Goal: Information Seeking & Learning: Find specific page/section

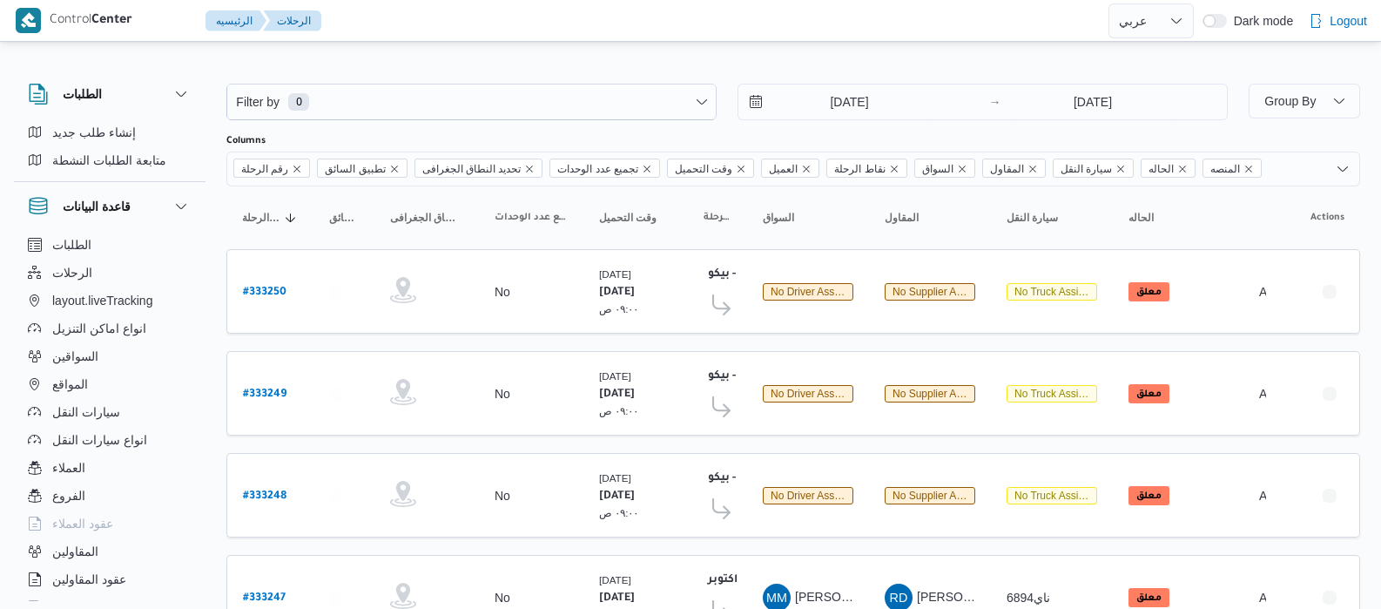
select select "ar"
click at [818, 93] on input "18/8/2025" at bounding box center [837, 101] width 198 height 35
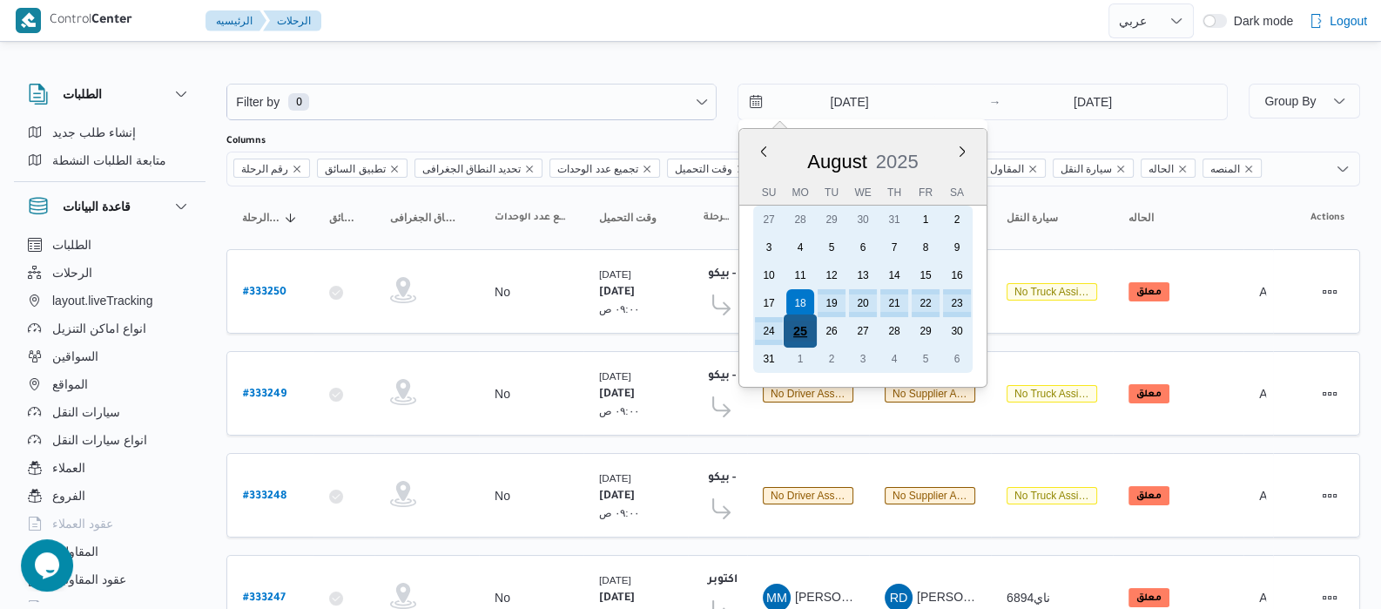
click at [801, 333] on div "25" at bounding box center [800, 330] width 33 height 33
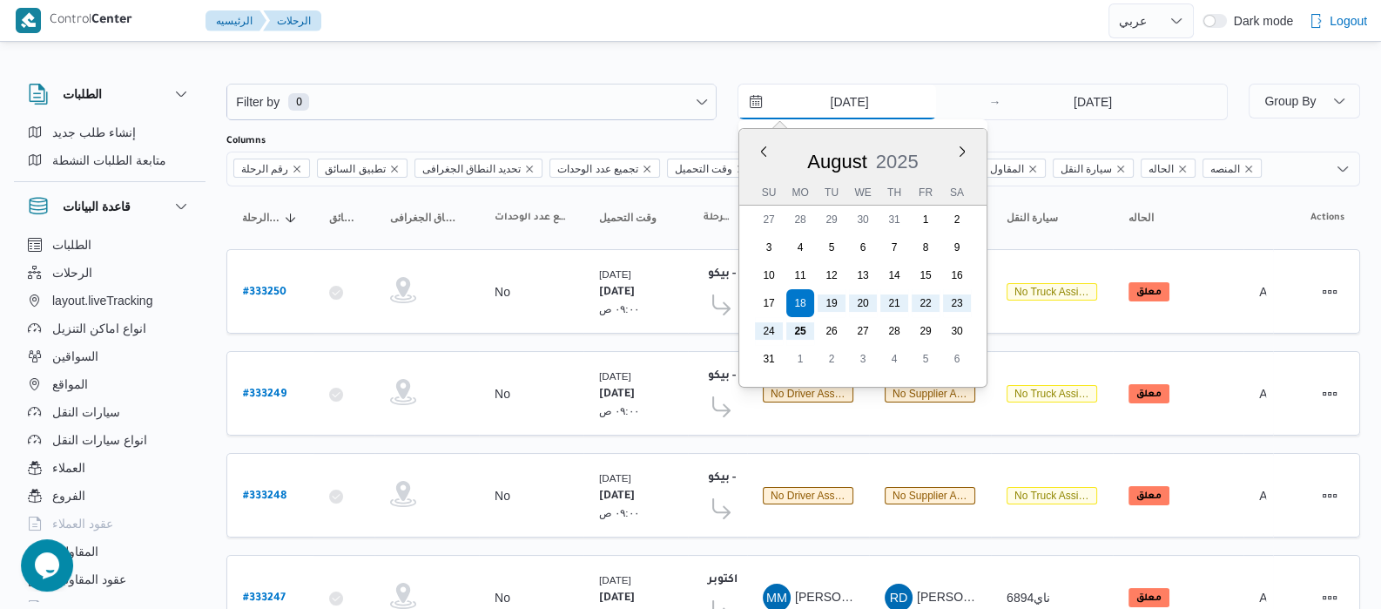
type input "[DATE]"
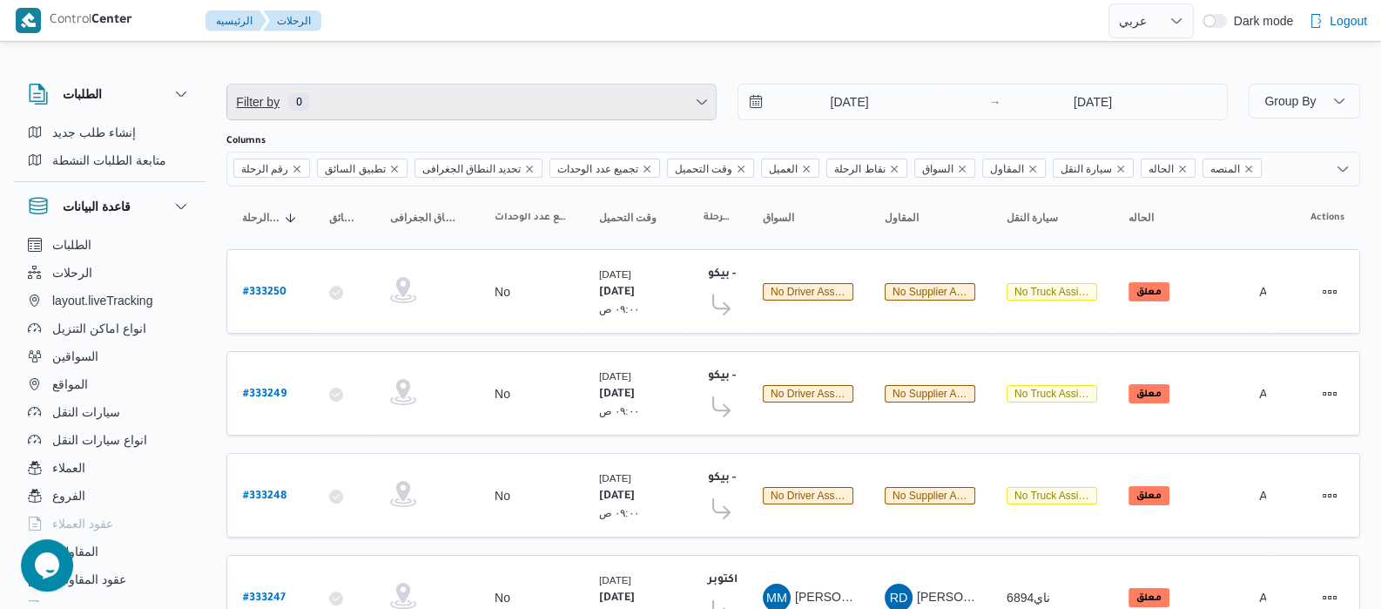
click at [492, 109] on span "Filter by 0" at bounding box center [471, 101] width 488 height 35
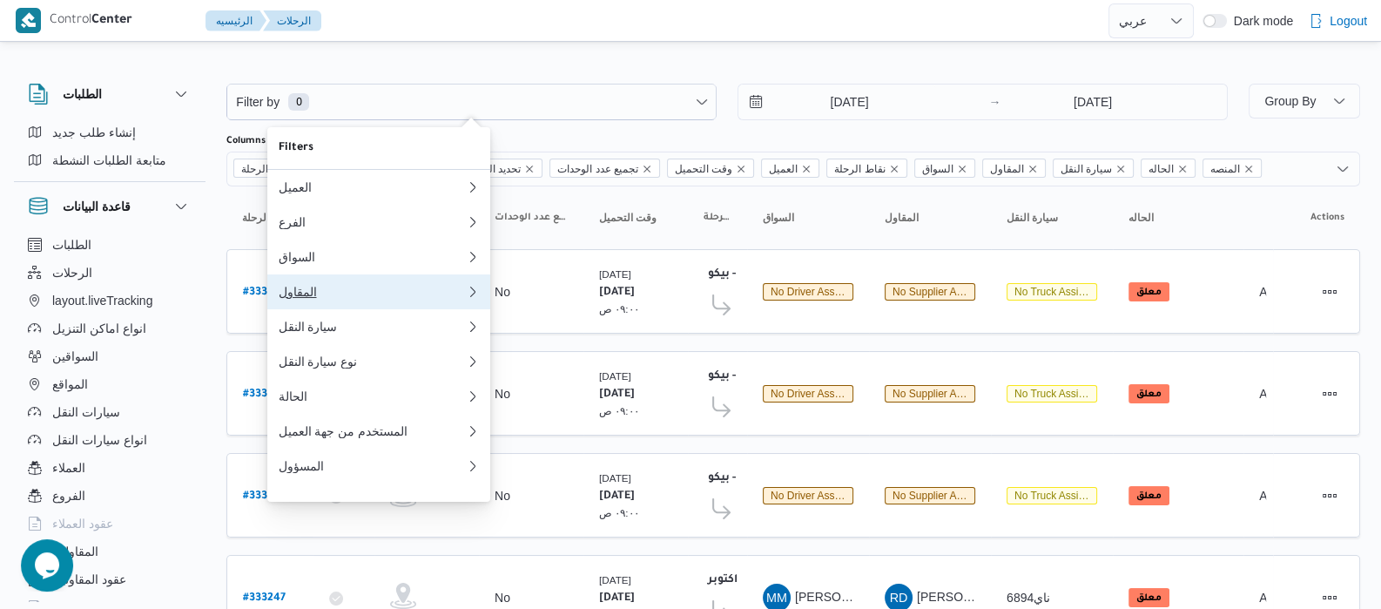
click at [299, 298] on div "المقاول" at bounding box center [372, 292] width 188 height 14
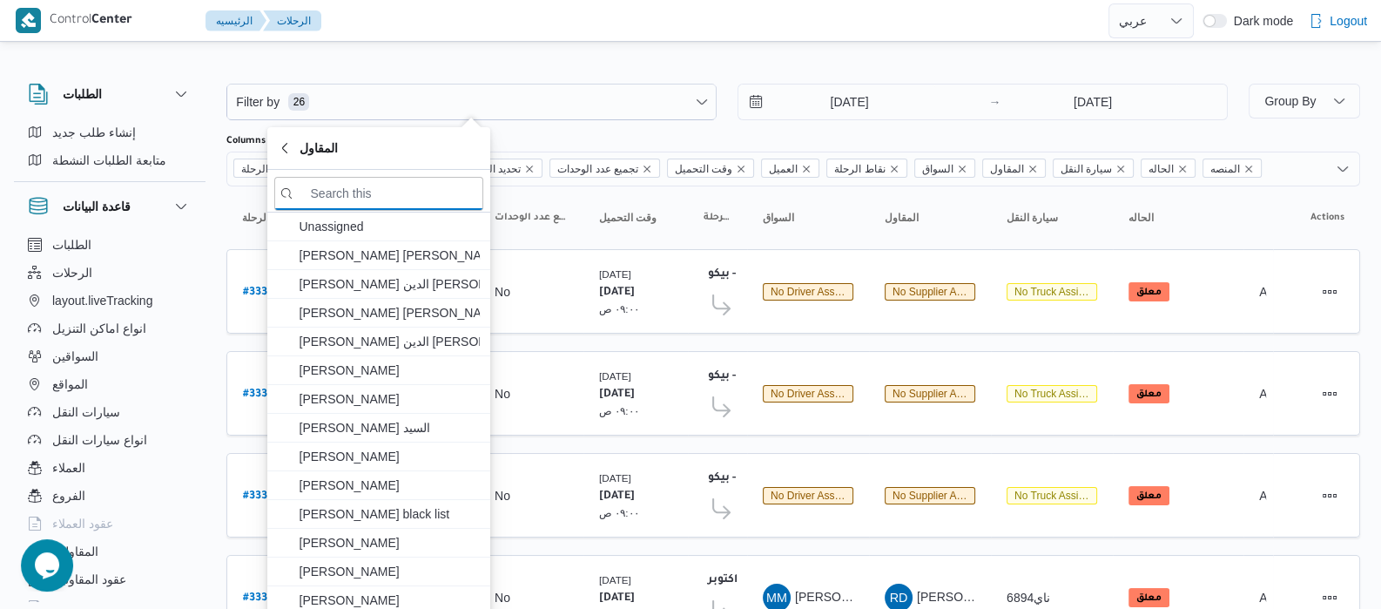
type input "غ"
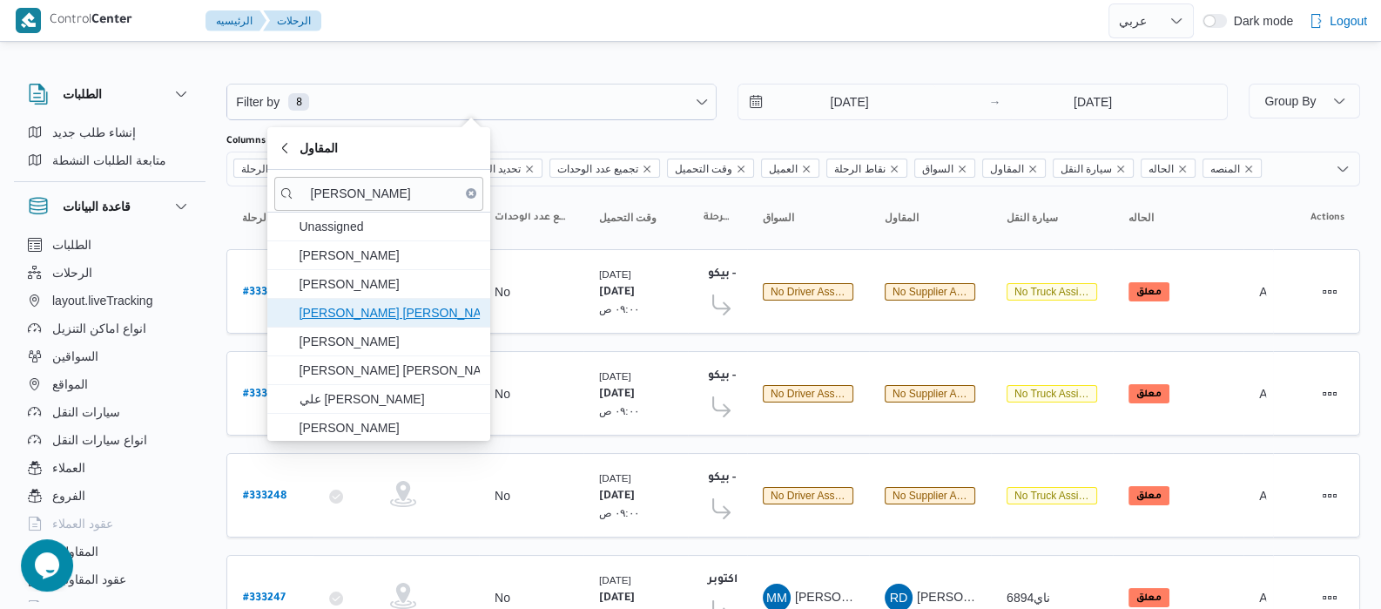
click at [394, 318] on span "عبدالله عيد عبدالسلام عبدالحافظ" at bounding box center [389, 312] width 181 height 21
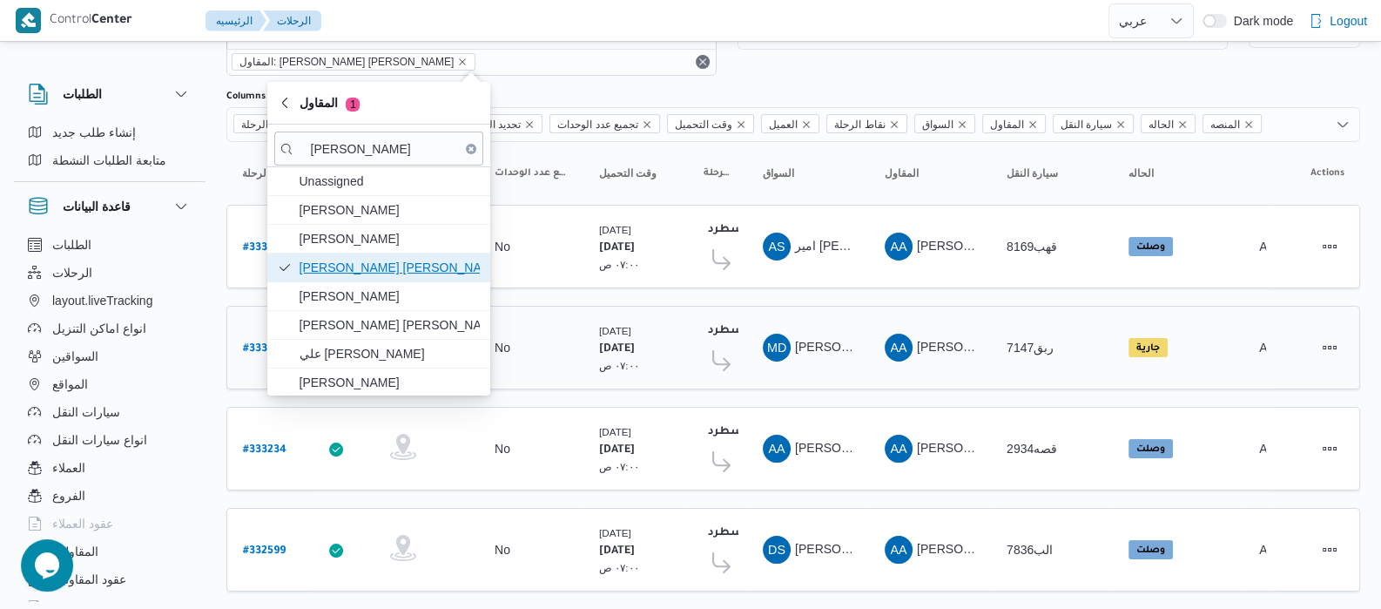
scroll to position [104, 0]
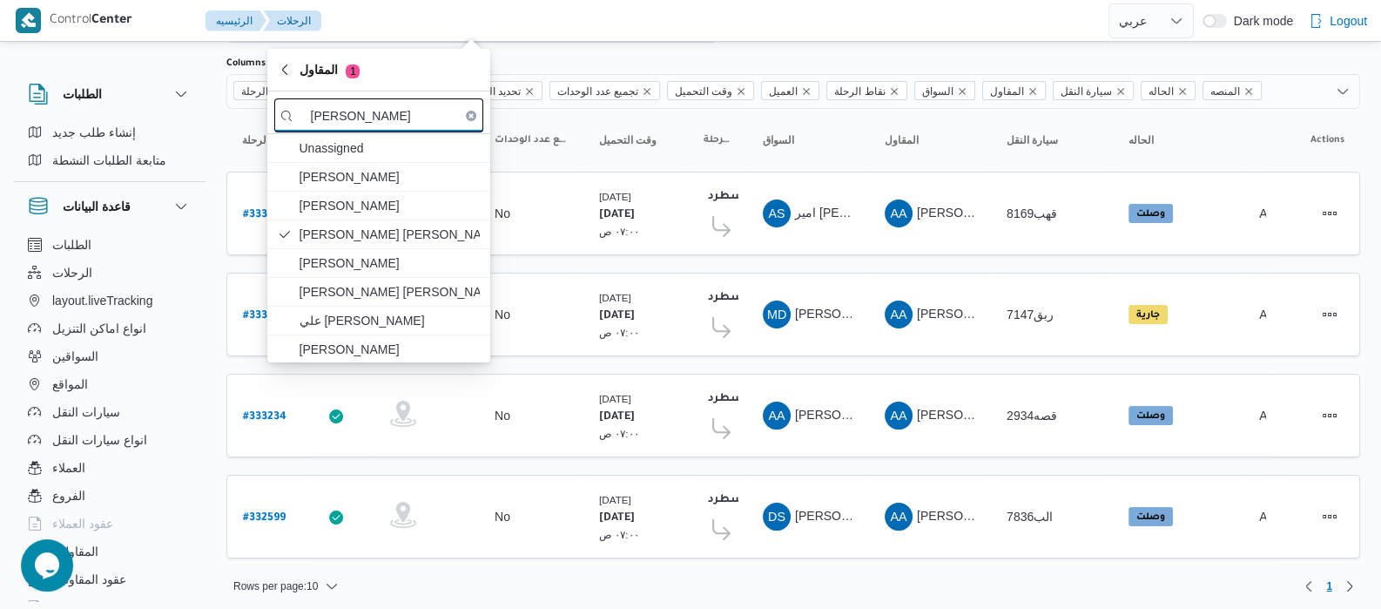
click at [389, 109] on input "عبدالله ع" at bounding box center [378, 115] width 209 height 34
type input "ع"
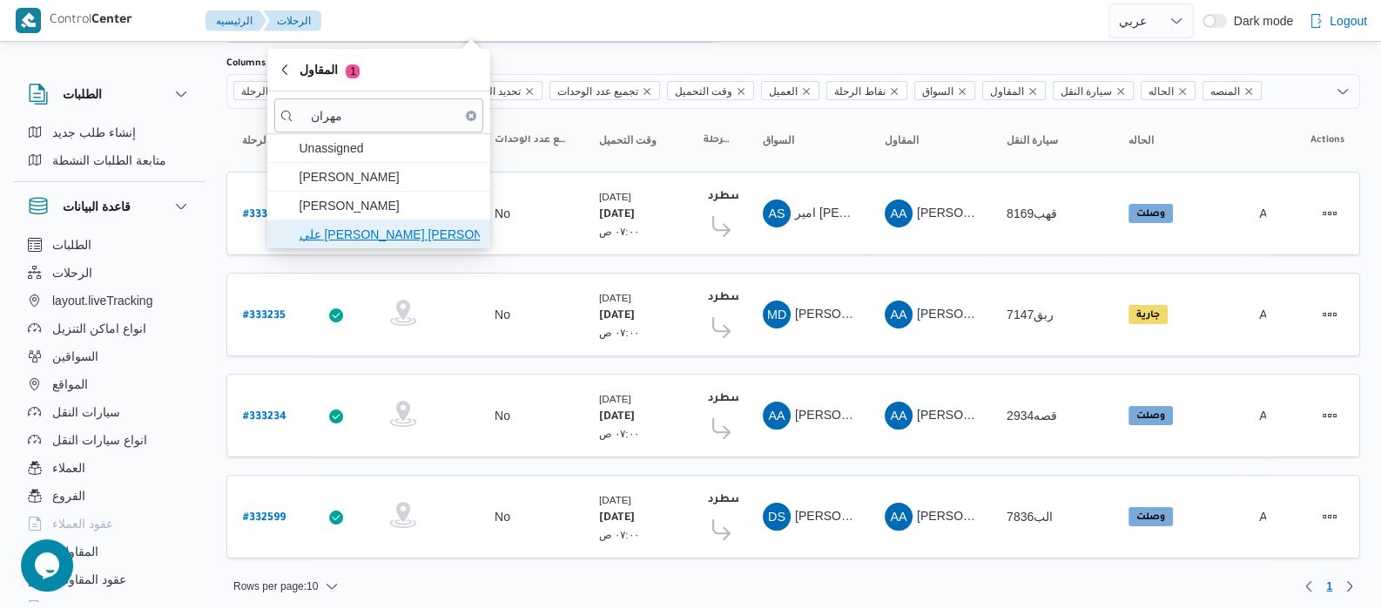
click at [406, 233] on span "علي يحيي علي مهران حسنين" at bounding box center [389, 234] width 181 height 21
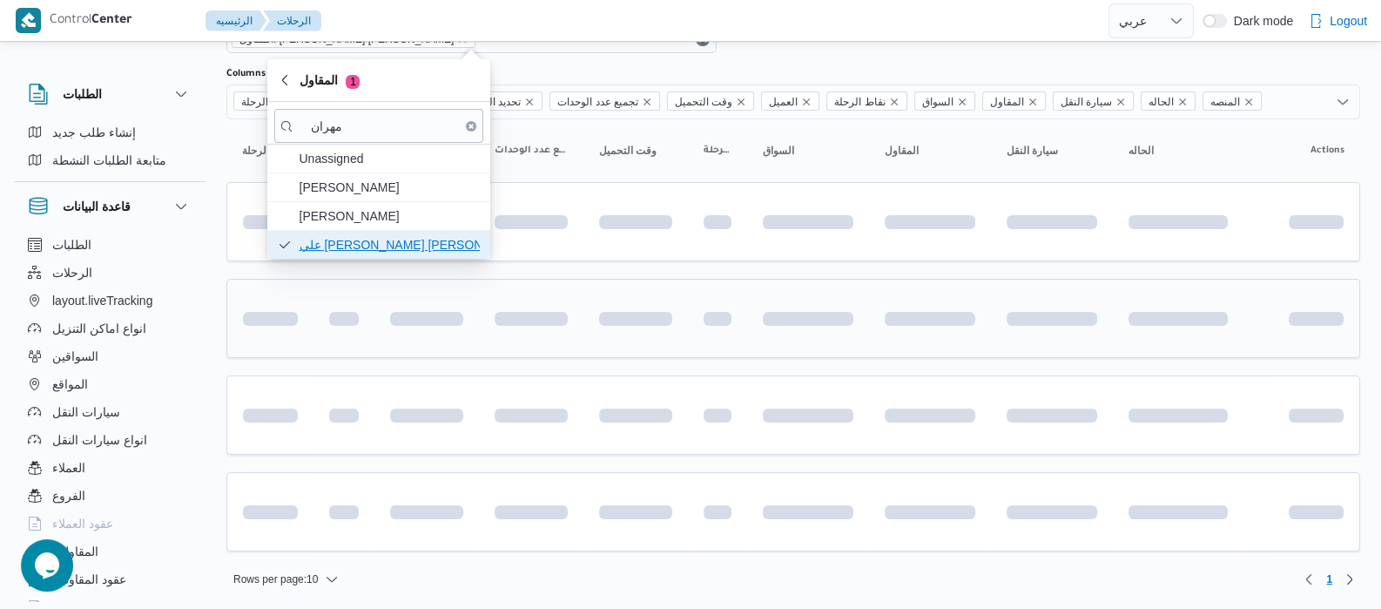
scroll to position [104, 0]
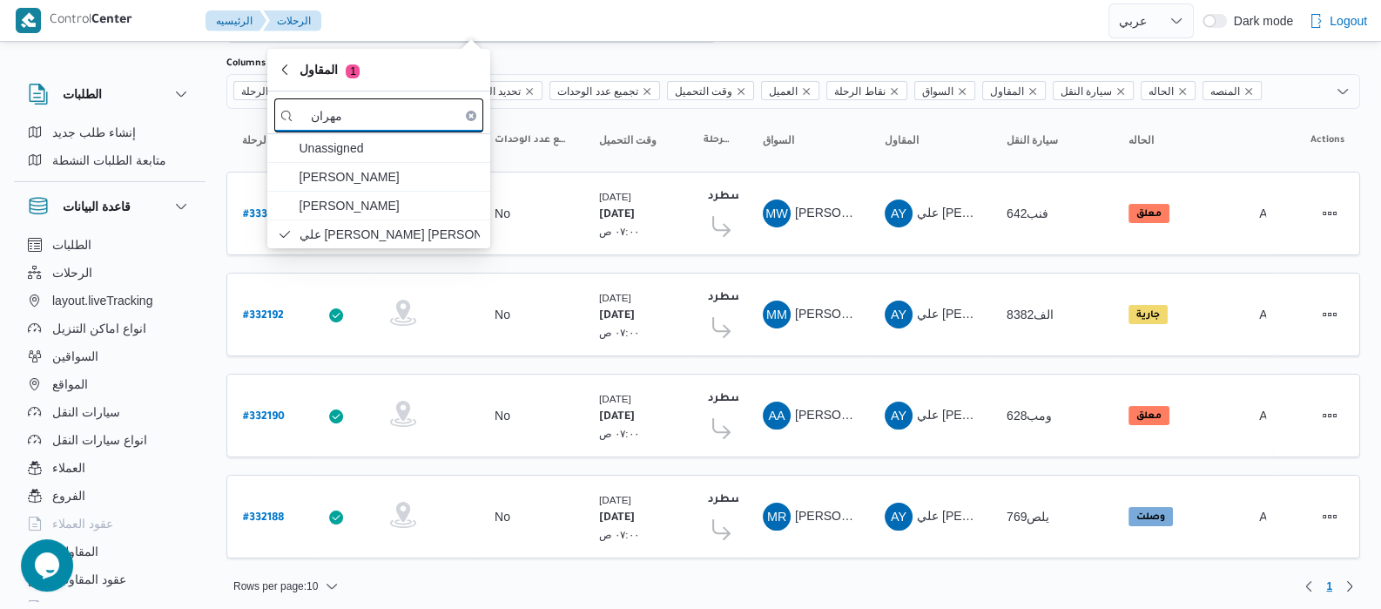
click at [387, 115] on input "مهران" at bounding box center [378, 115] width 209 height 34
type input "م"
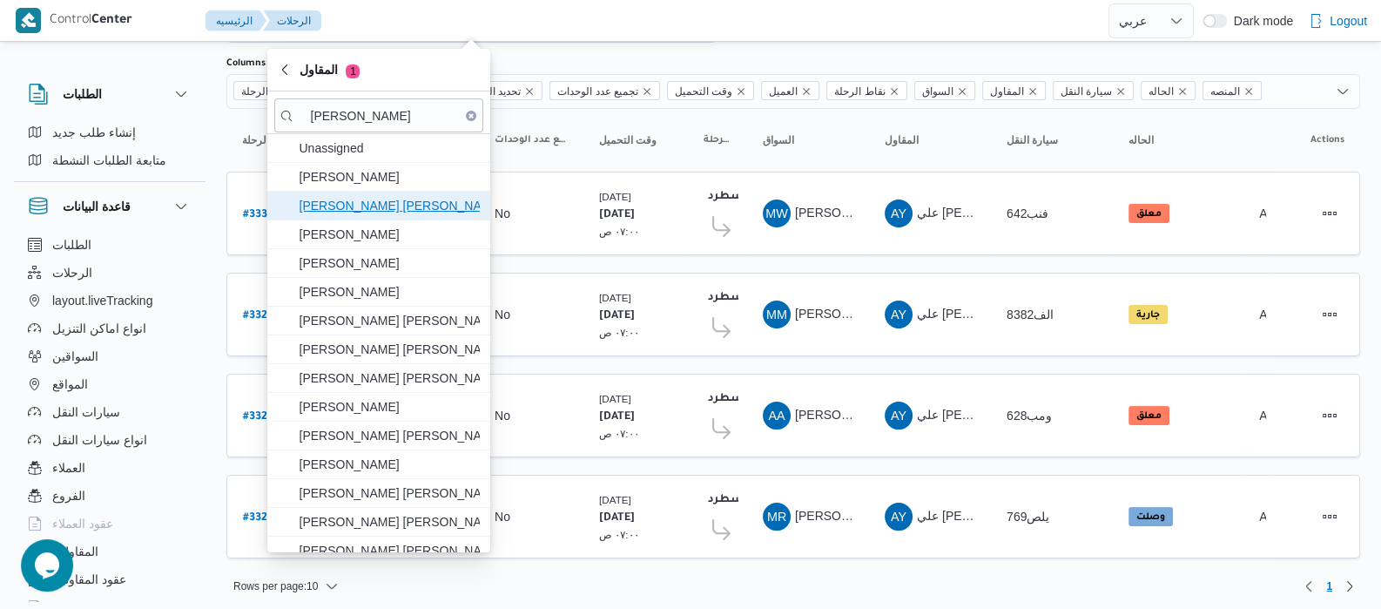
click at [383, 208] on span "[PERSON_NAME] [PERSON_NAME]" at bounding box center [389, 205] width 181 height 21
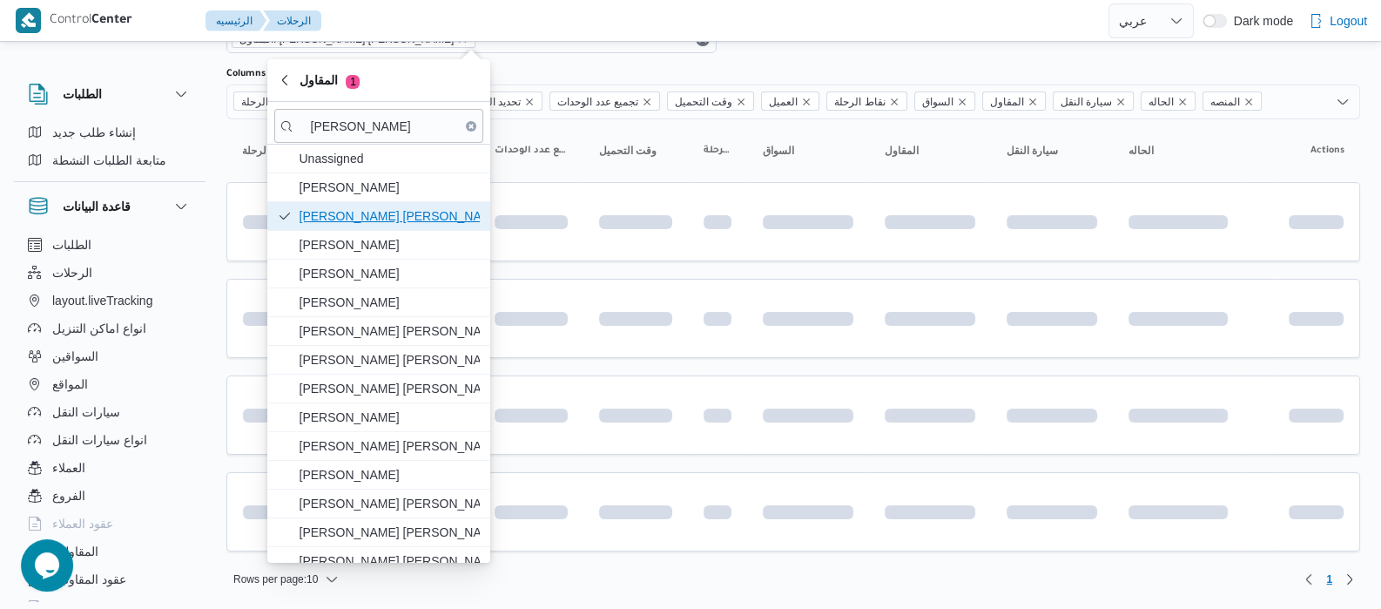
scroll to position [47, 0]
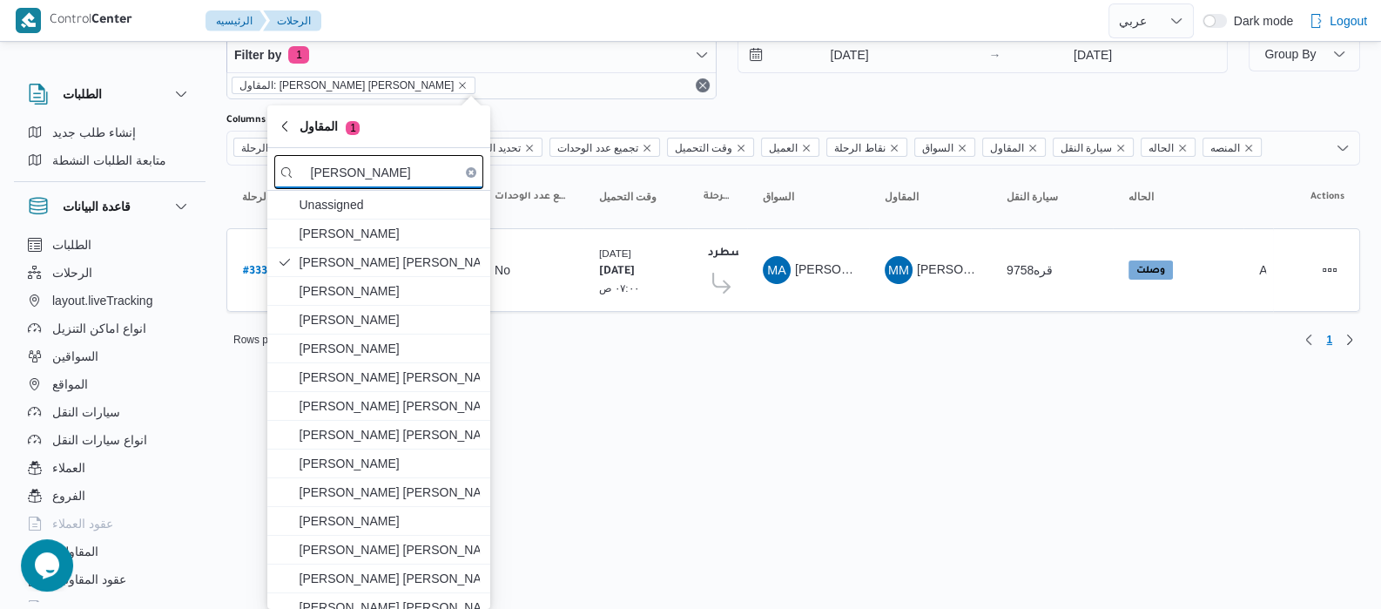
click at [399, 170] on input "[PERSON_NAME]" at bounding box center [378, 172] width 209 height 34
type input "م"
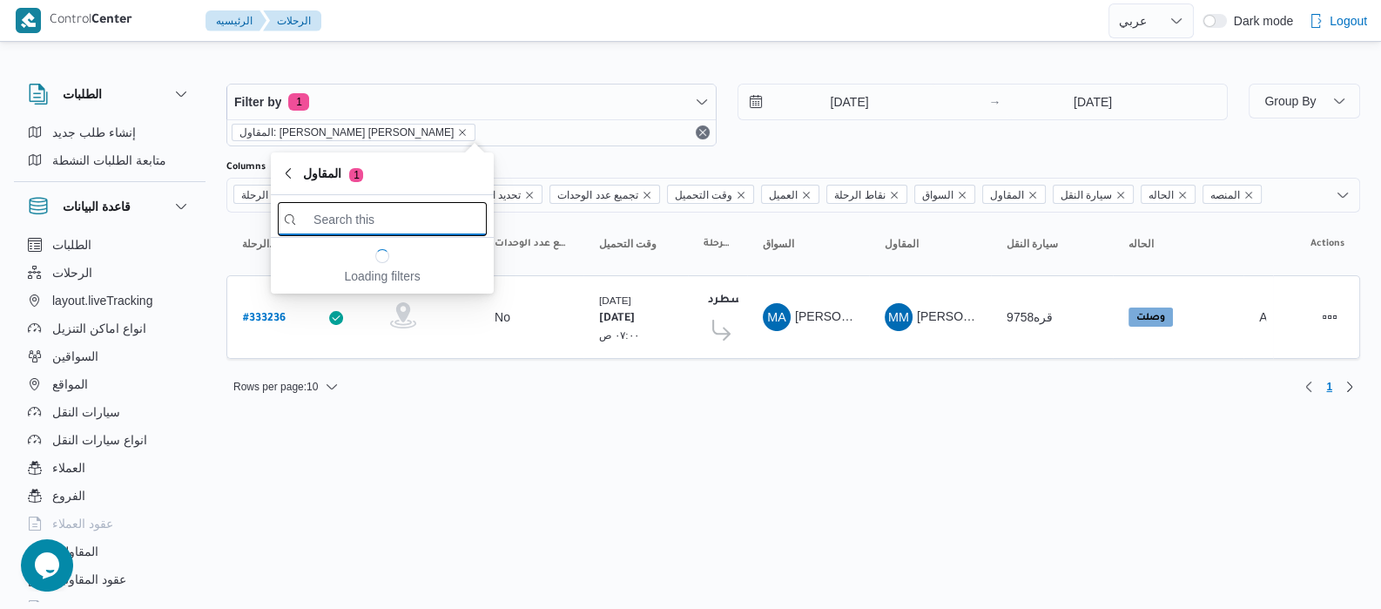
scroll to position [0, 0]
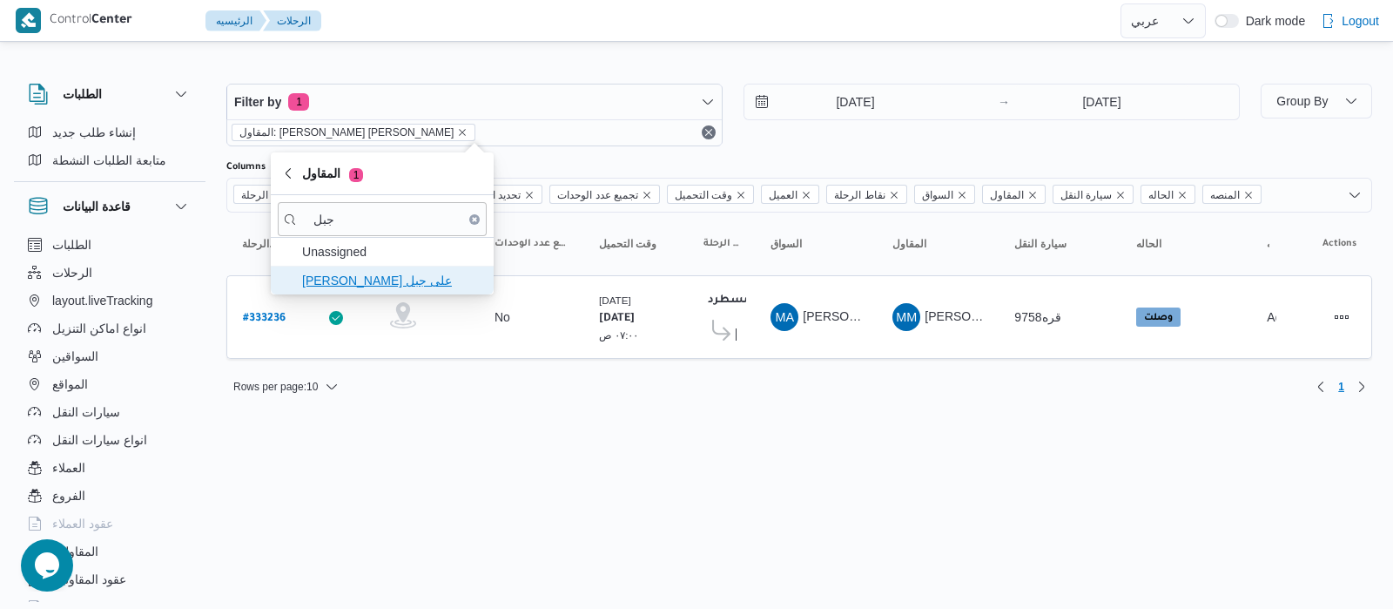
click at [409, 290] on span "طارق عبدالنبى على جبل" at bounding box center [382, 280] width 209 height 28
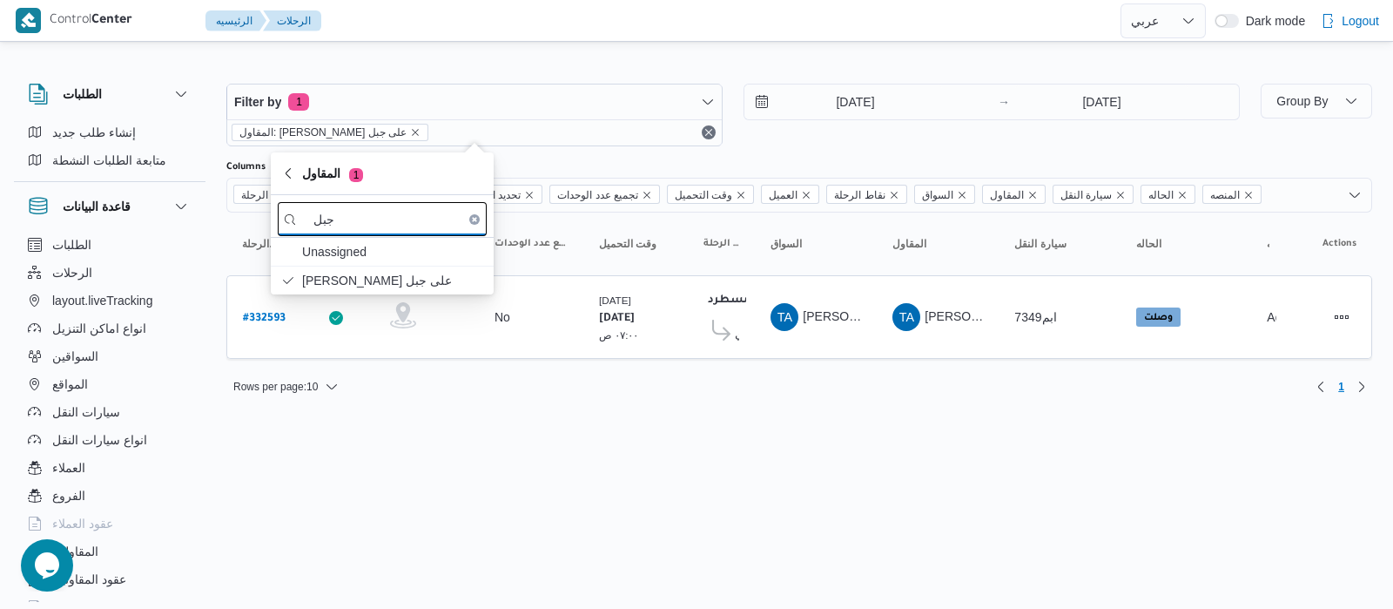
click at [419, 215] on input "جبل" at bounding box center [382, 219] width 209 height 34
type input "ج"
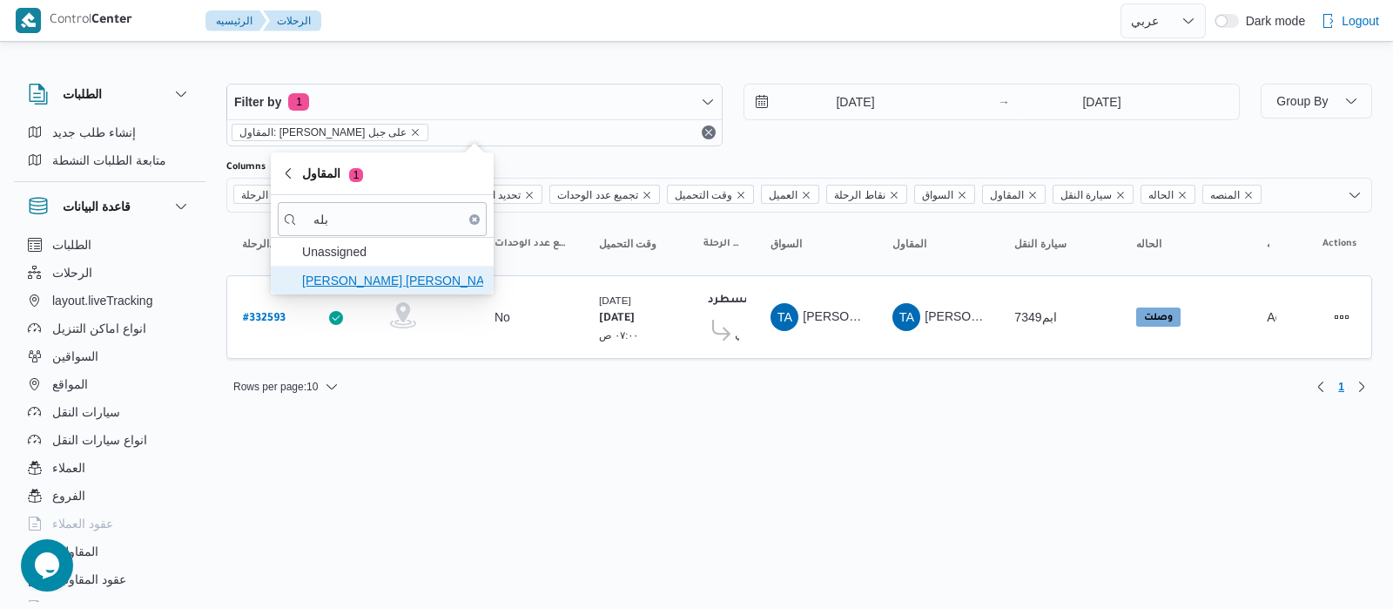
click at [424, 276] on span "شعبان عاشور محمد بله" at bounding box center [392, 280] width 181 height 21
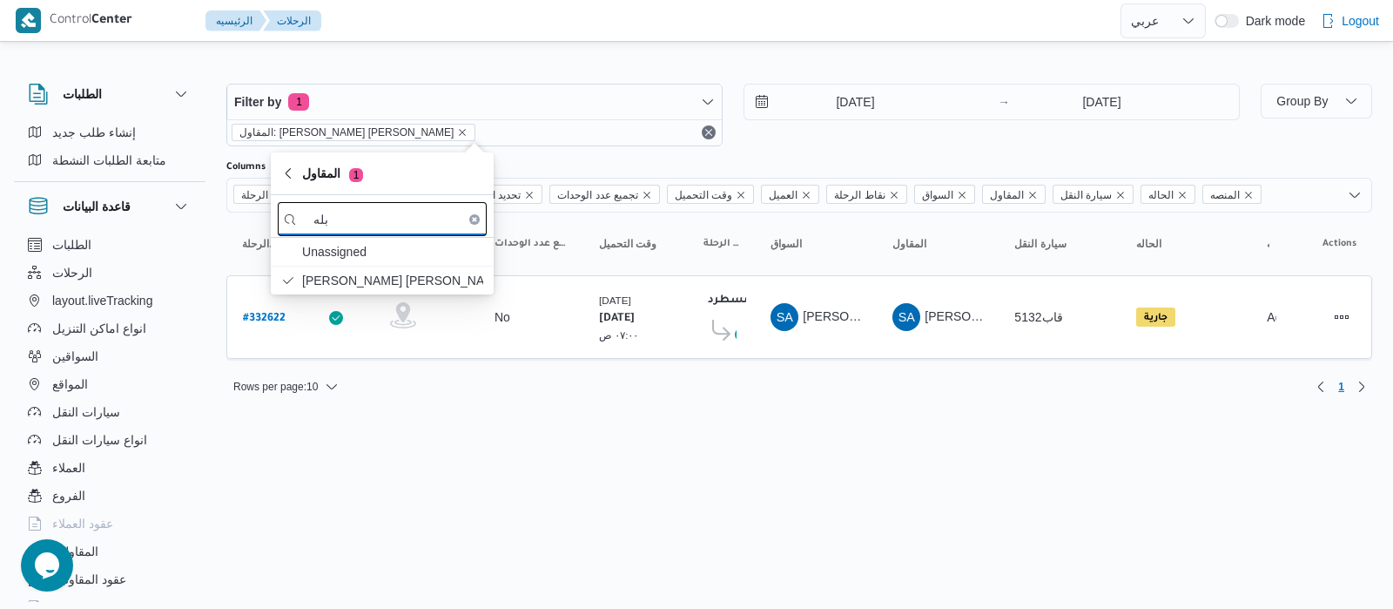
click at [424, 224] on input "بله" at bounding box center [382, 219] width 209 height 34
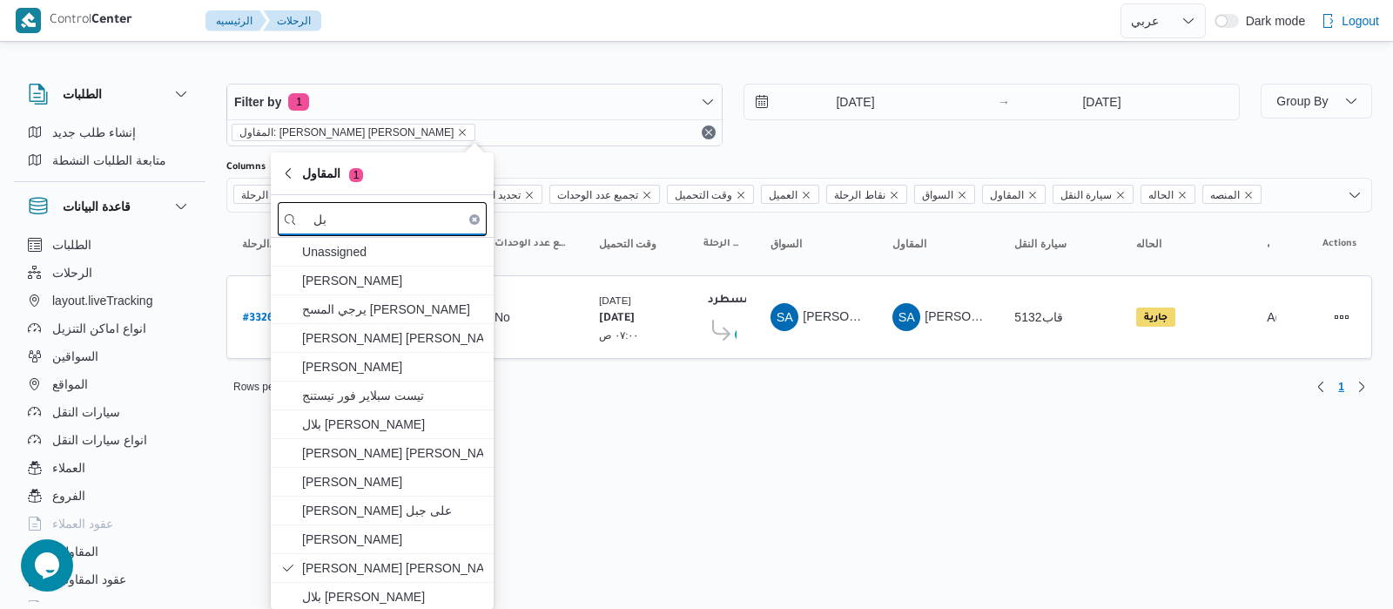
type input "ب"
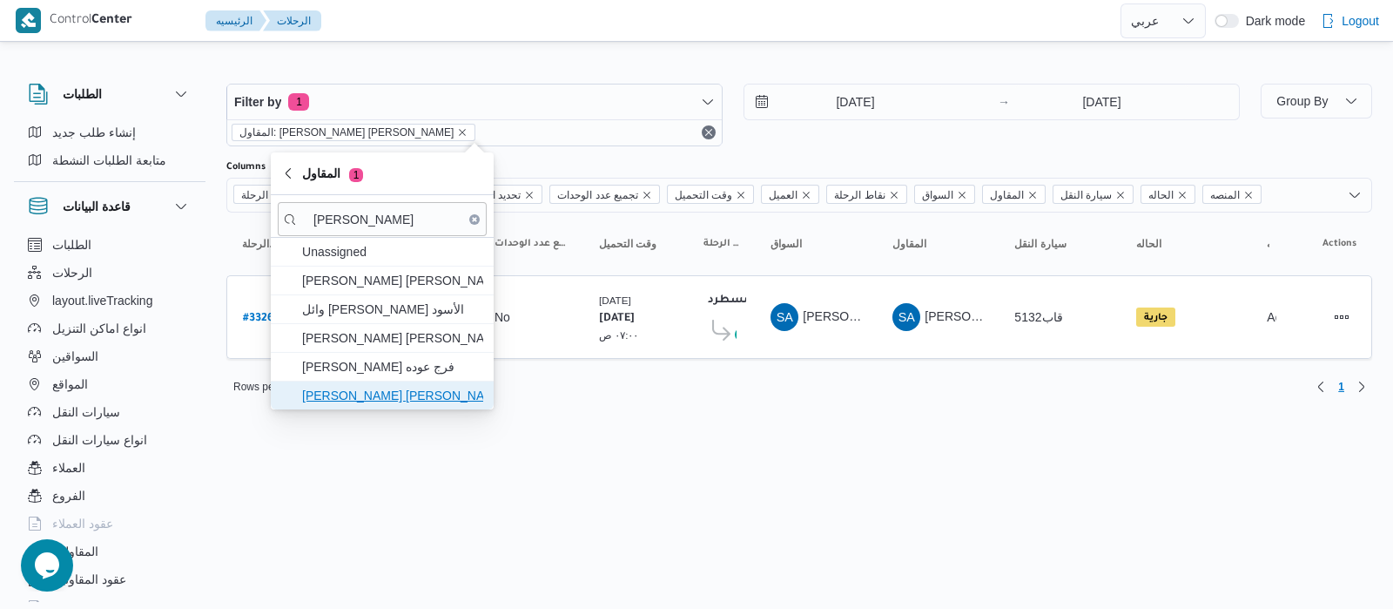
click at [410, 394] on span "محمد عيد عبدالسلام عبدالحافظ" at bounding box center [392, 395] width 181 height 21
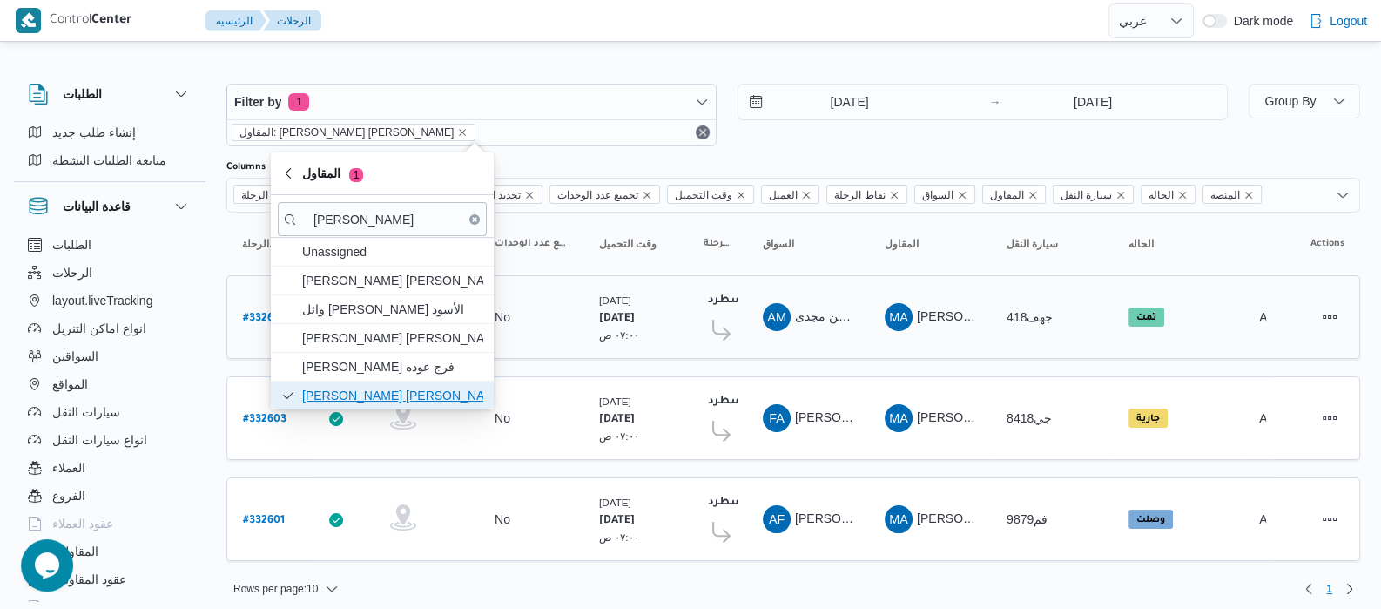
scroll to position [5, 0]
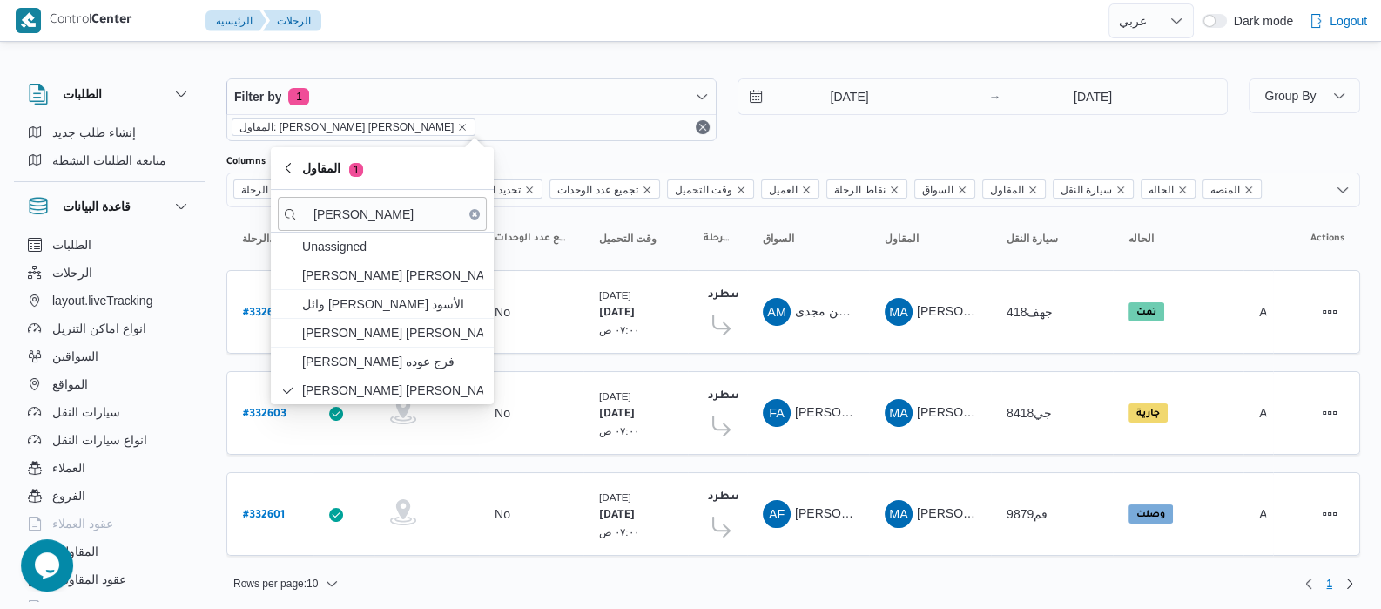
click at [410, 194] on div "محمد عيد" at bounding box center [382, 211] width 223 height 43
click at [396, 215] on input "محمد عيد" at bounding box center [382, 214] width 209 height 34
type input "م"
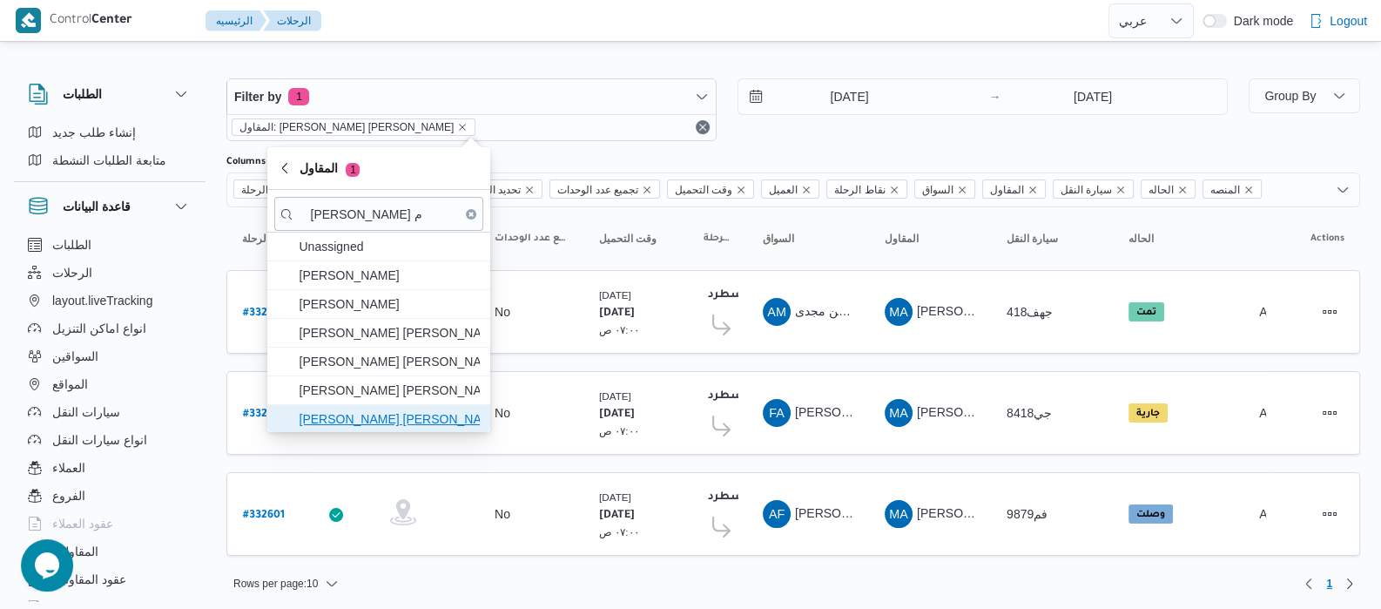
click at [392, 419] on span "عبدالمنعم مجدي السيد عواد" at bounding box center [389, 418] width 181 height 21
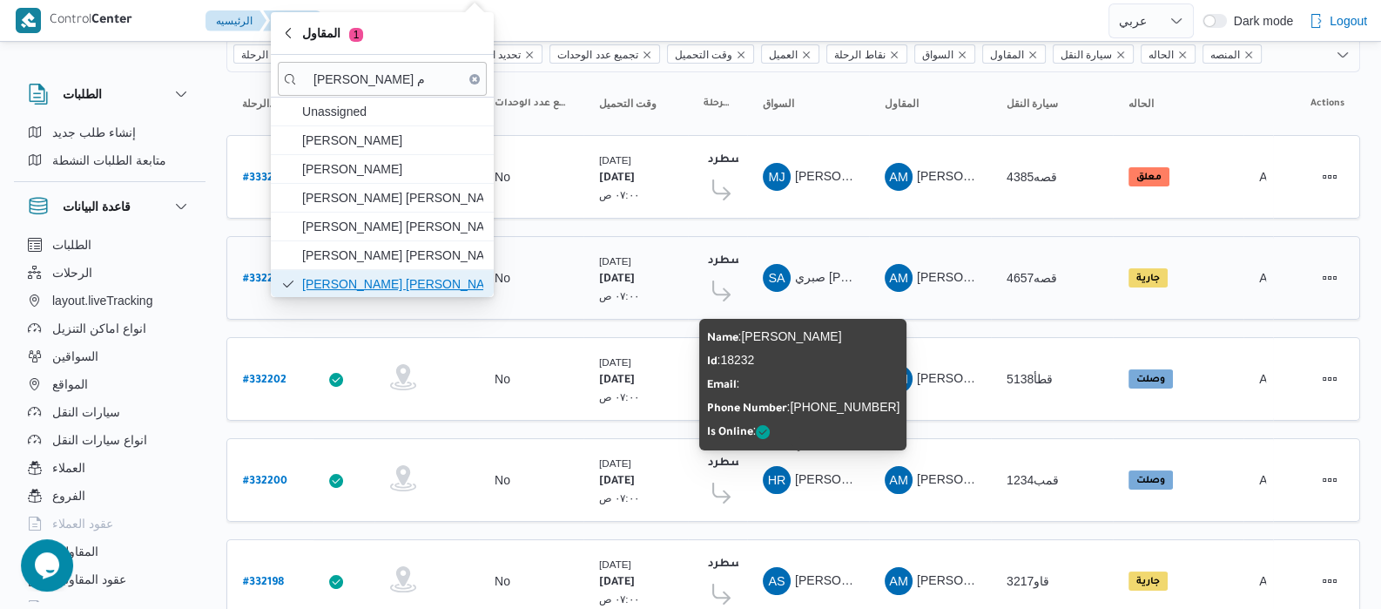
scroll to position [75, 0]
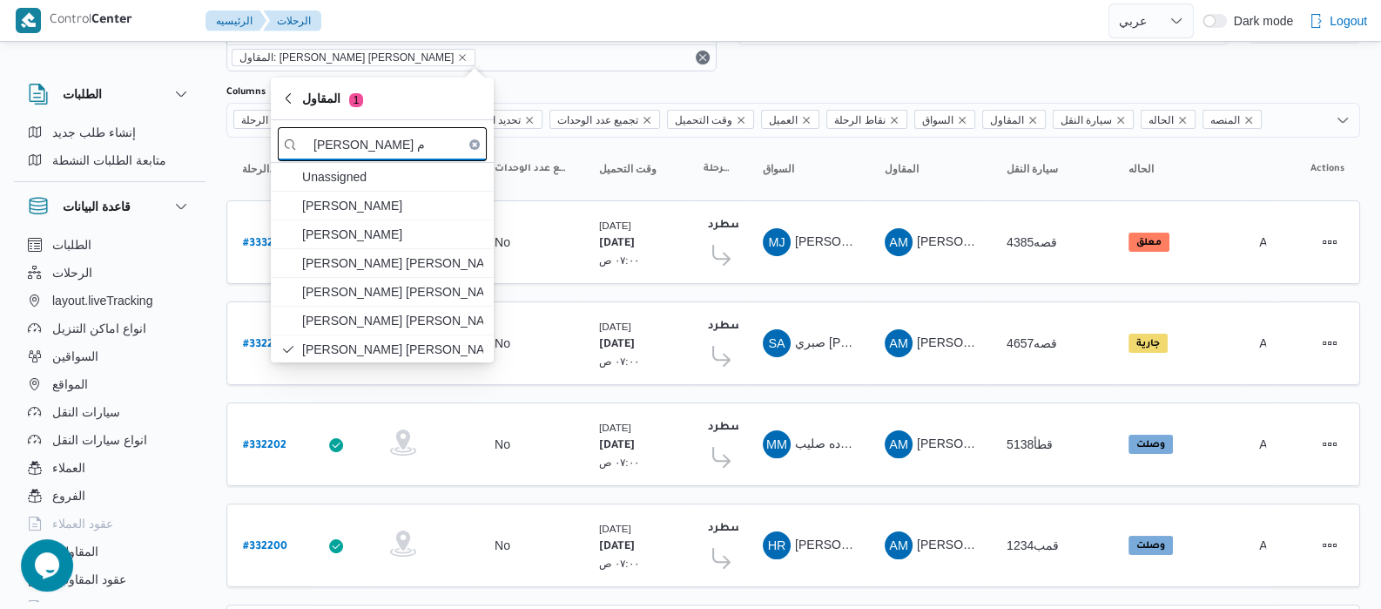
click at [420, 149] on input "عبدالمنعم م" at bounding box center [382, 144] width 209 height 34
type input "ع"
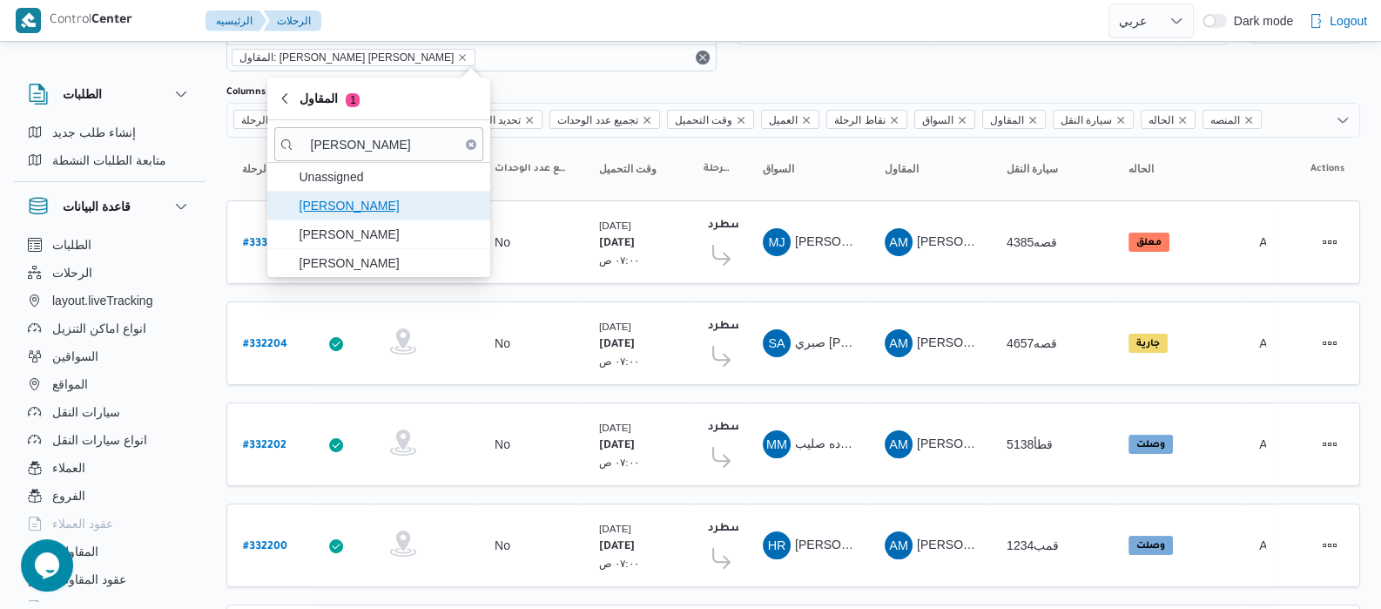
click at [387, 214] on span "علي عبدالناصر علي بخيت علي" at bounding box center [389, 205] width 181 height 21
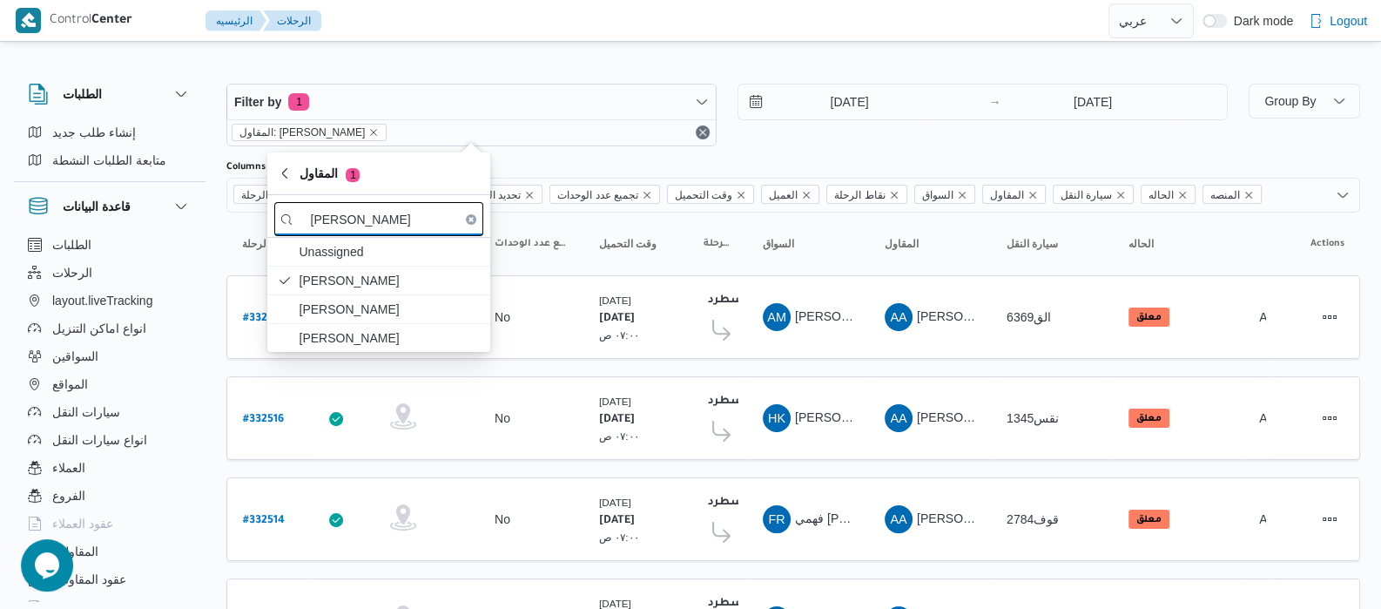
click at [400, 224] on input "عبدالناصر" at bounding box center [378, 219] width 209 height 34
type input "ع"
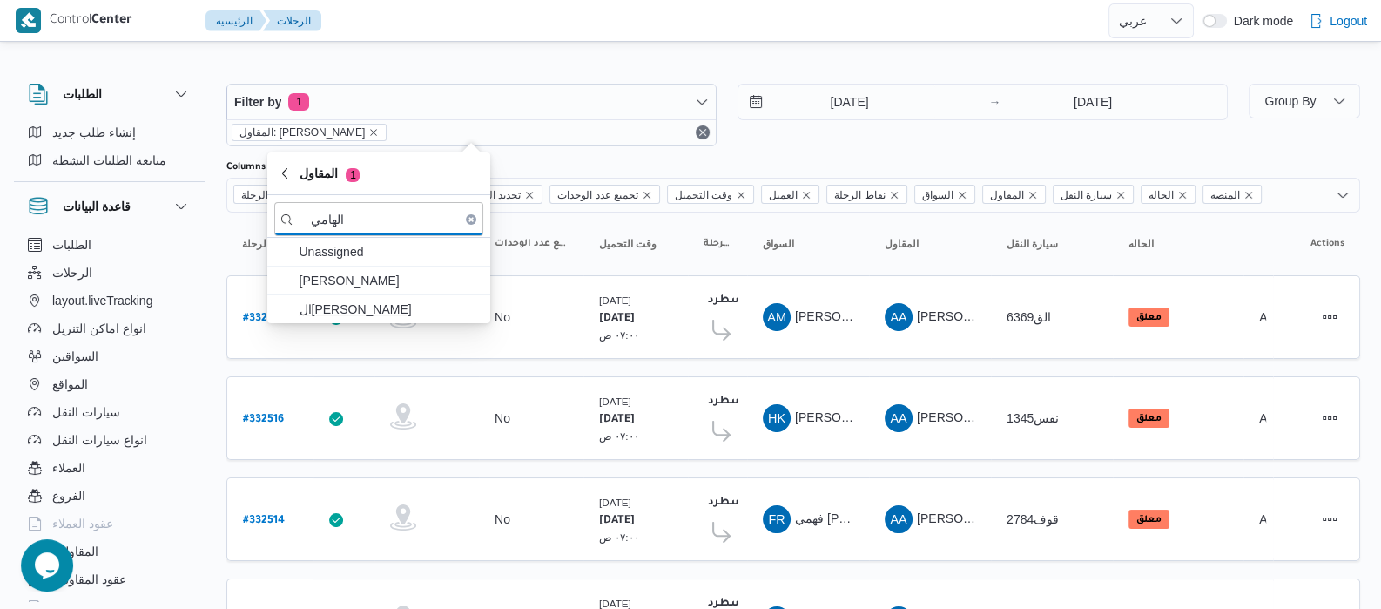
type input "الهامي"
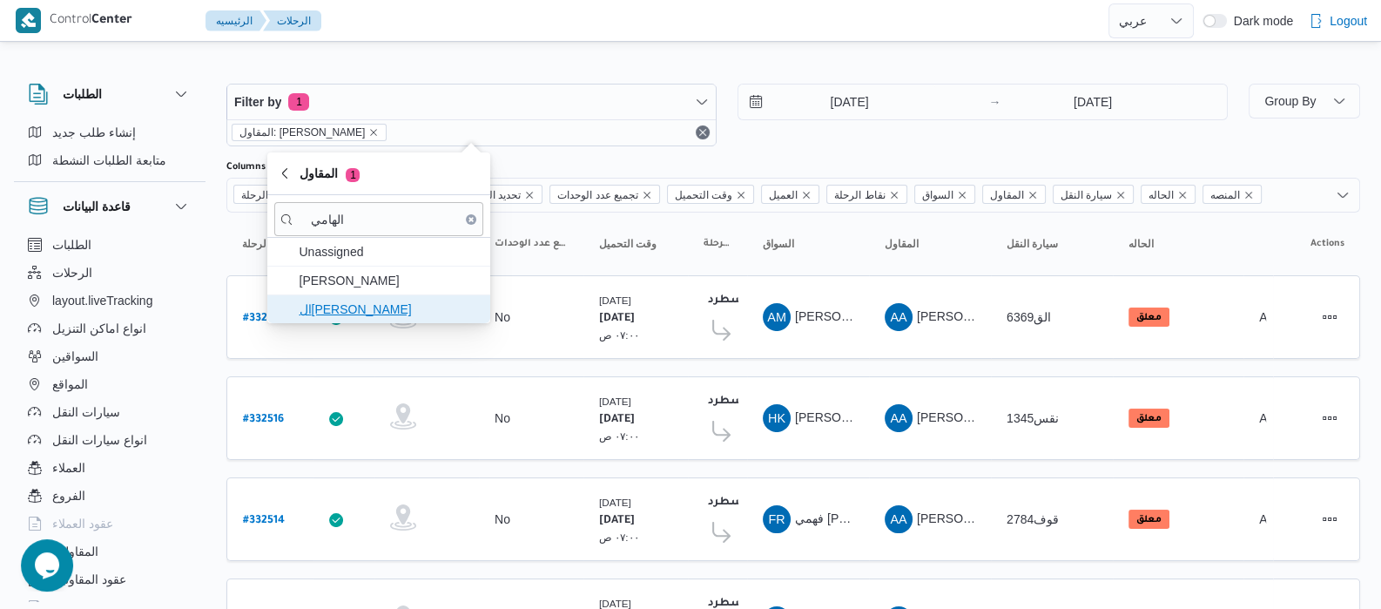
click at [354, 299] on span "ال[PERSON_NAME]" at bounding box center [389, 309] width 181 height 21
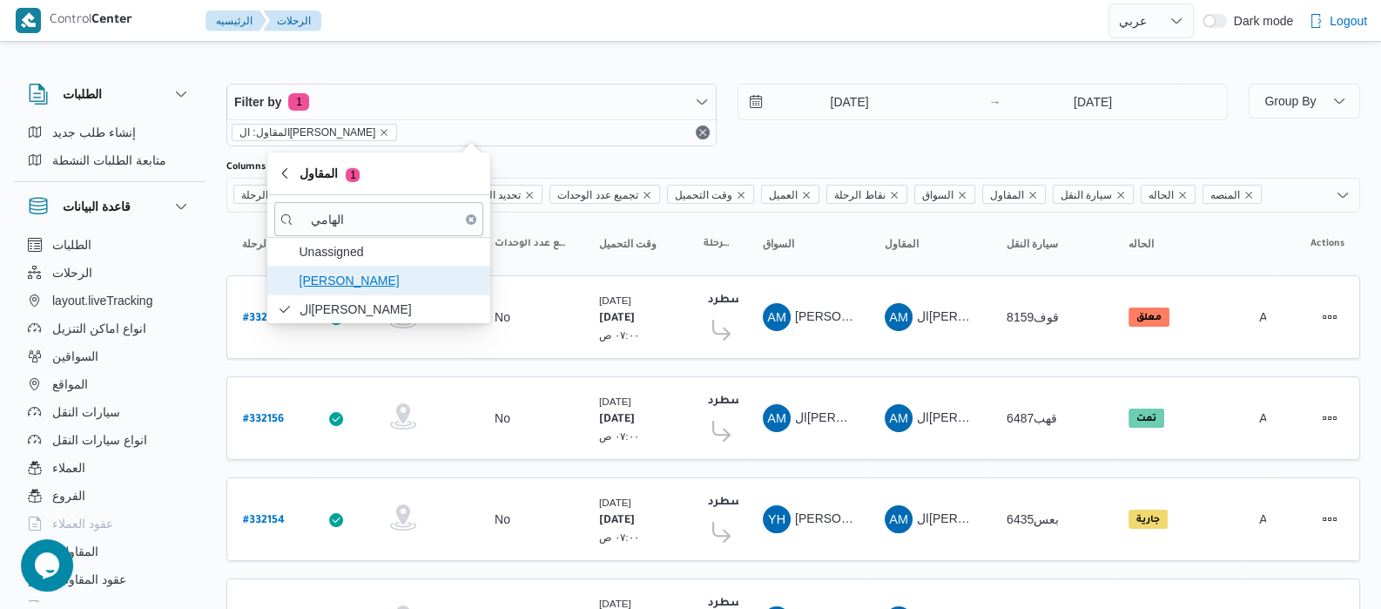
click at [362, 288] on span "[PERSON_NAME]" at bounding box center [389, 280] width 181 height 21
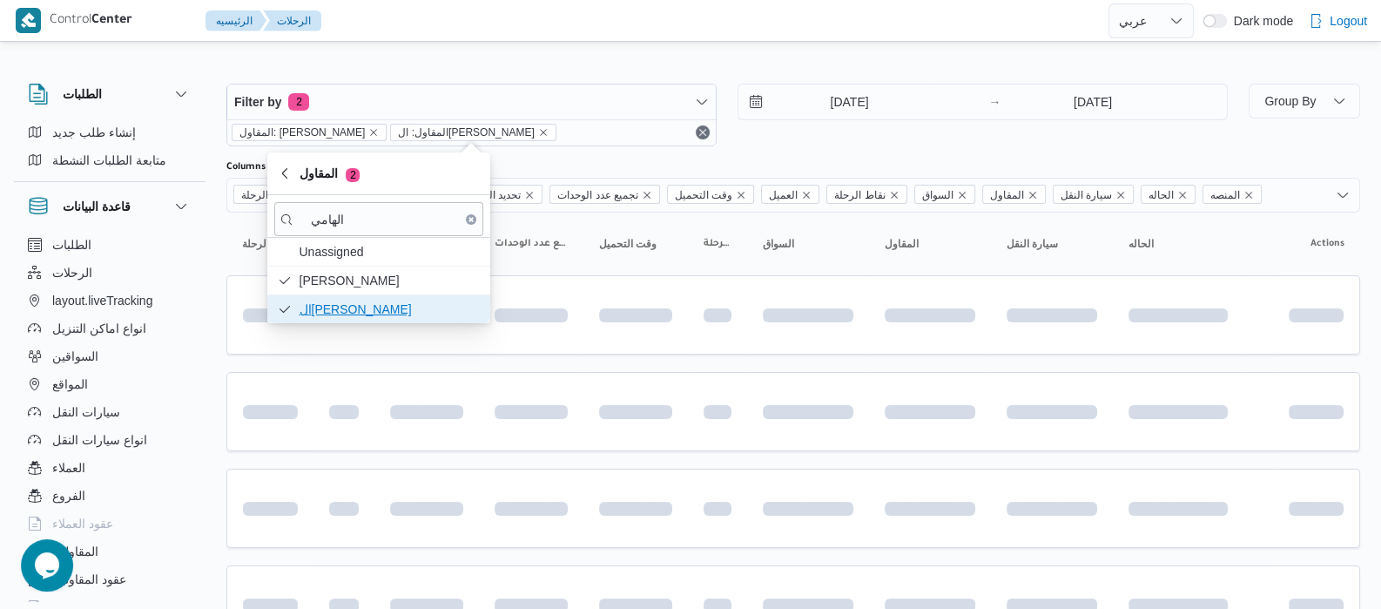
click at [369, 312] on span "ال[PERSON_NAME]" at bounding box center [389, 309] width 181 height 21
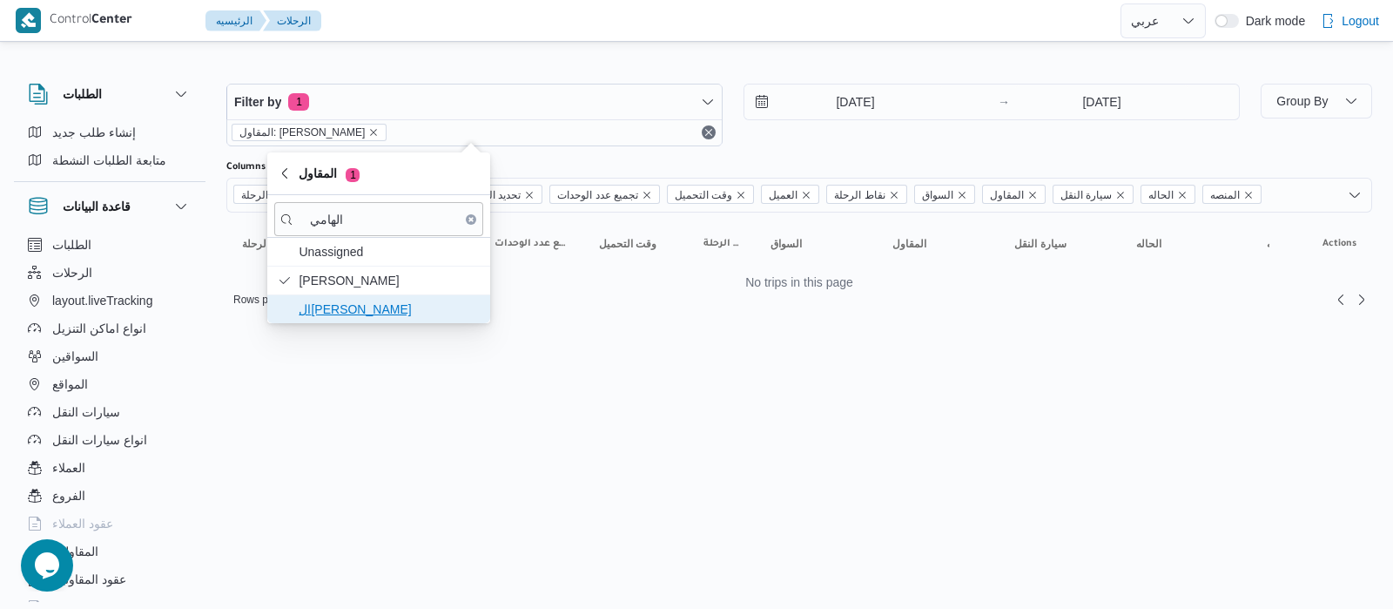
click at [339, 313] on span "ال[PERSON_NAME]" at bounding box center [389, 309] width 181 height 21
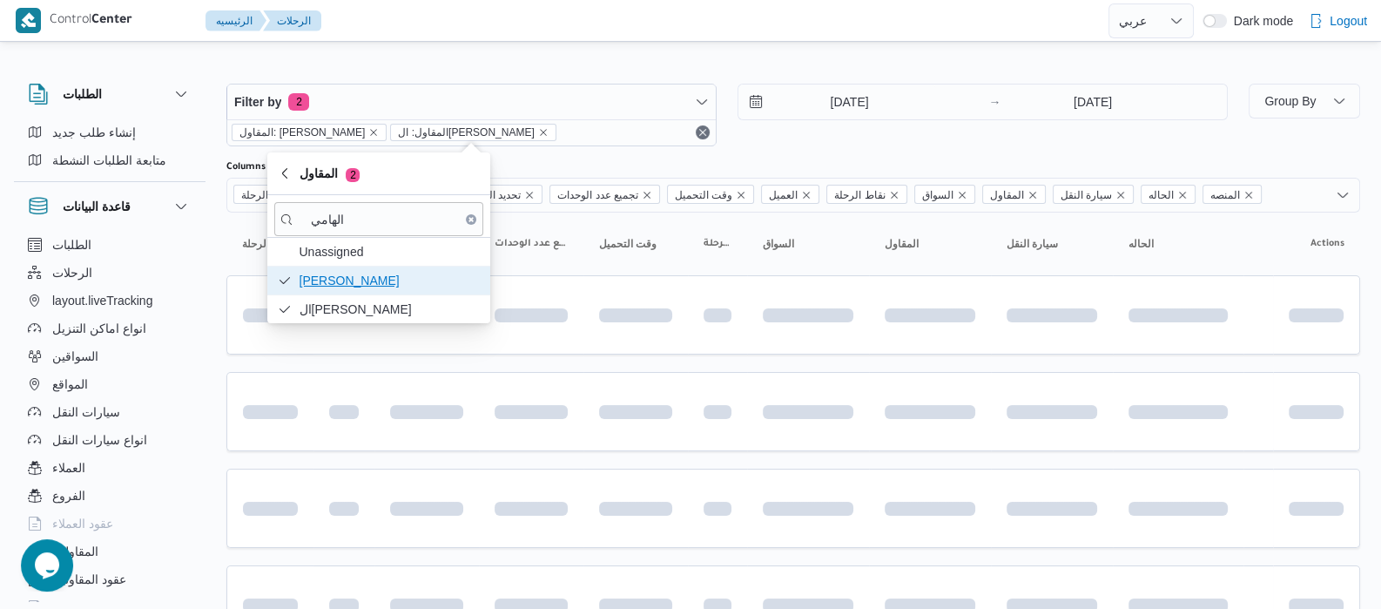
click at [338, 268] on span "[PERSON_NAME]" at bounding box center [378, 280] width 209 height 28
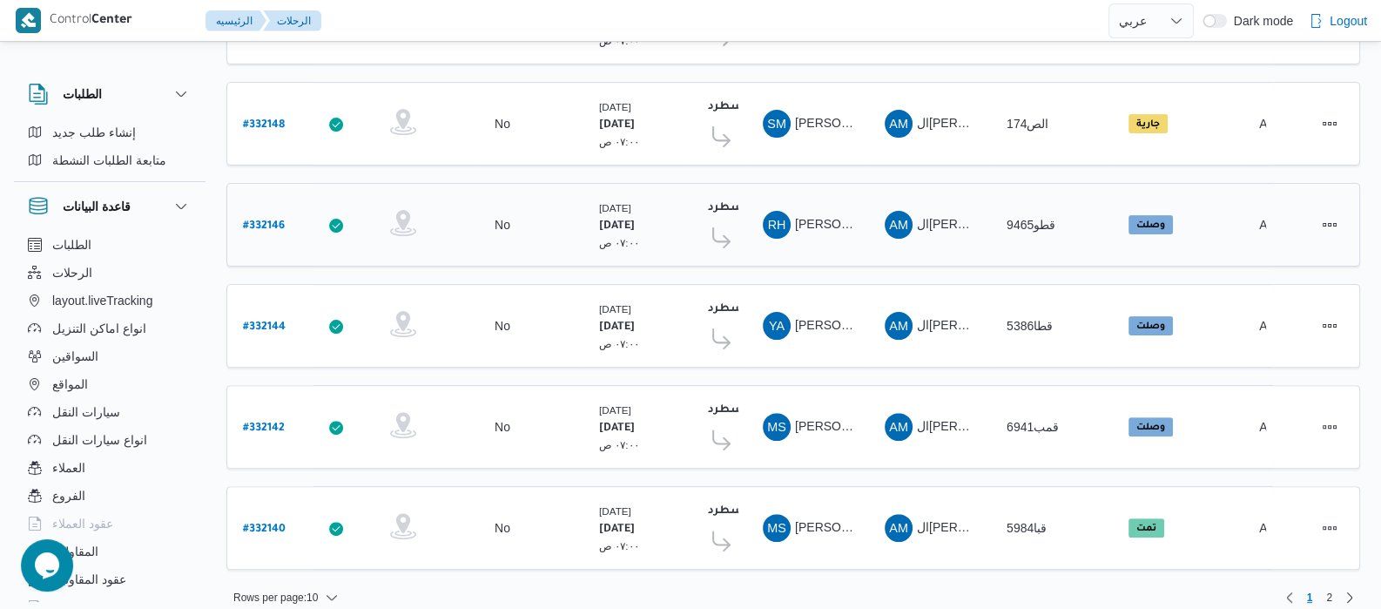
scroll to position [699, 0]
click at [1330, 586] on span "2" at bounding box center [1329, 596] width 6 height 21
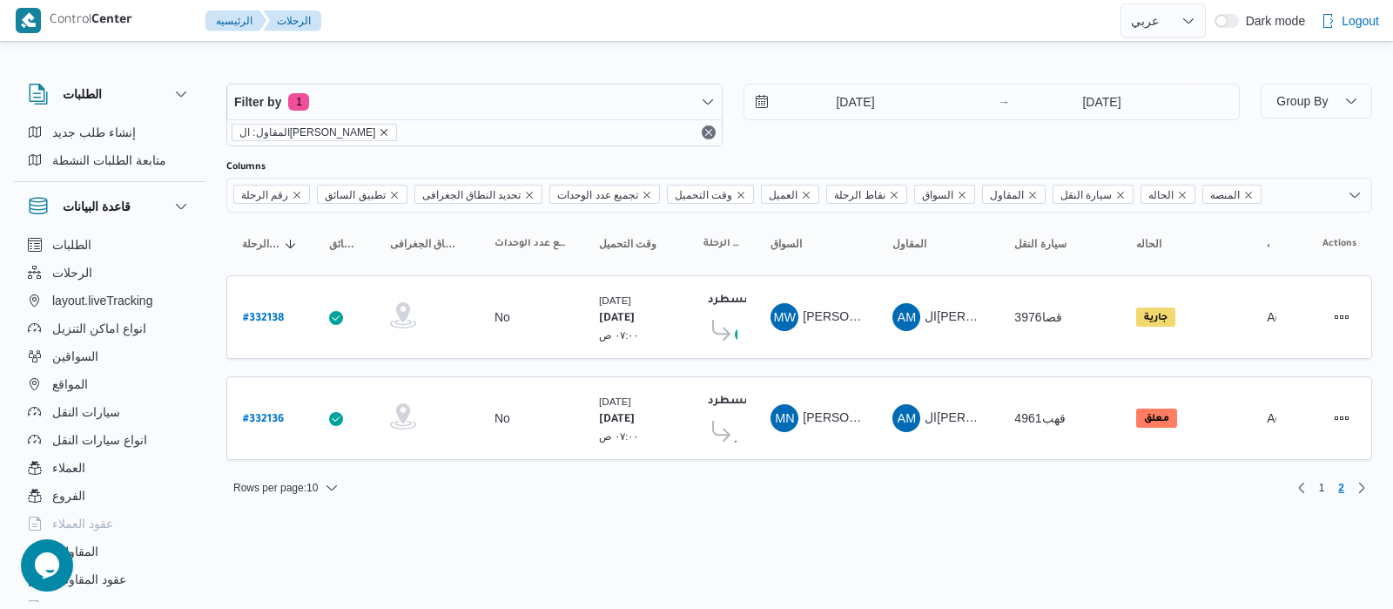
click at [385, 129] on icon "remove selected entity" at bounding box center [384, 132] width 7 height 7
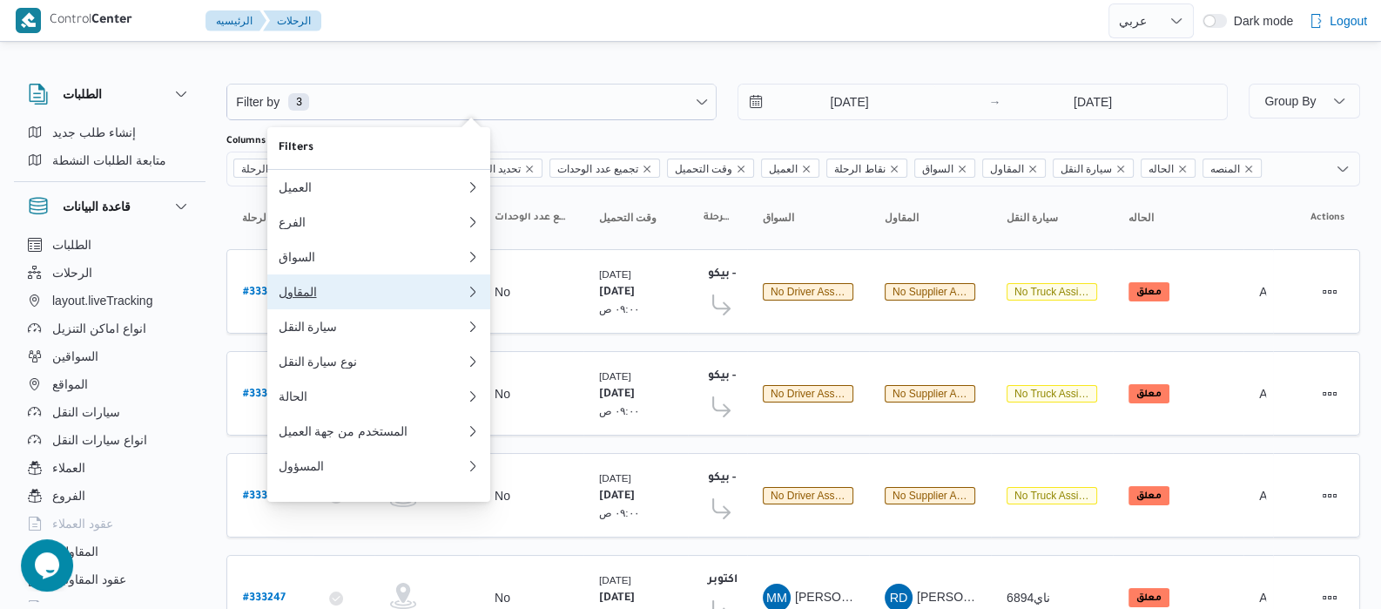
click at [313, 297] on div "المقاول" at bounding box center [368, 292] width 181 height 14
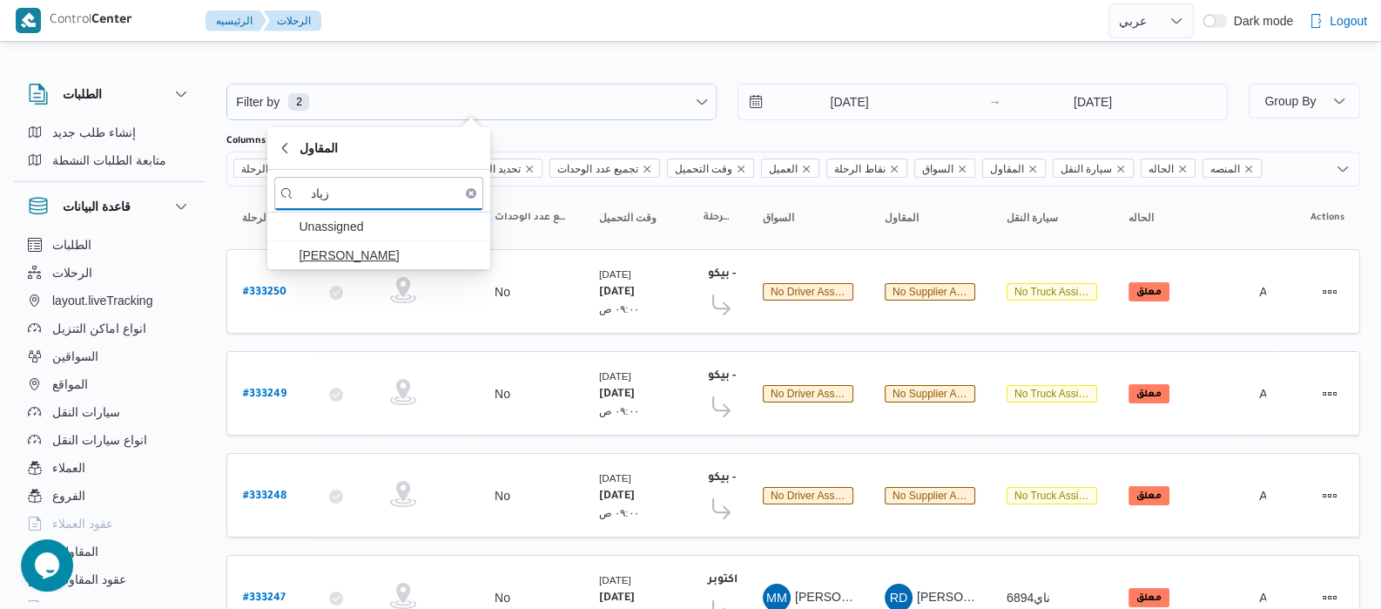
type input "زياد"
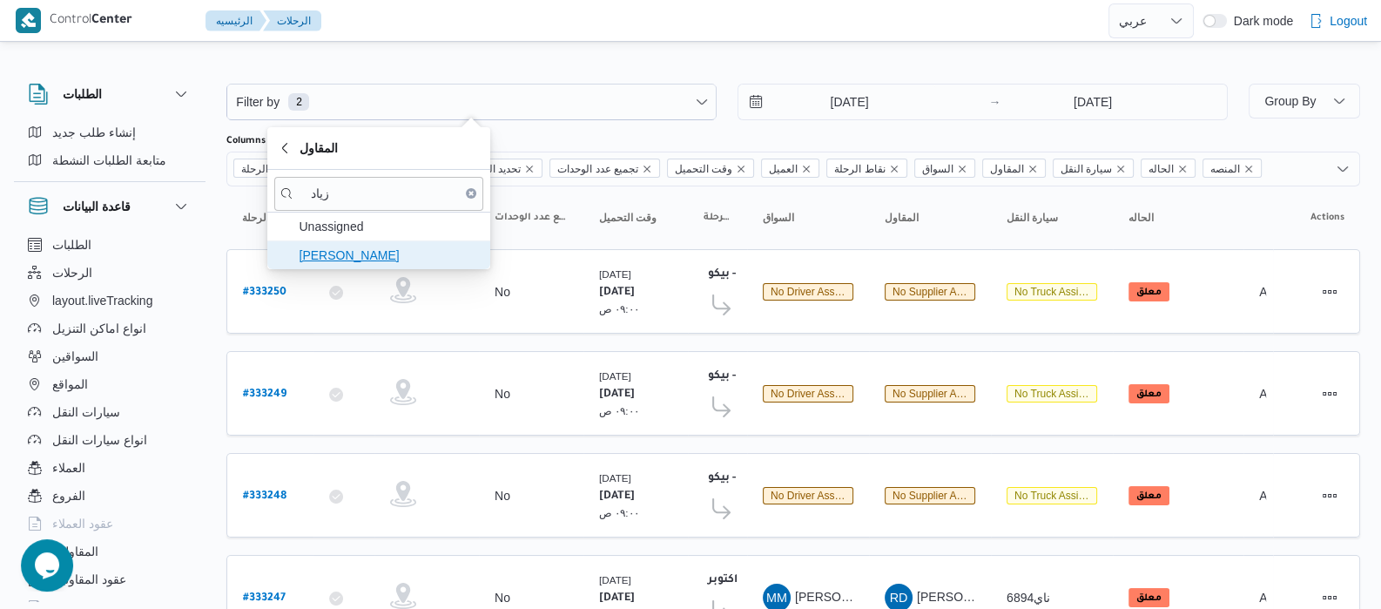
click at [386, 255] on span "زياد محمد سيد عتريس" at bounding box center [389, 255] width 181 height 21
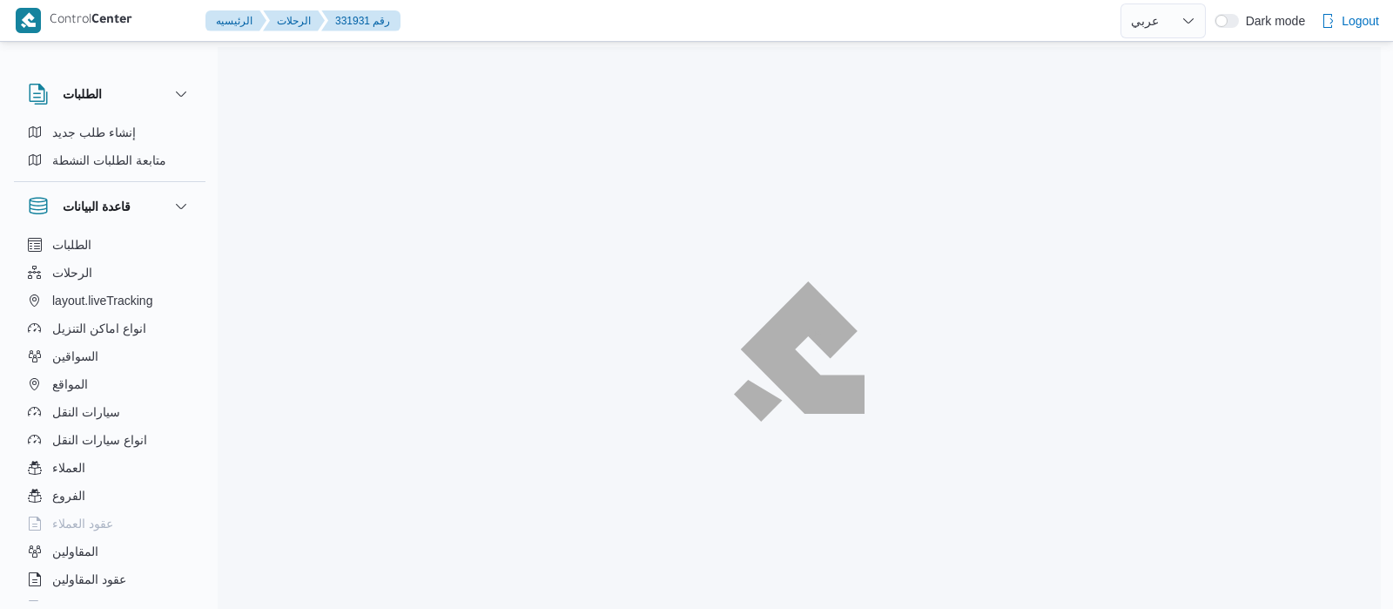
select select "ar"
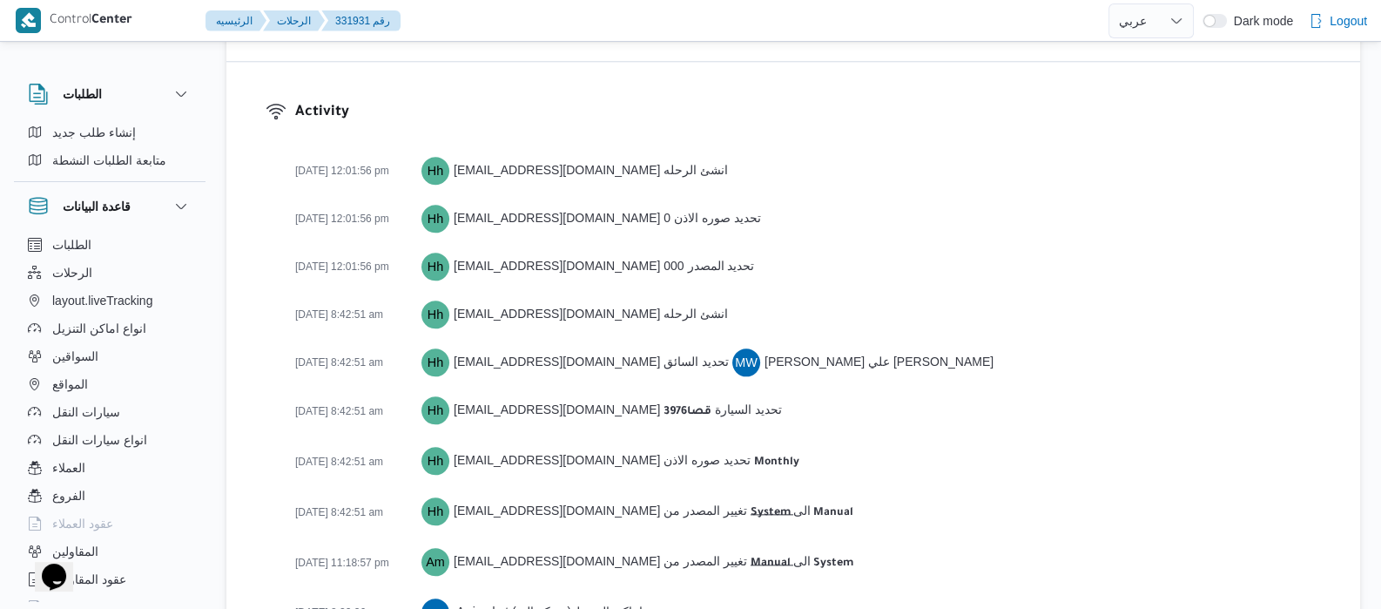
scroll to position [2911, 0]
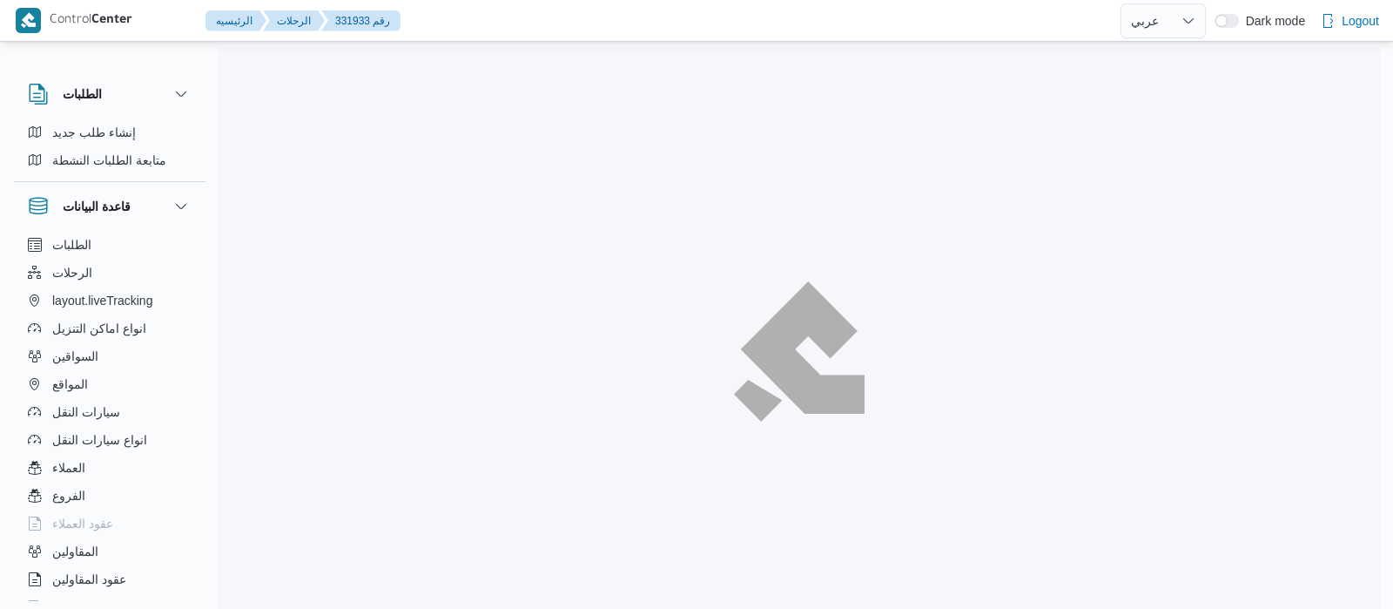
select select "ar"
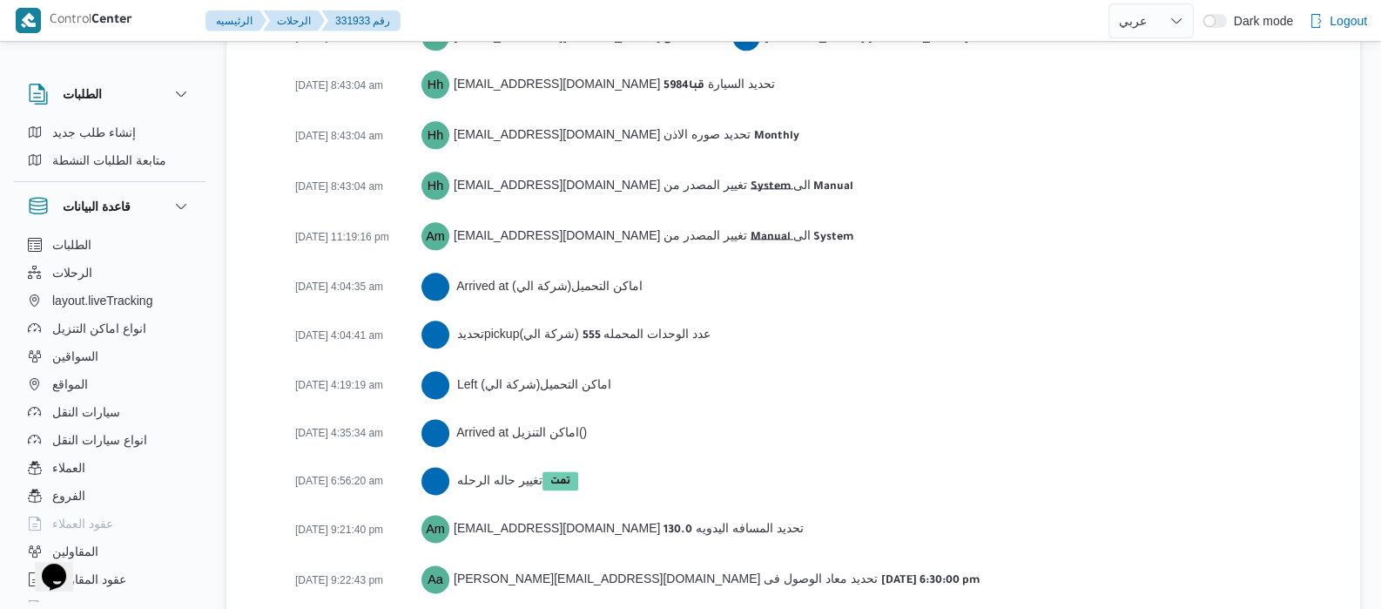
scroll to position [3058, 0]
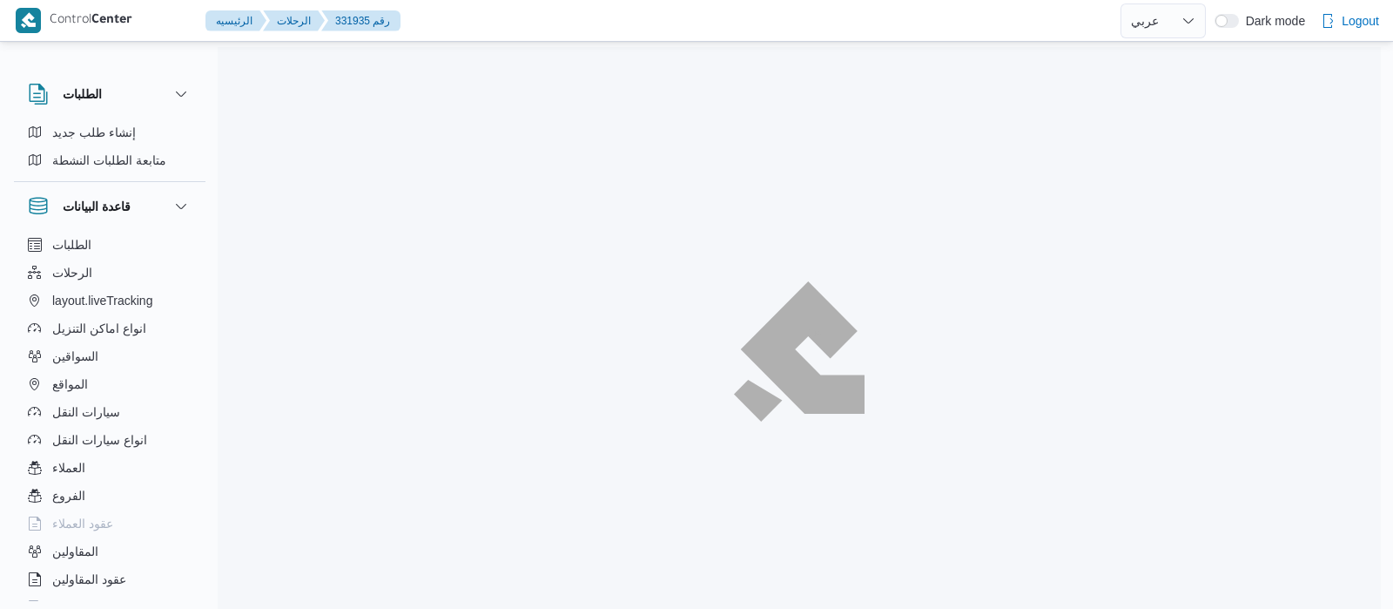
select select "ar"
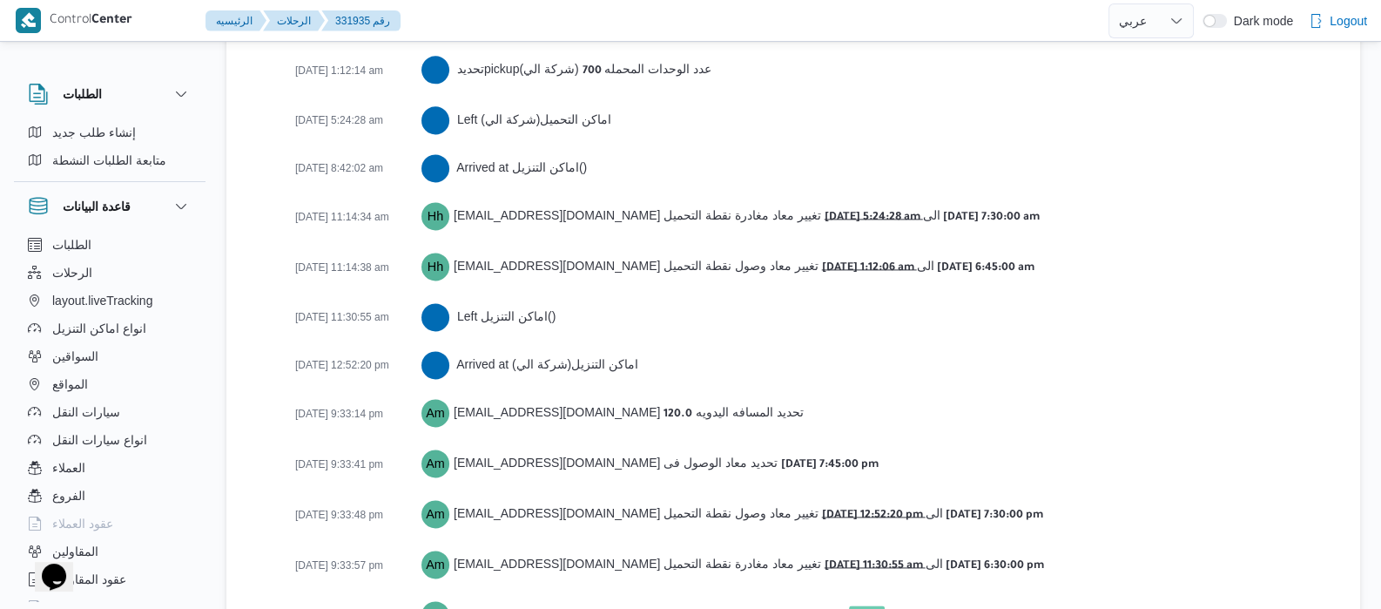
scroll to position [3029, 0]
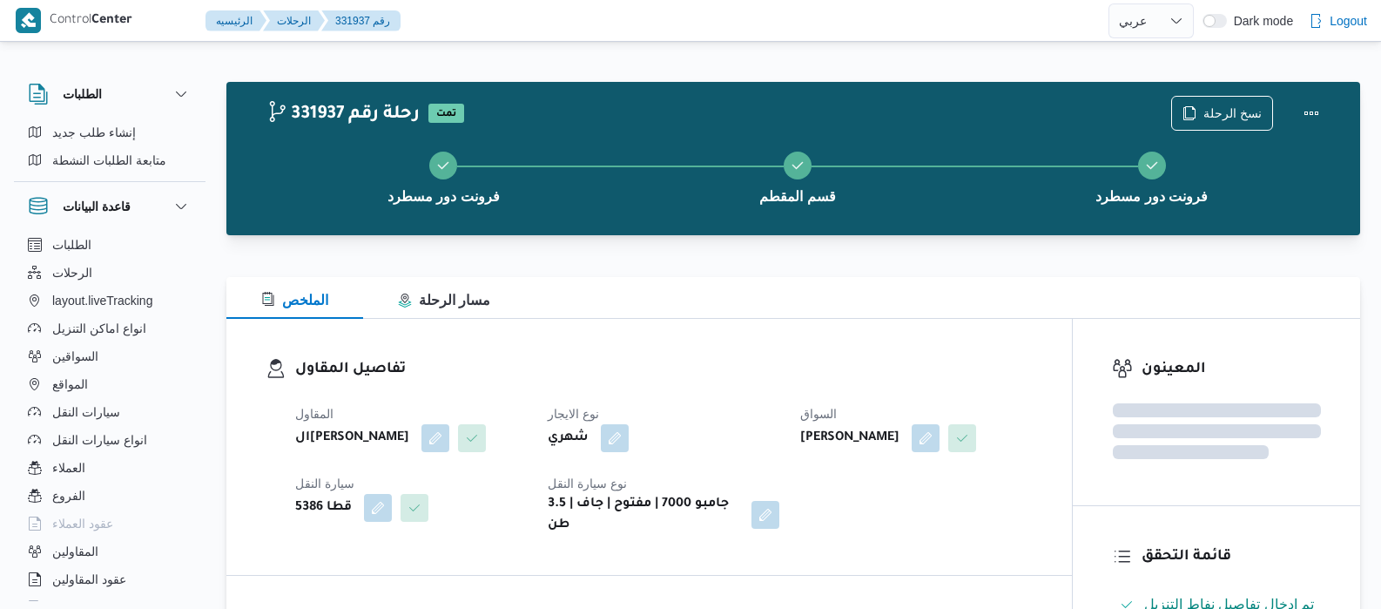
select select "ar"
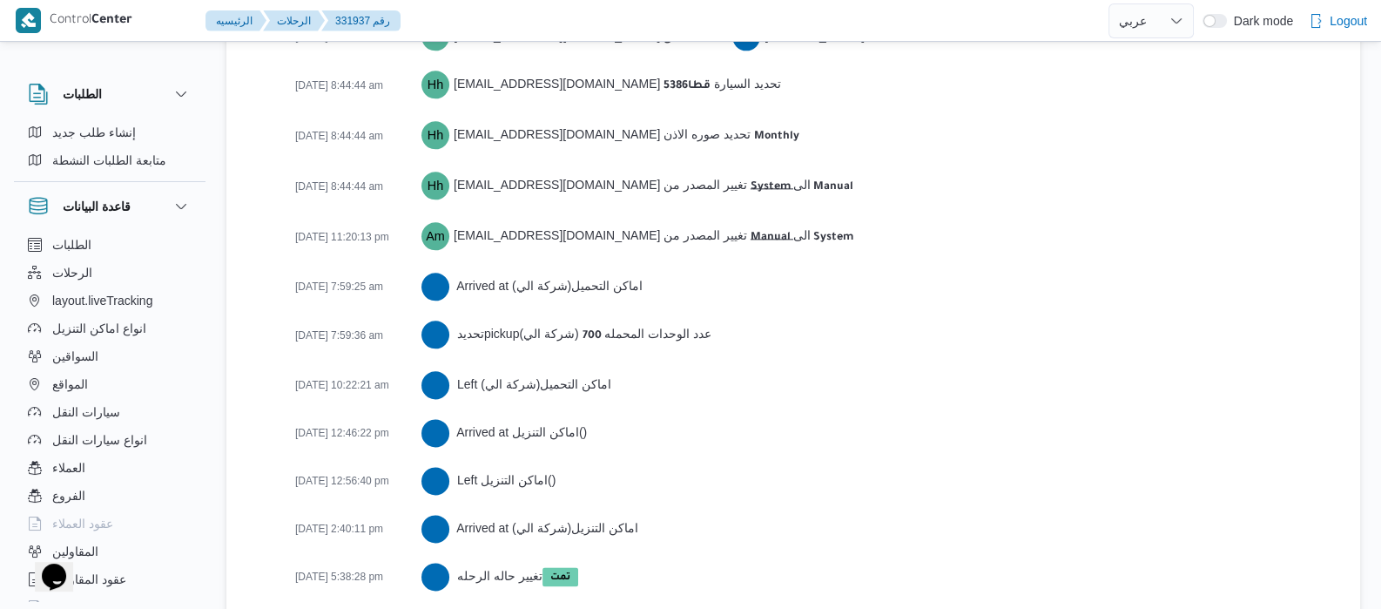
scroll to position [2931, 0]
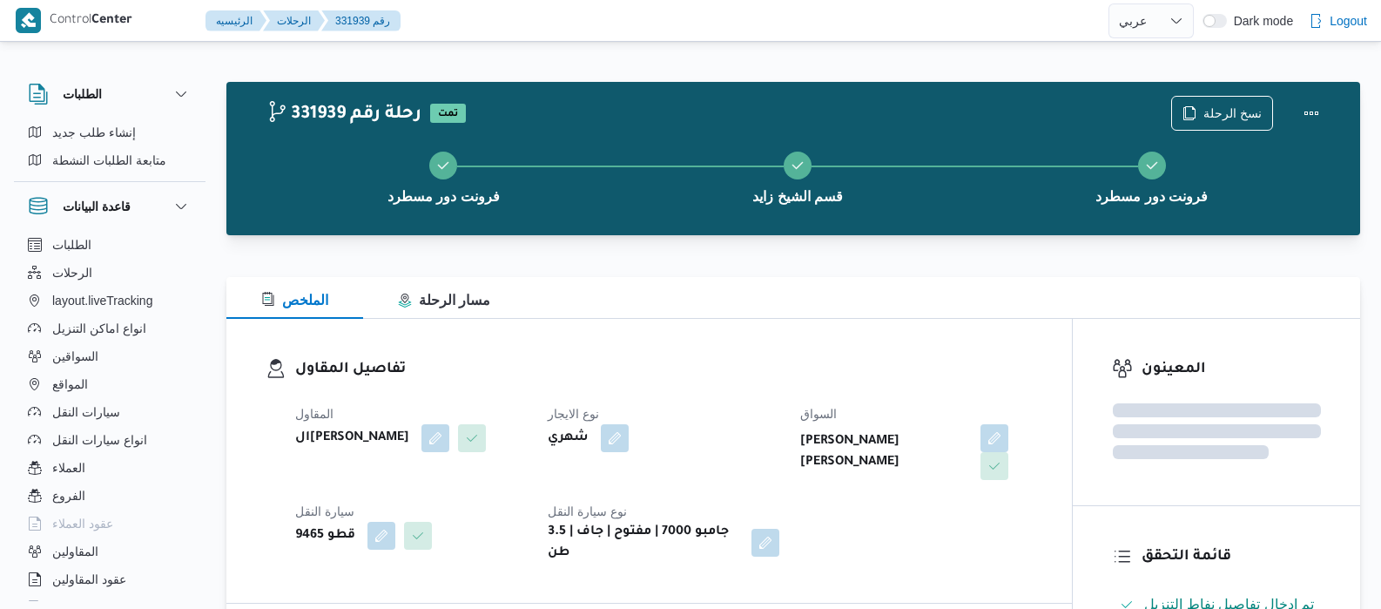
select select "ar"
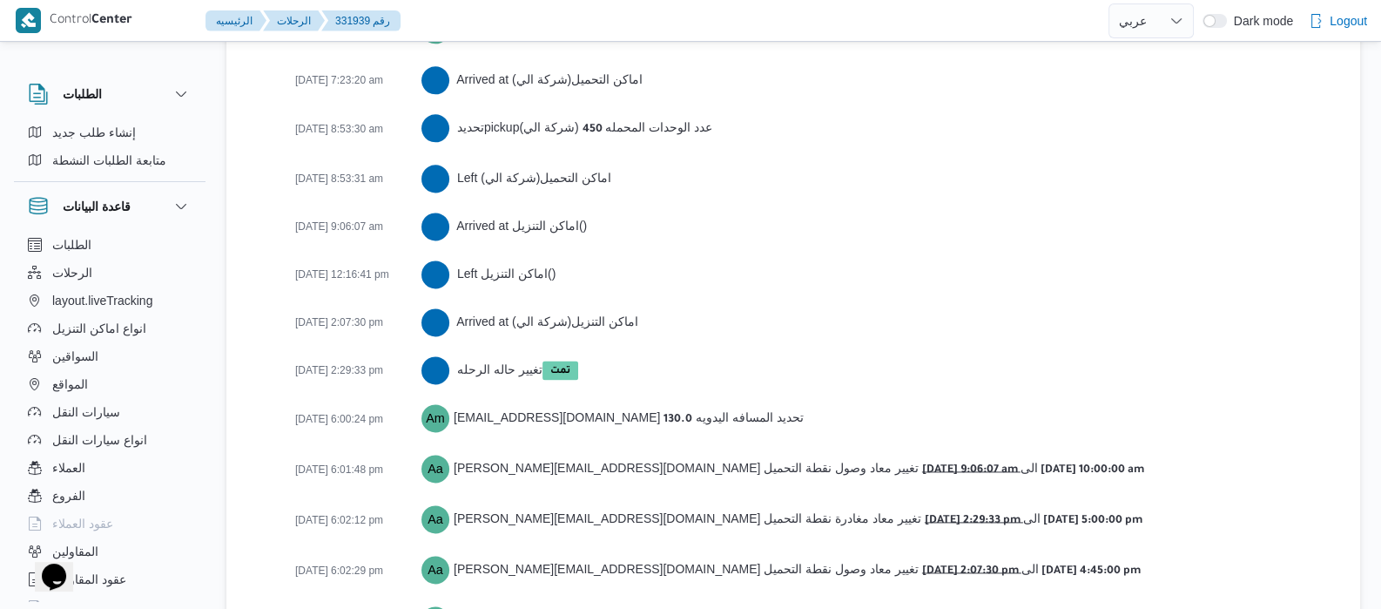
scroll to position [2980, 0]
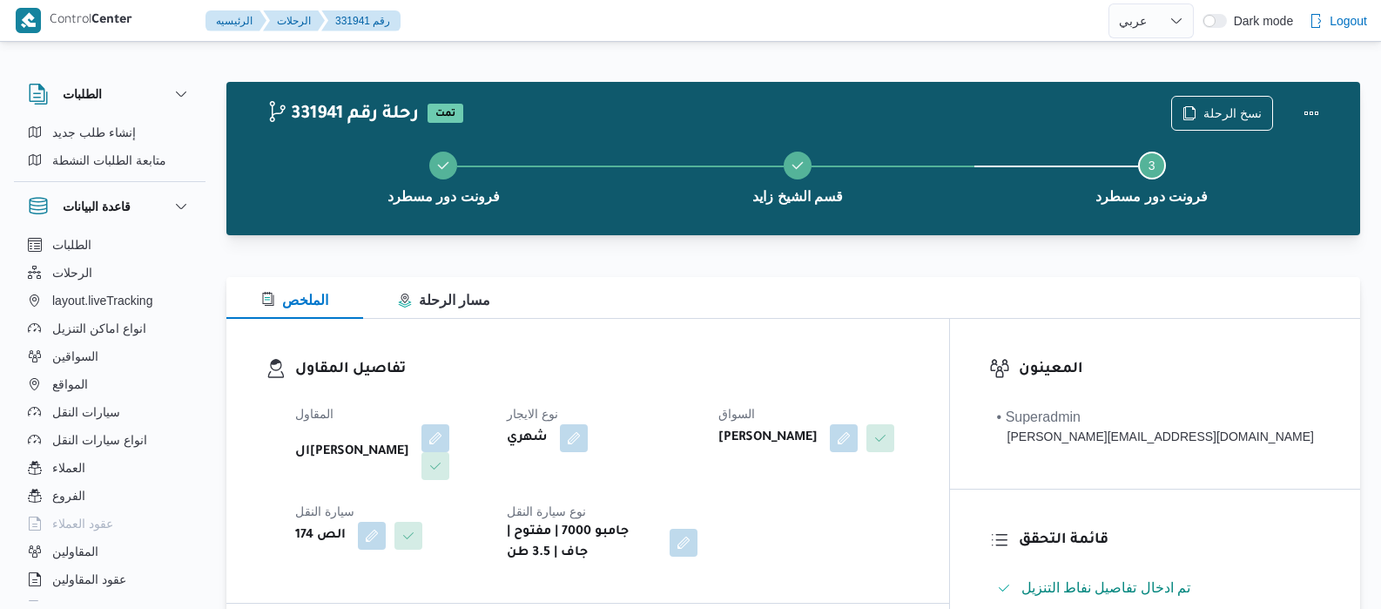
select select "ar"
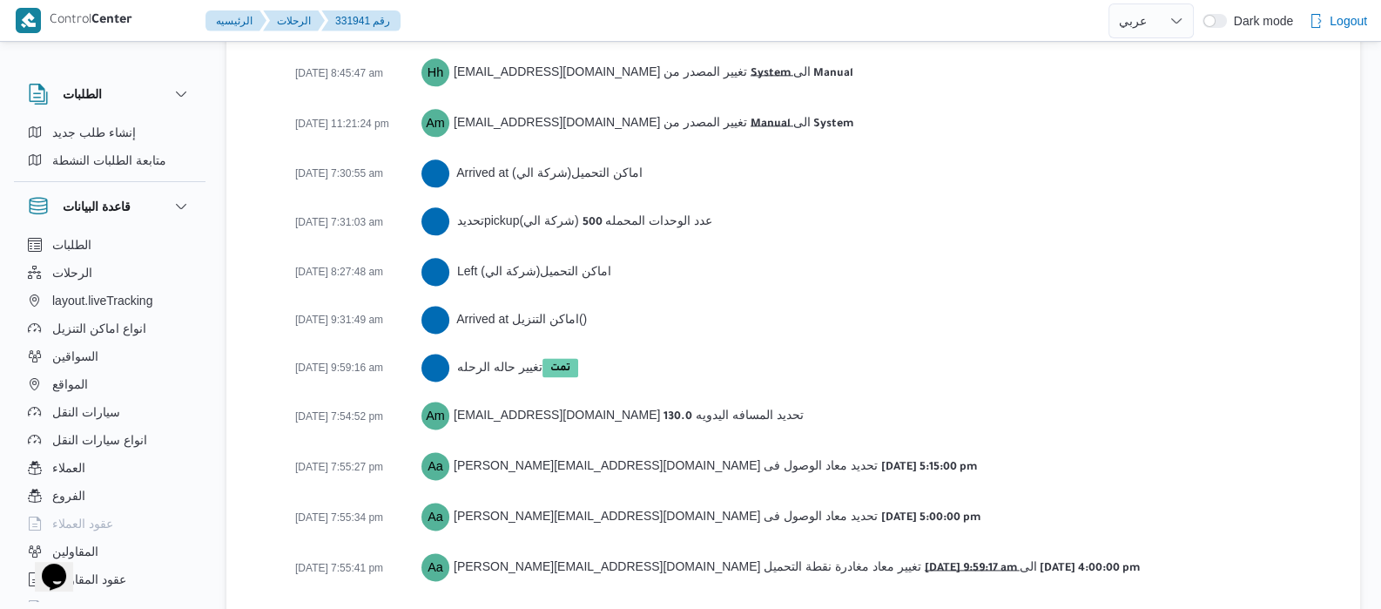
scroll to position [2836, 0]
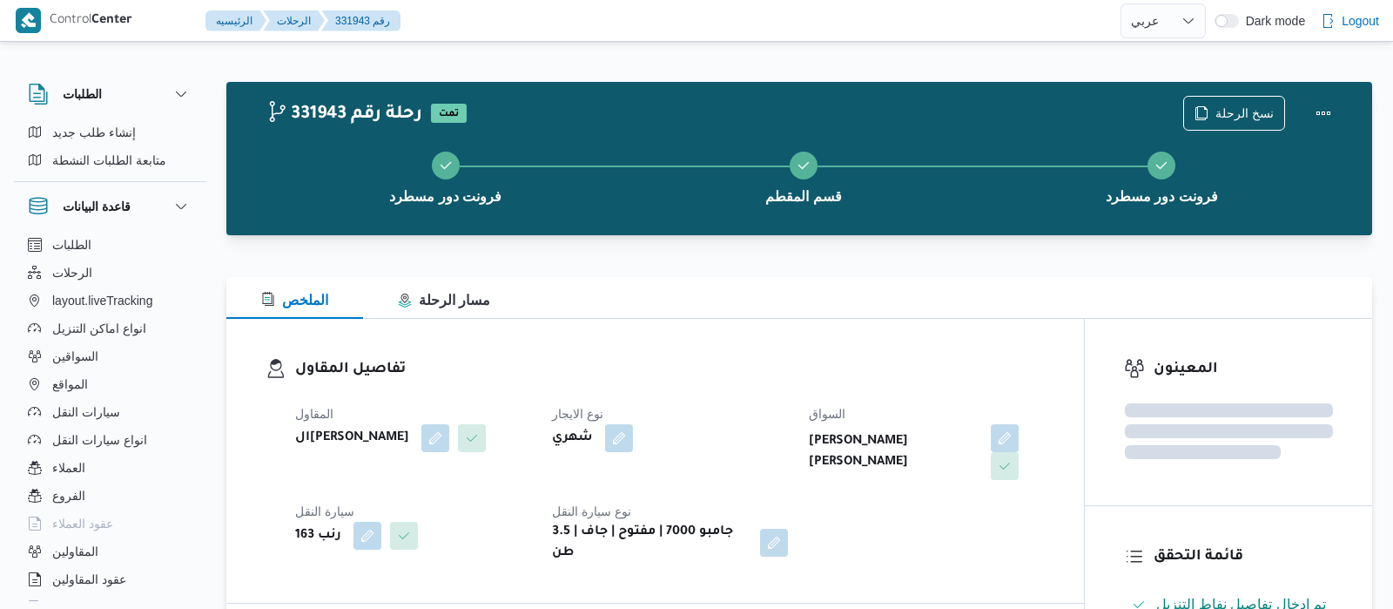
select select "ar"
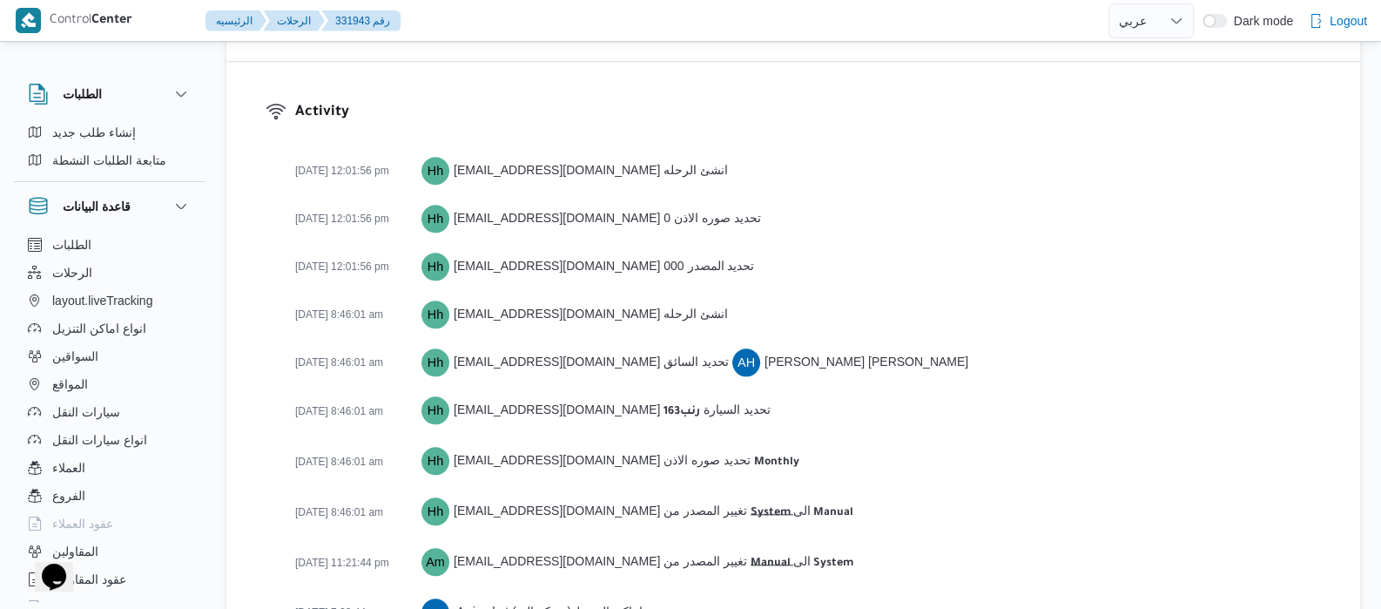
scroll to position [2959, 0]
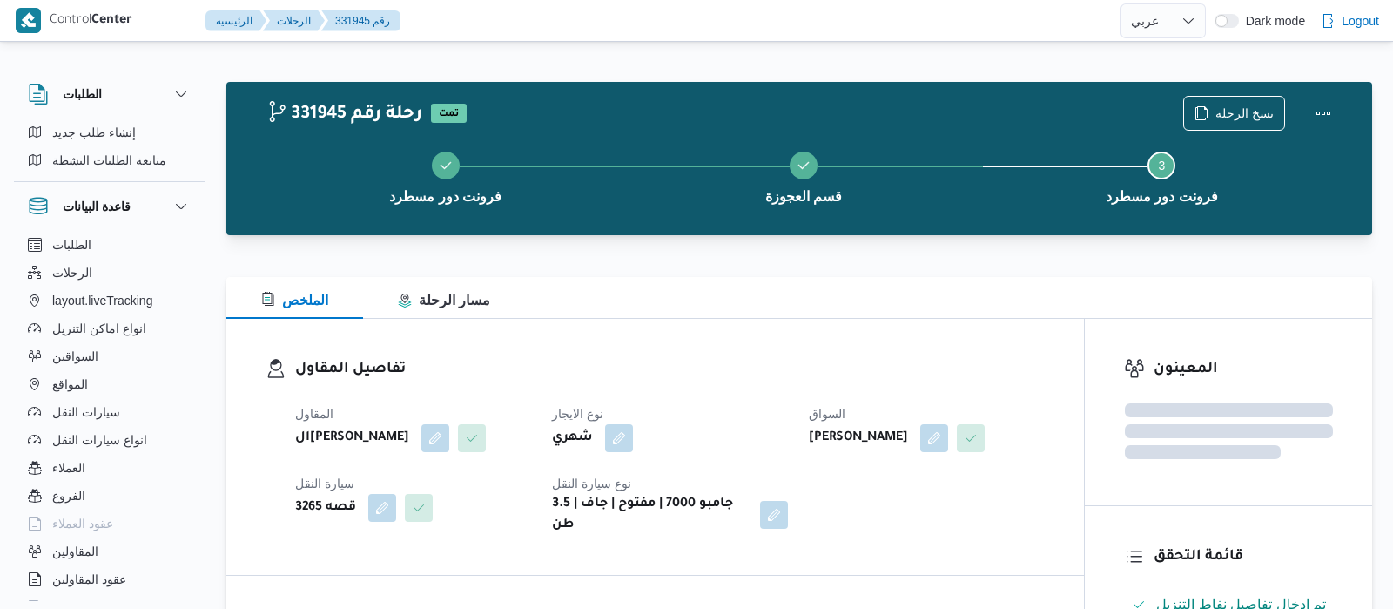
select select "ar"
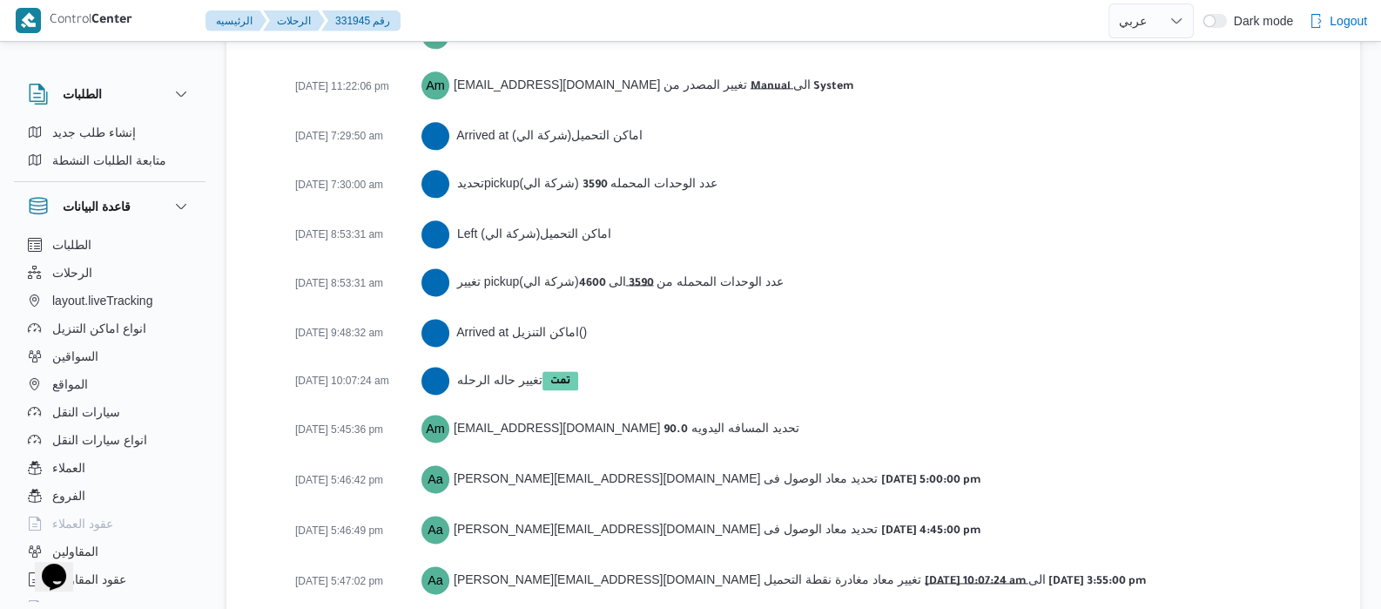
scroll to position [2911, 0]
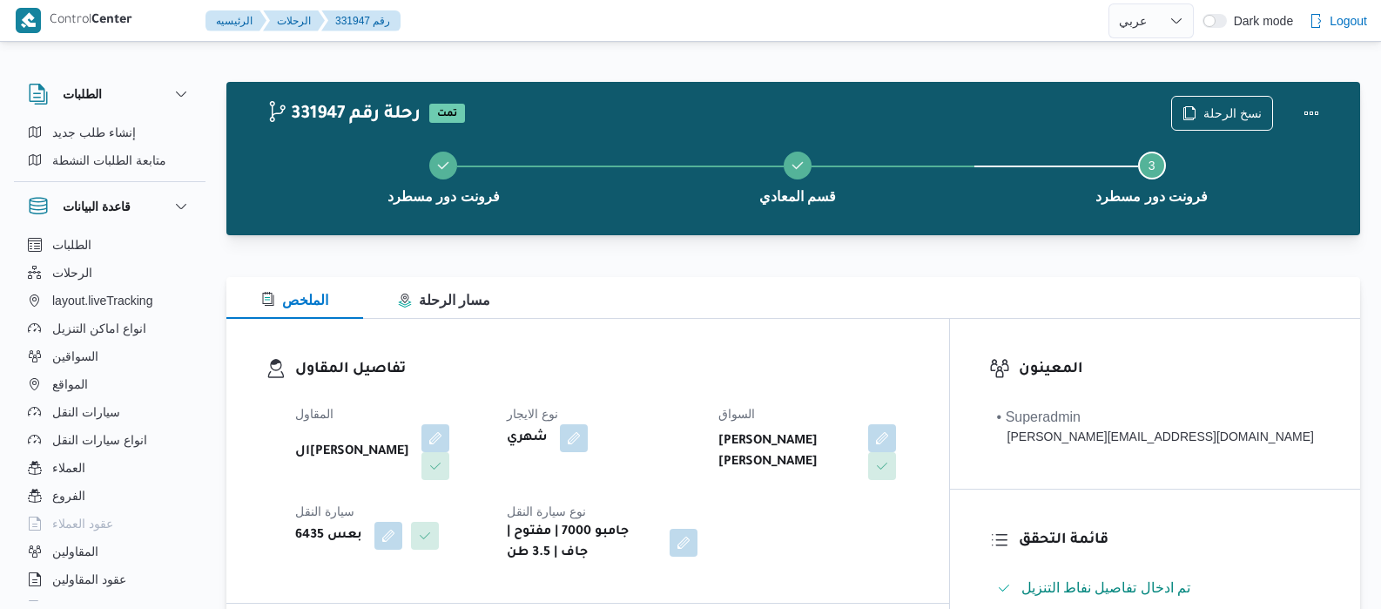
select select "ar"
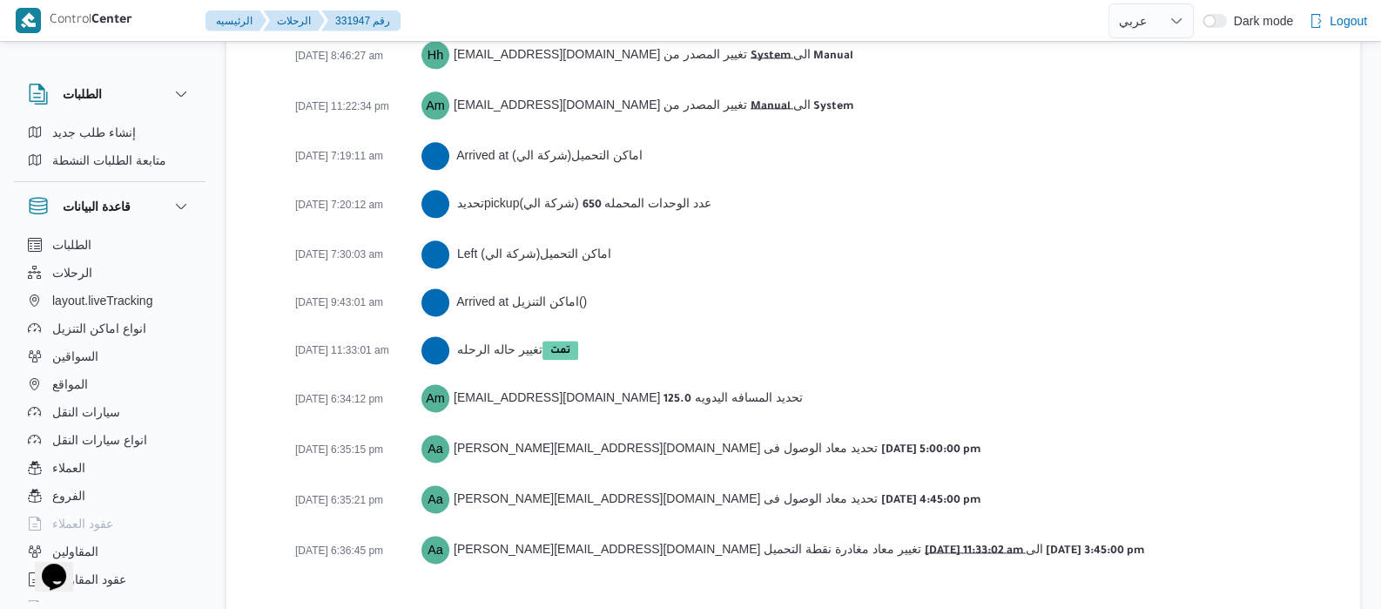
scroll to position [2864, 0]
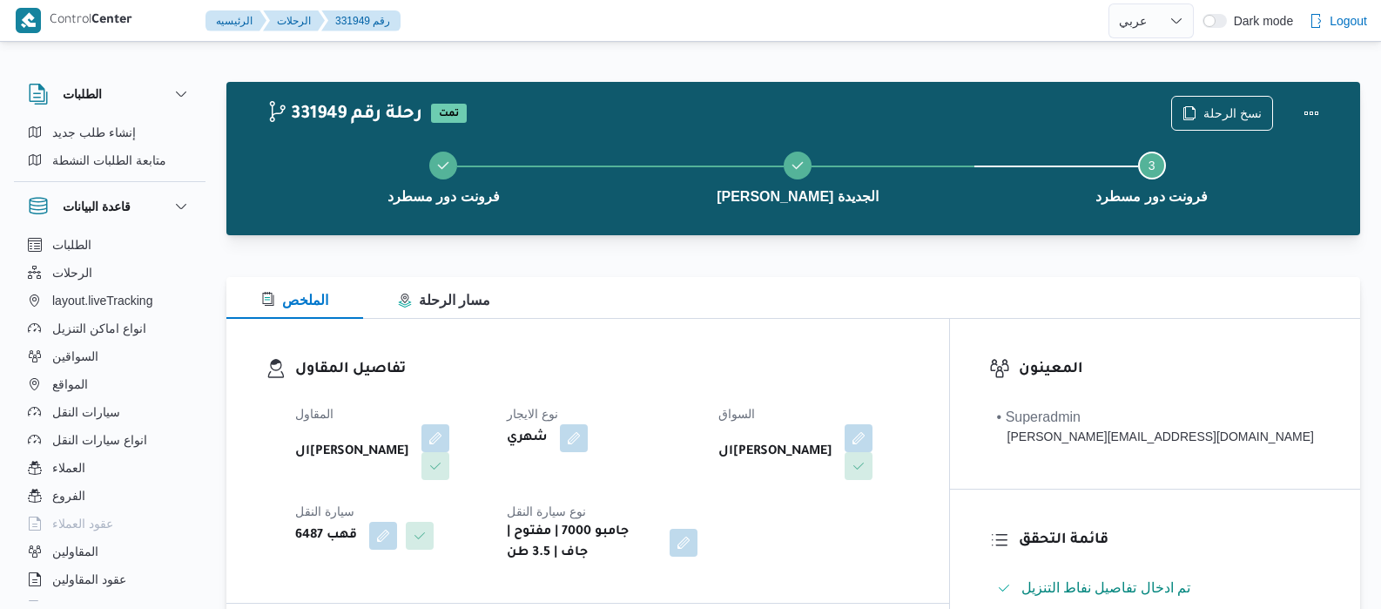
select select "ar"
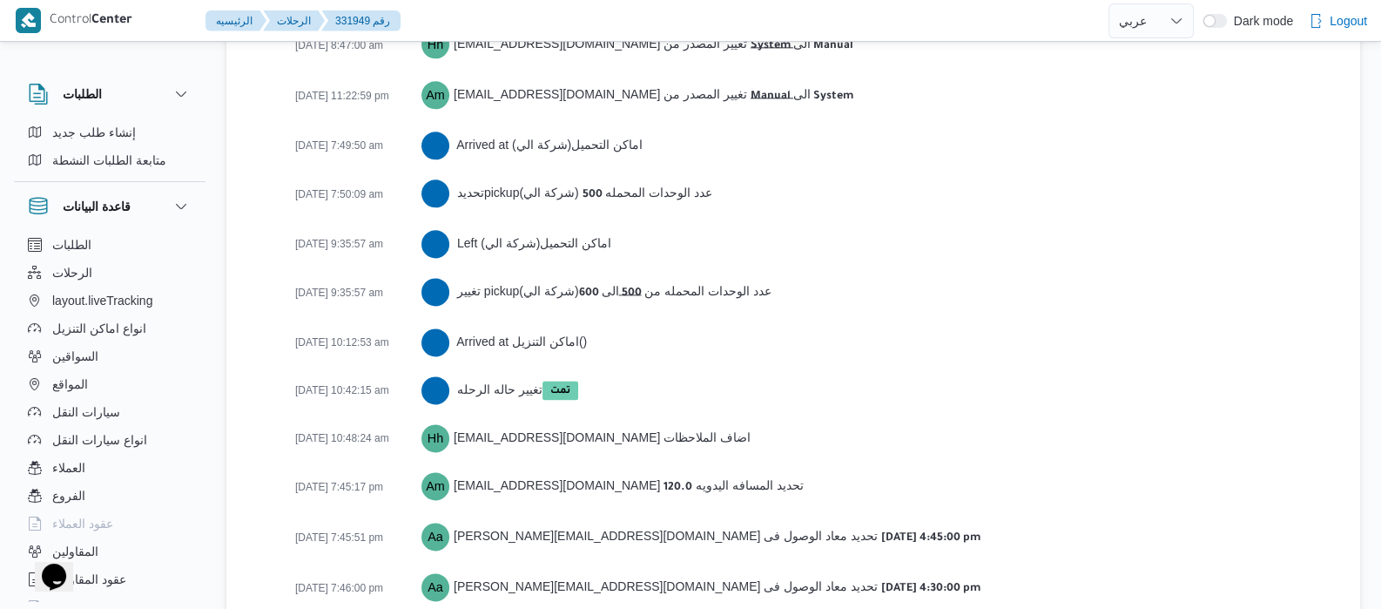
scroll to position [2932, 0]
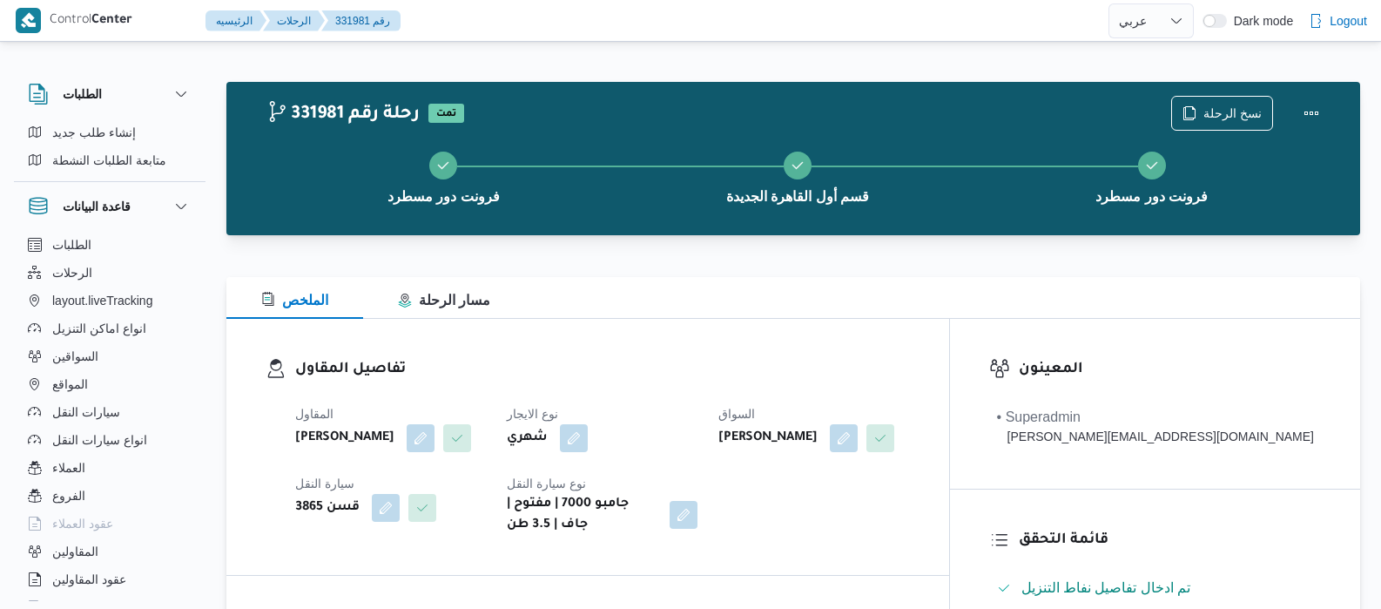
select select "ar"
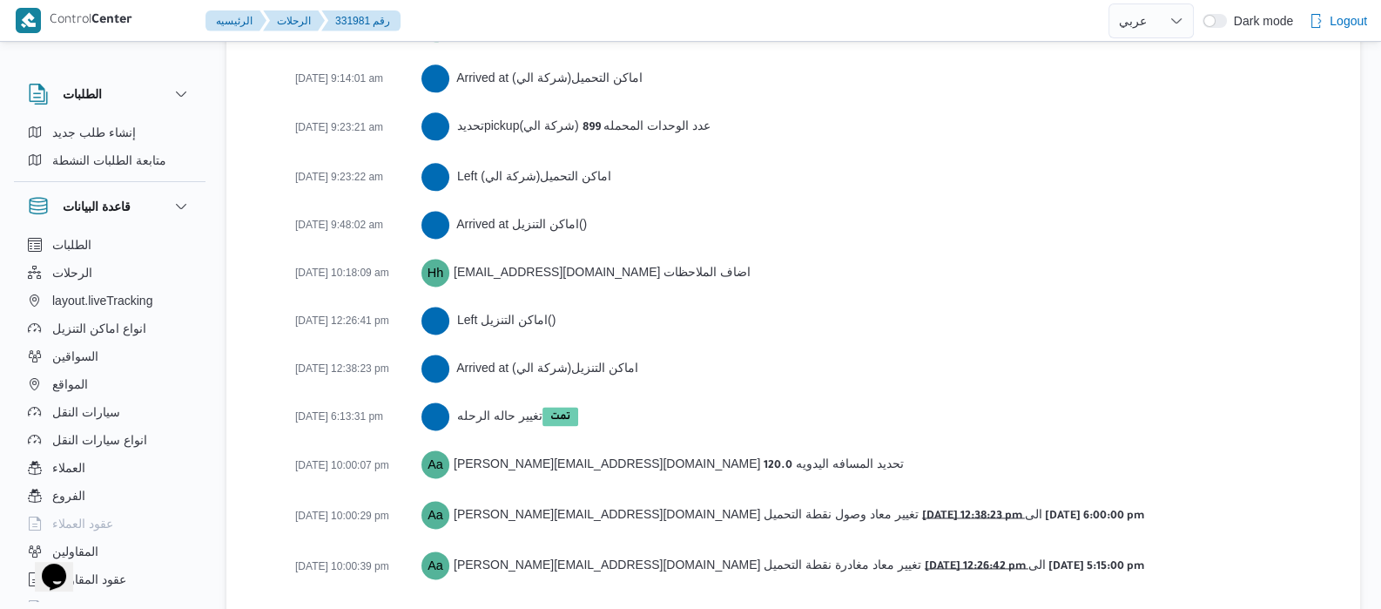
scroll to position [2958, 0]
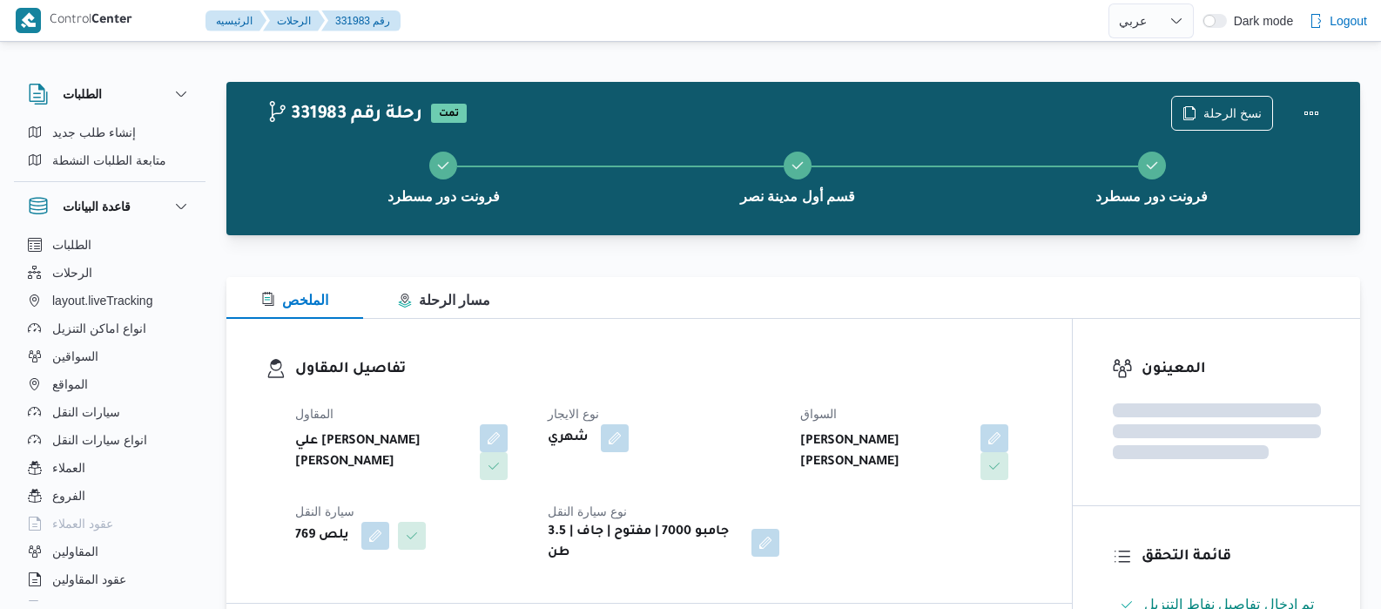
select select "ar"
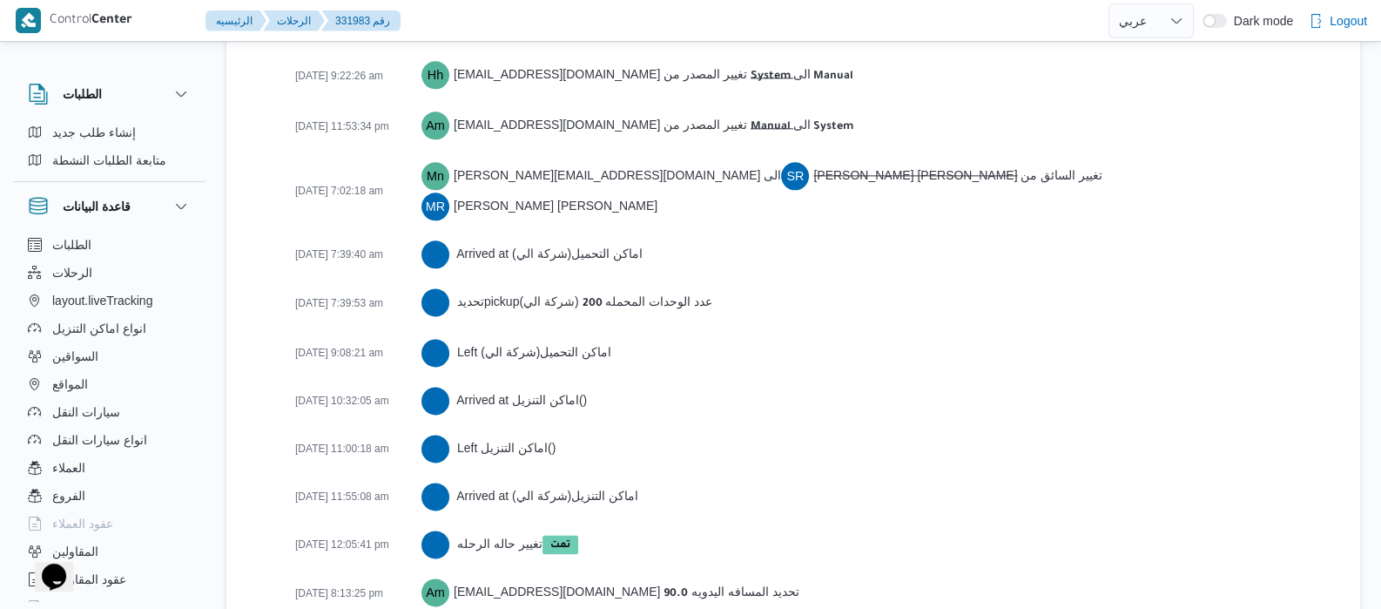
scroll to position [3055, 0]
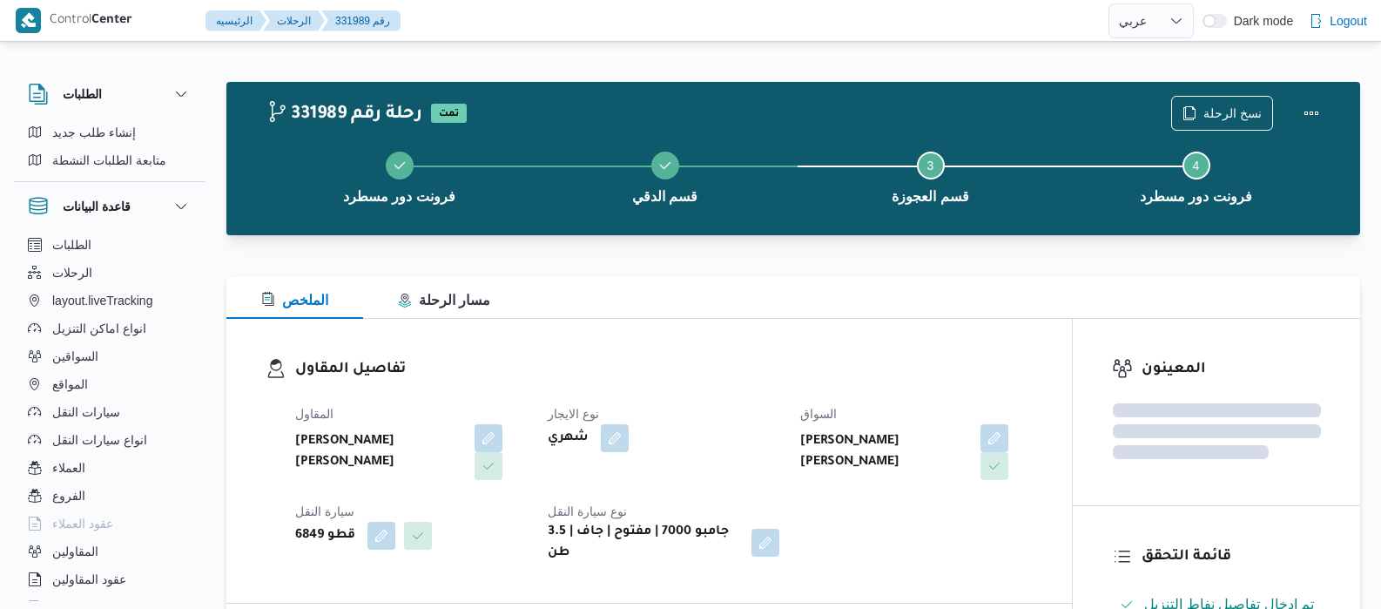
select select "ar"
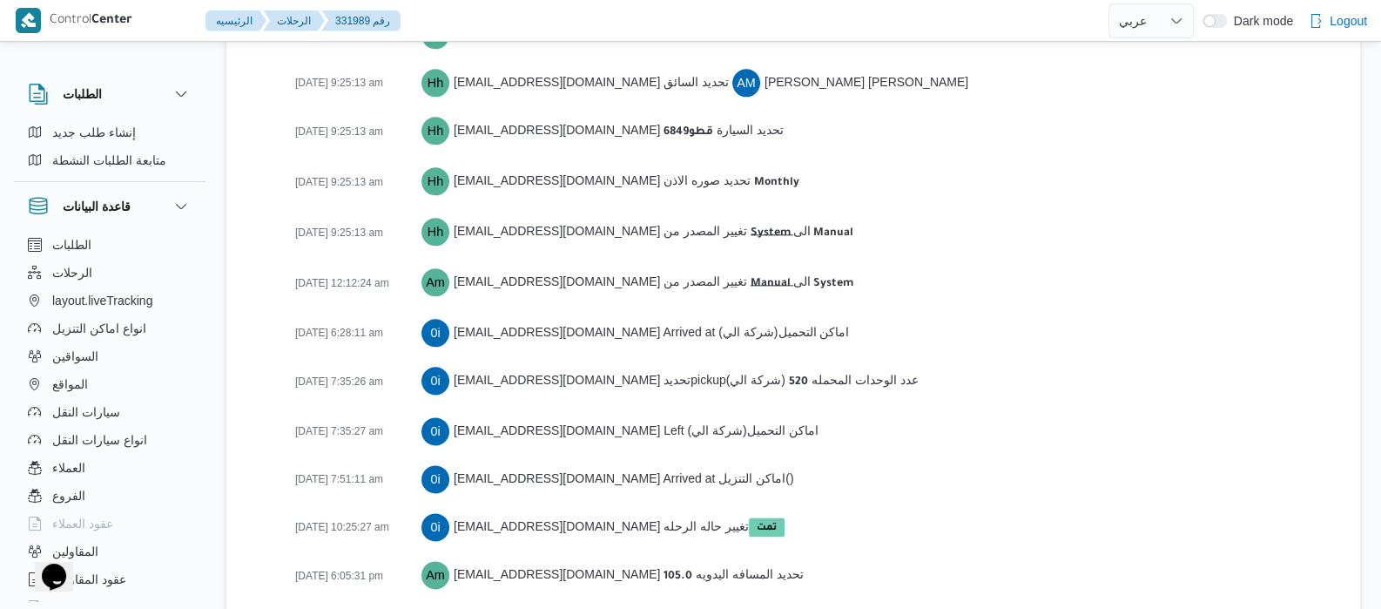
scroll to position [3055, 0]
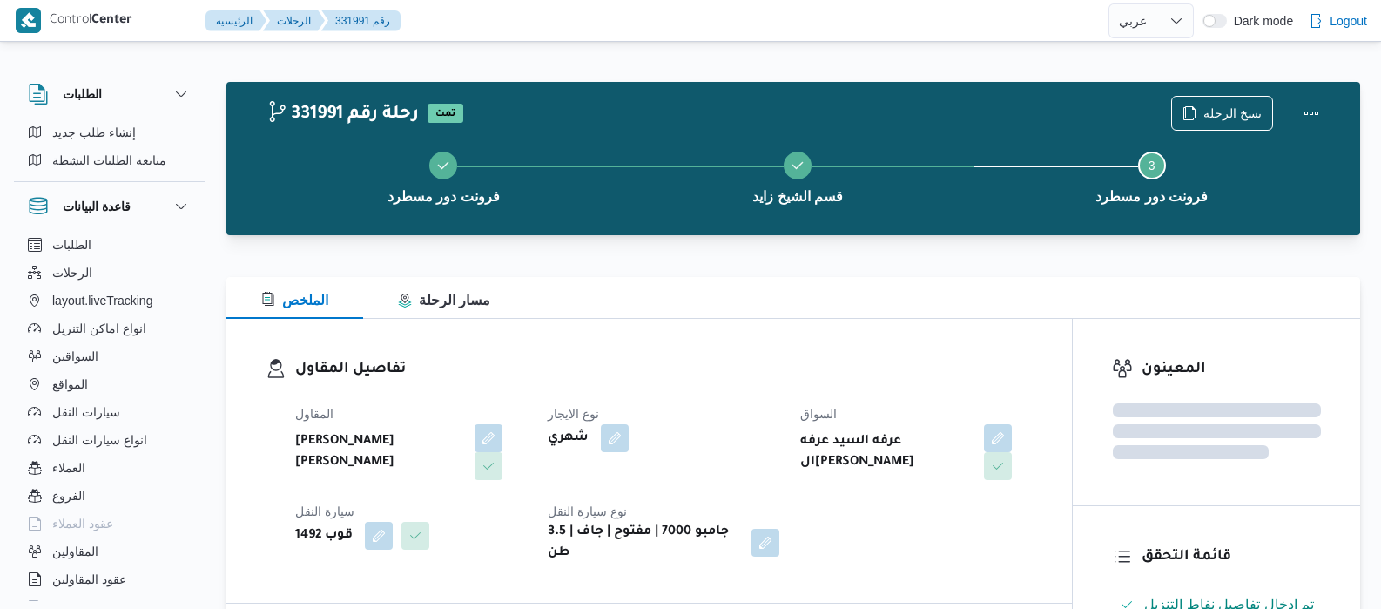
select select "ar"
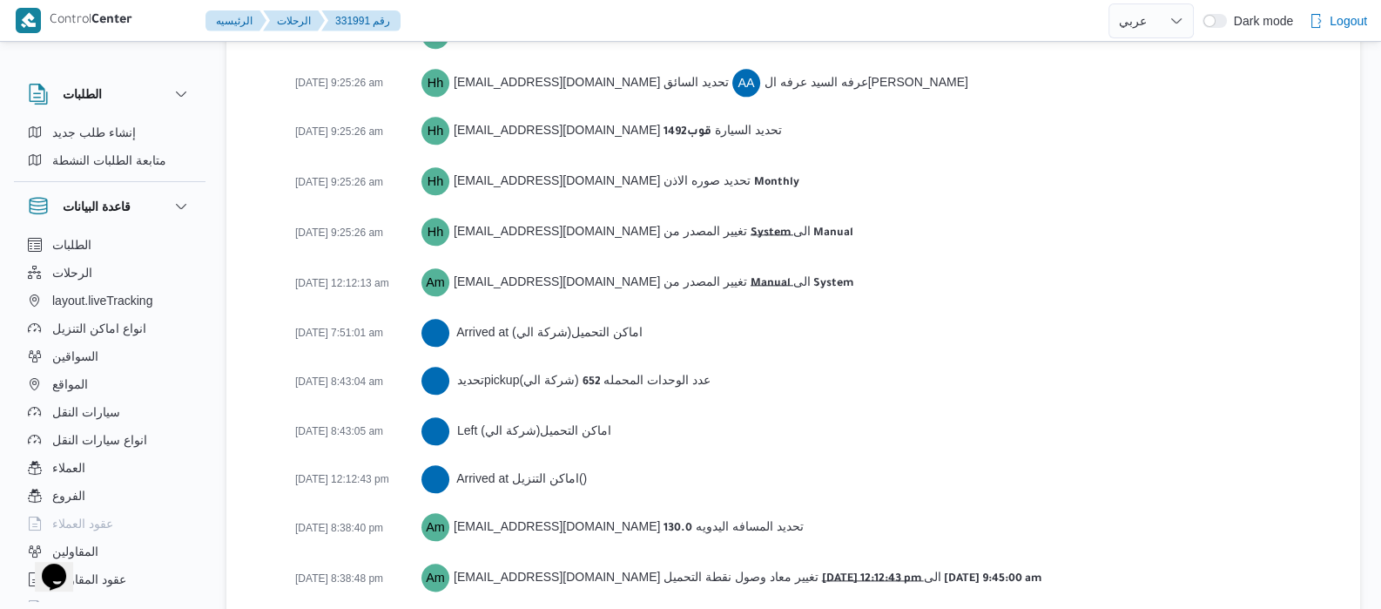
scroll to position [2768, 0]
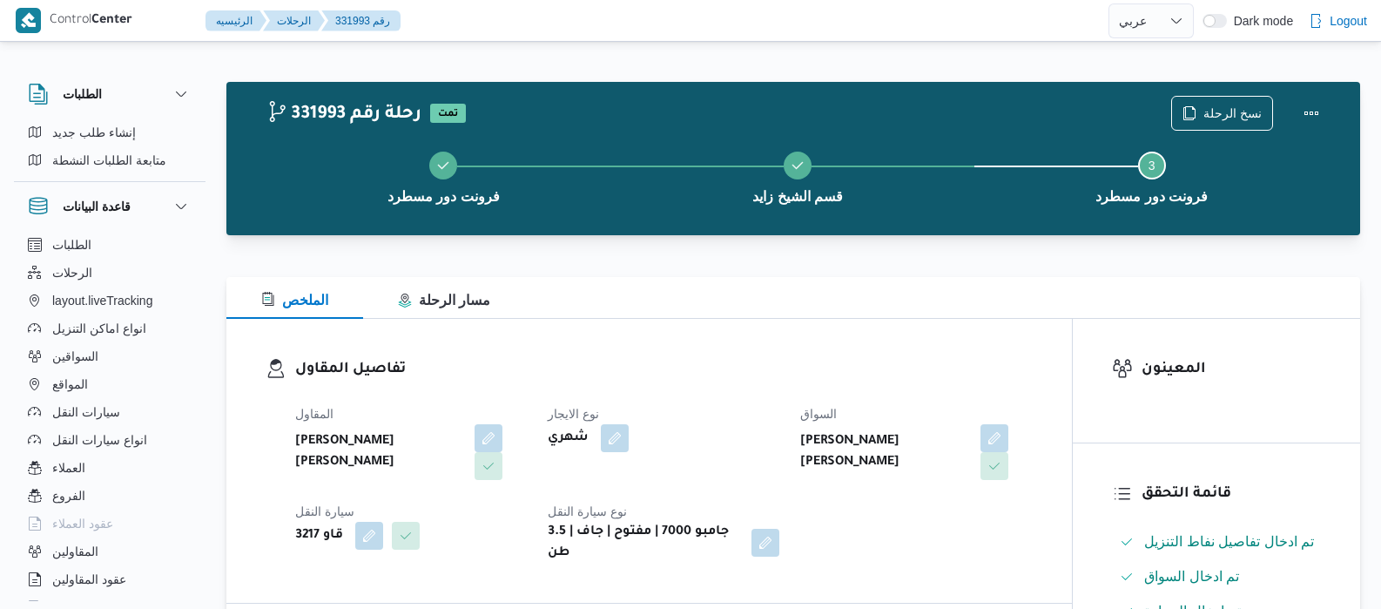
select select "ar"
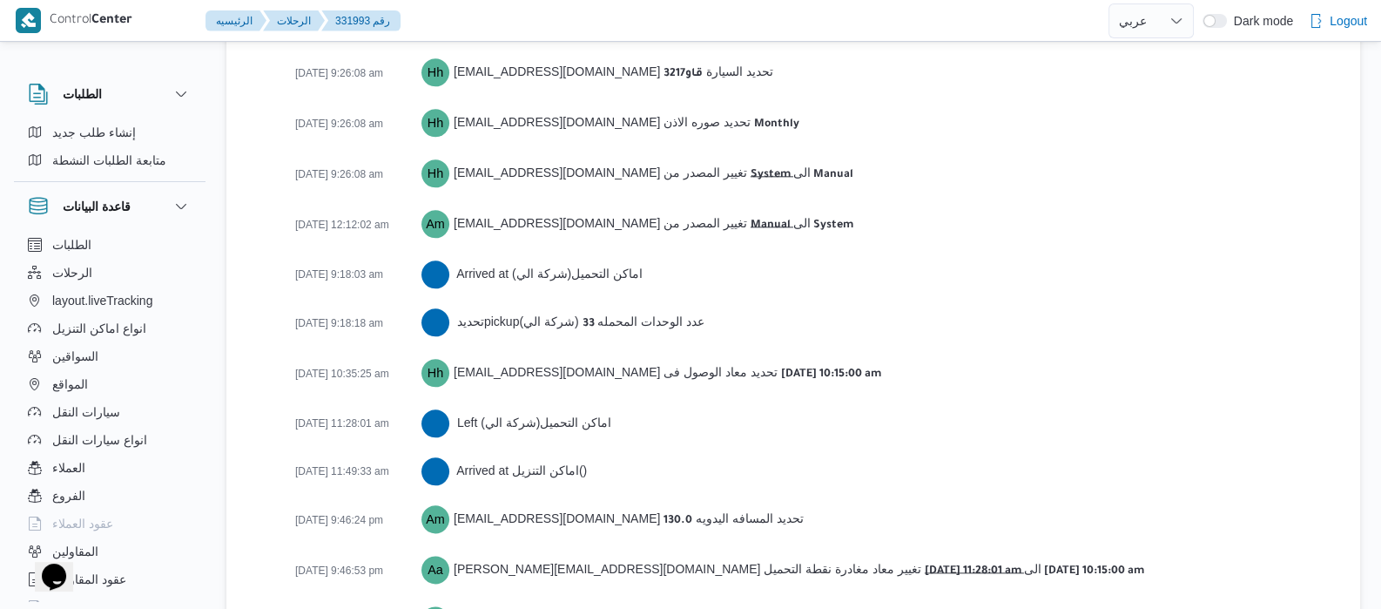
scroll to position [2539, 0]
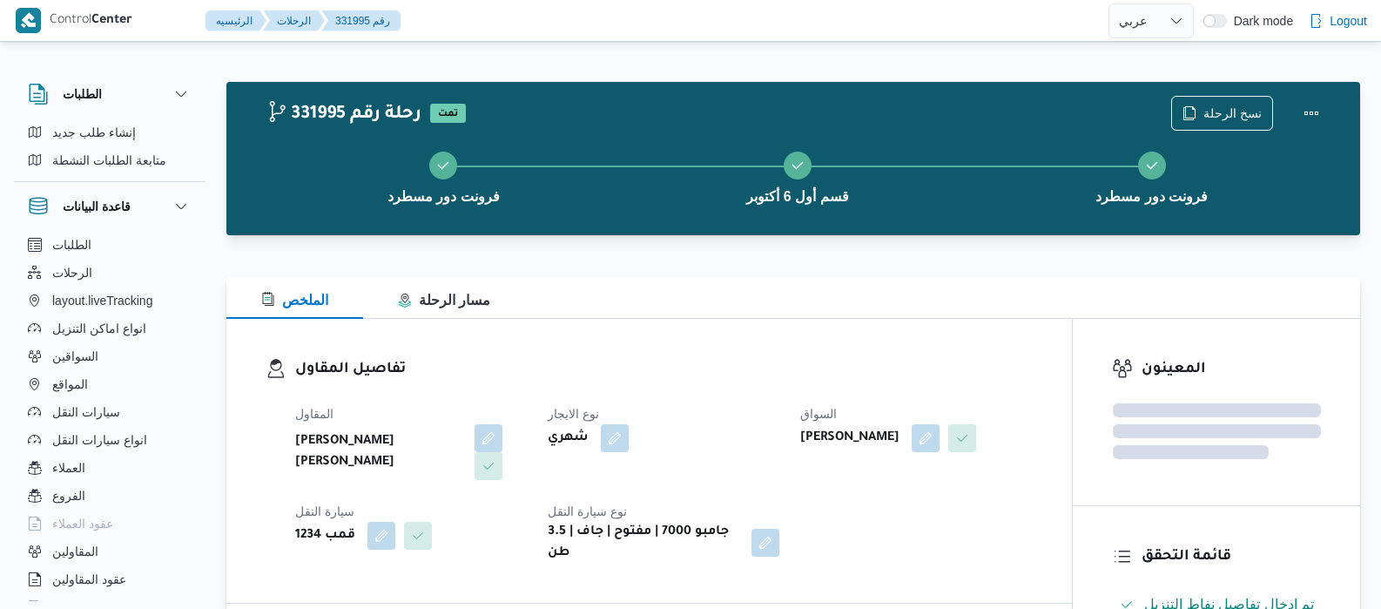
select select "ar"
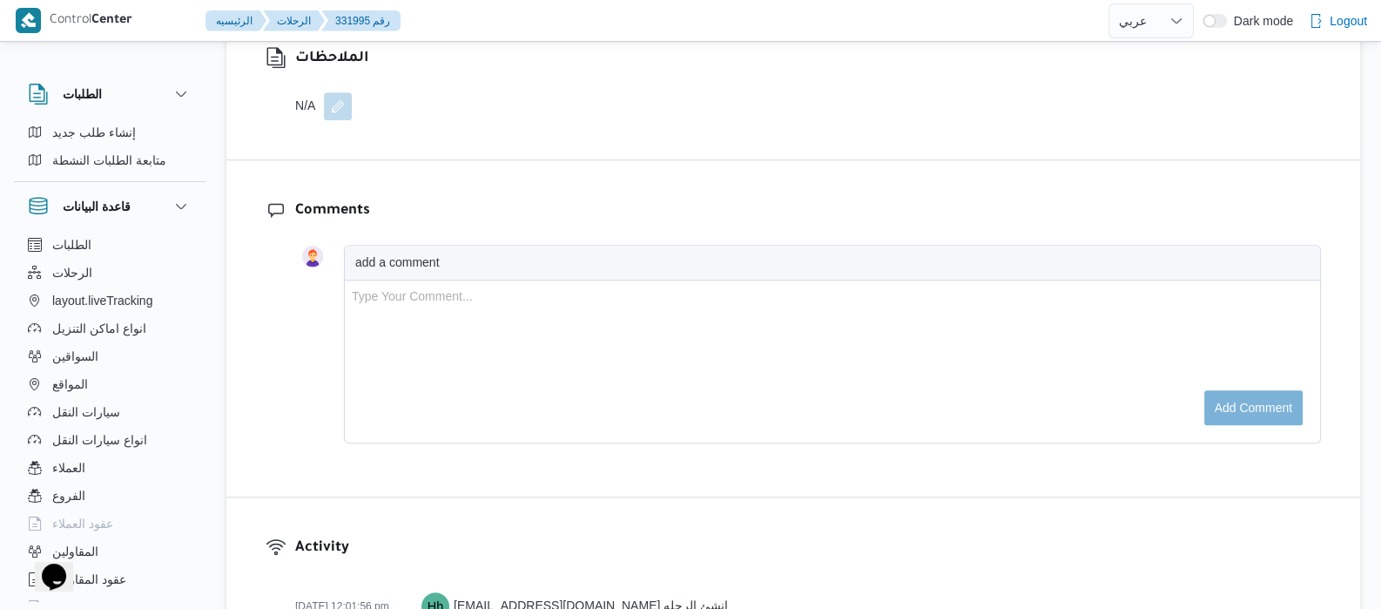
scroll to position [2862, 0]
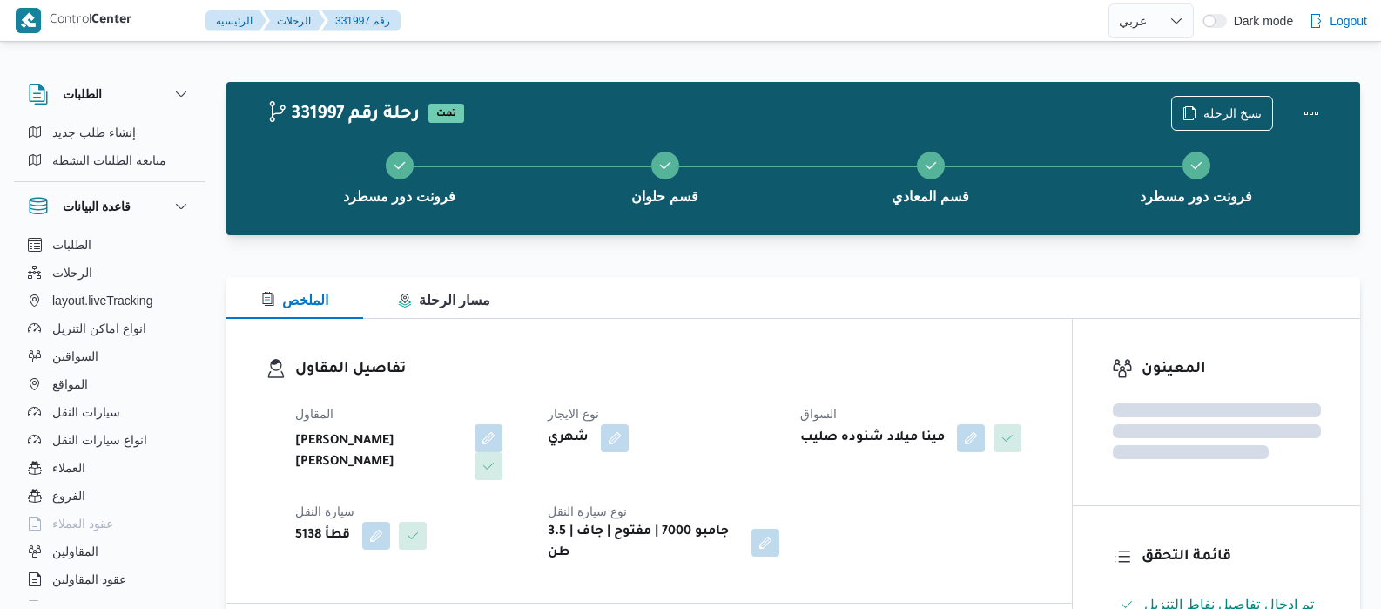
select select "ar"
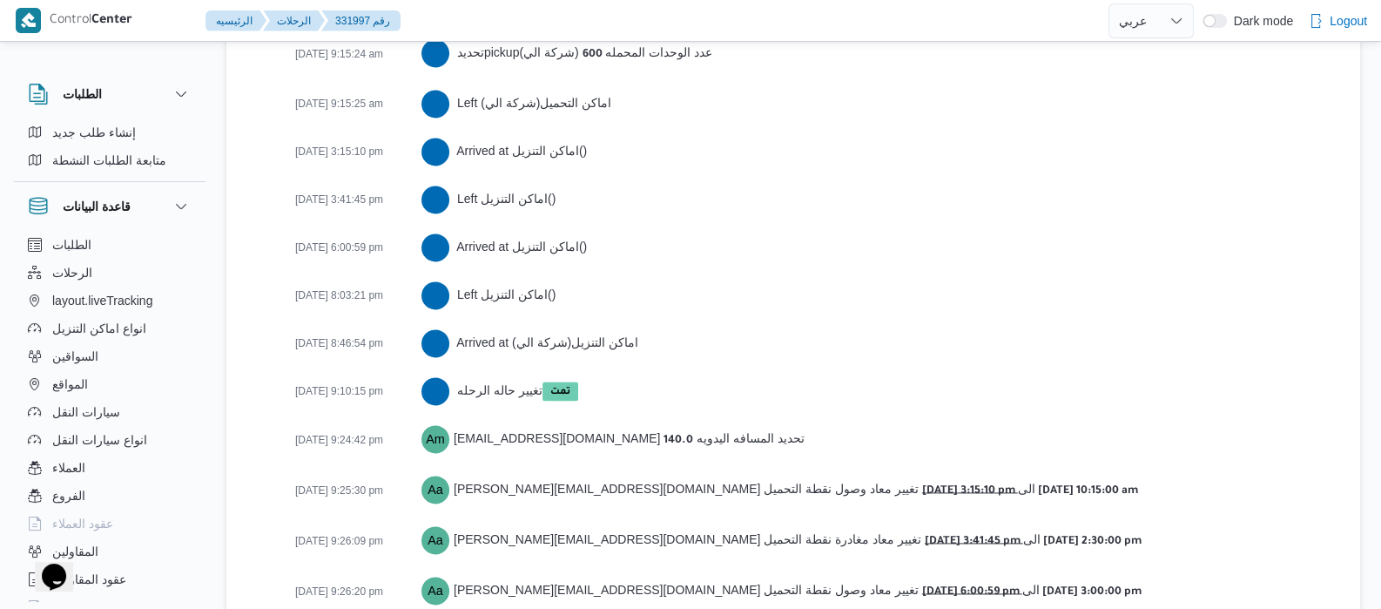
scroll to position [3247, 0]
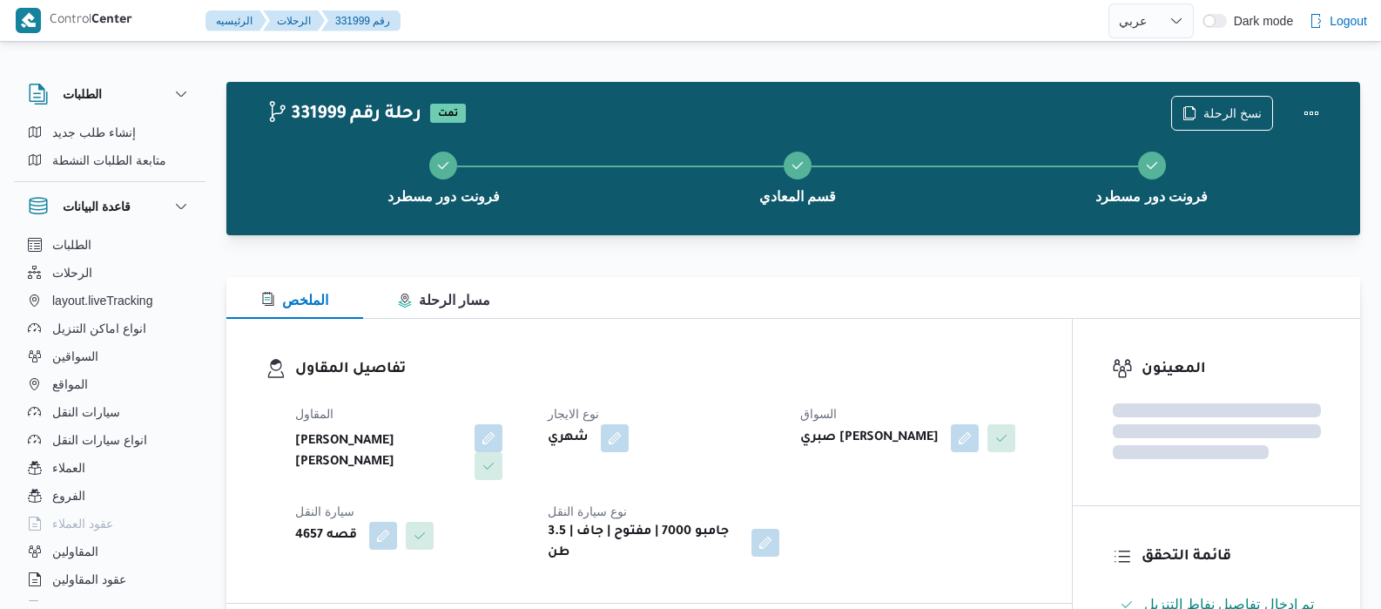
select select "ar"
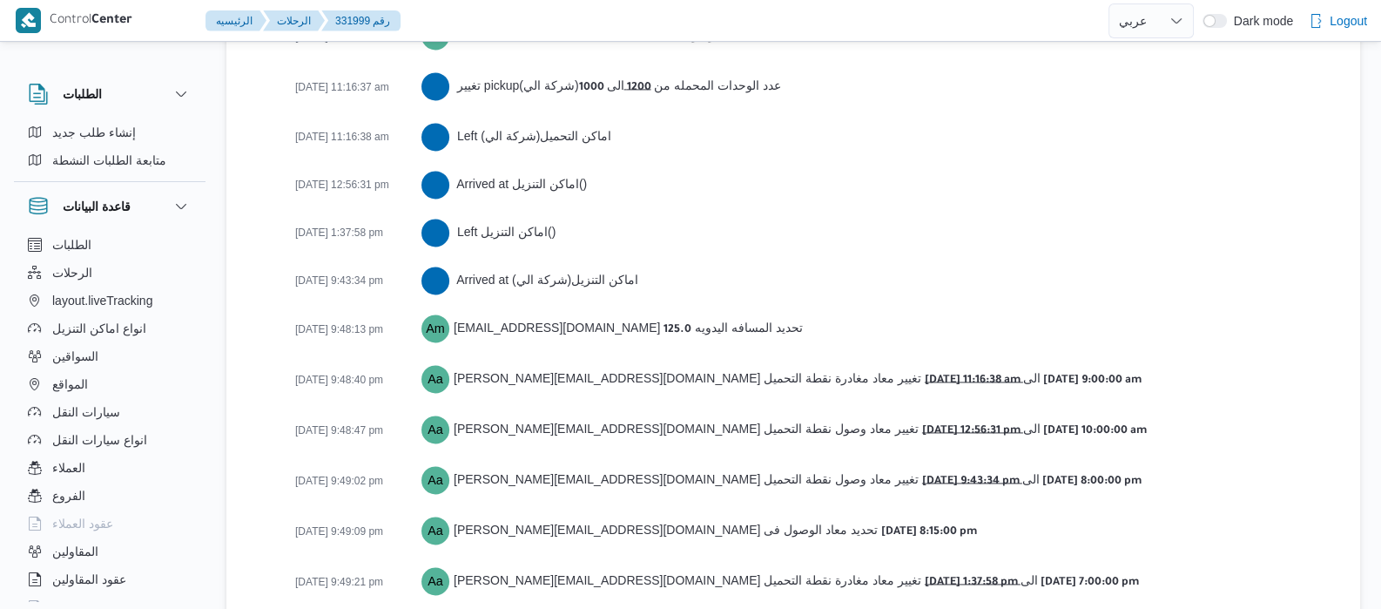
scroll to position [3153, 0]
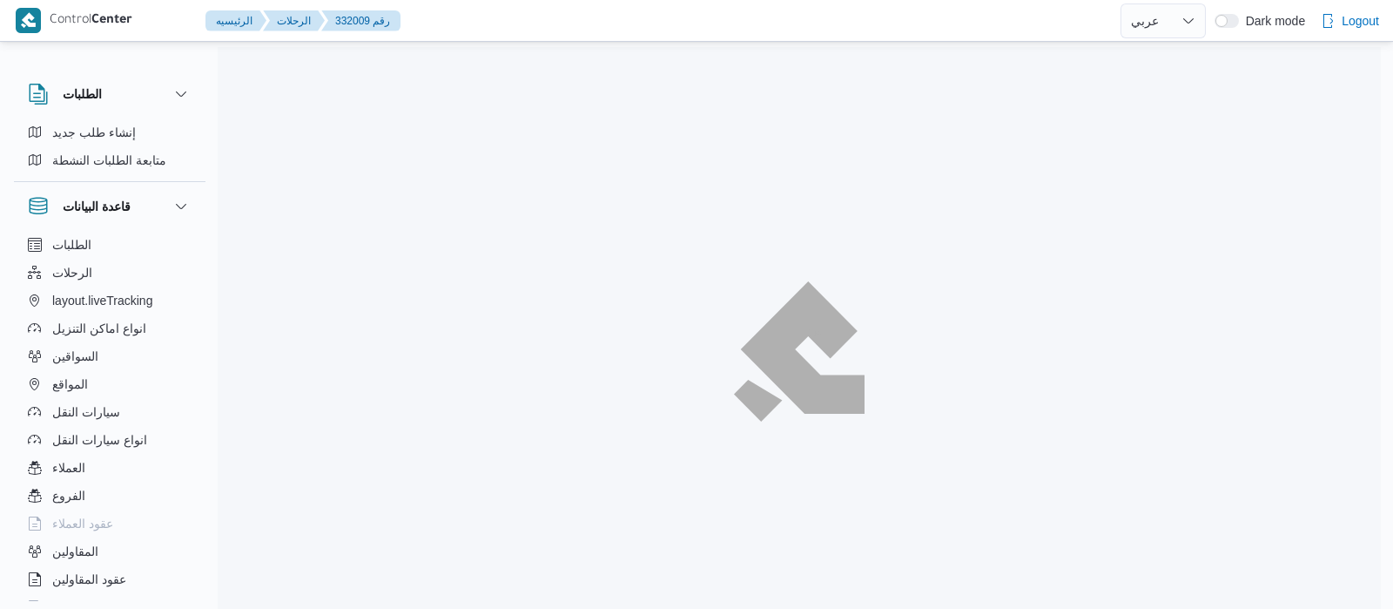
select select "ar"
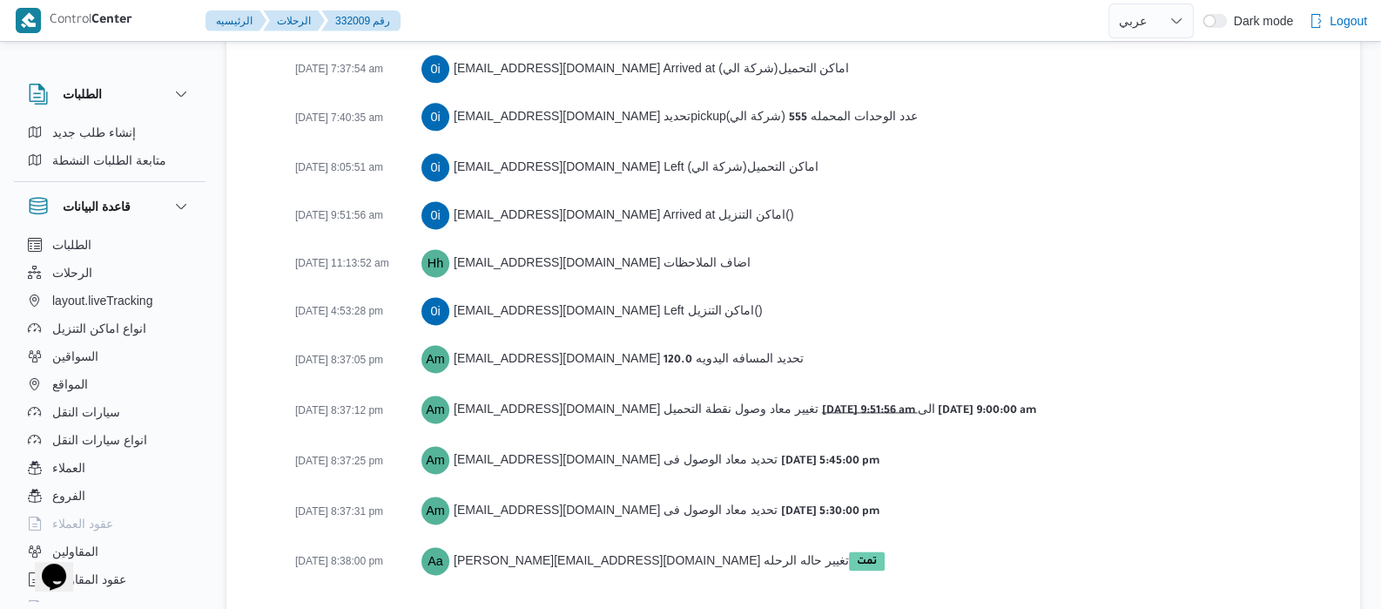
scroll to position [2959, 0]
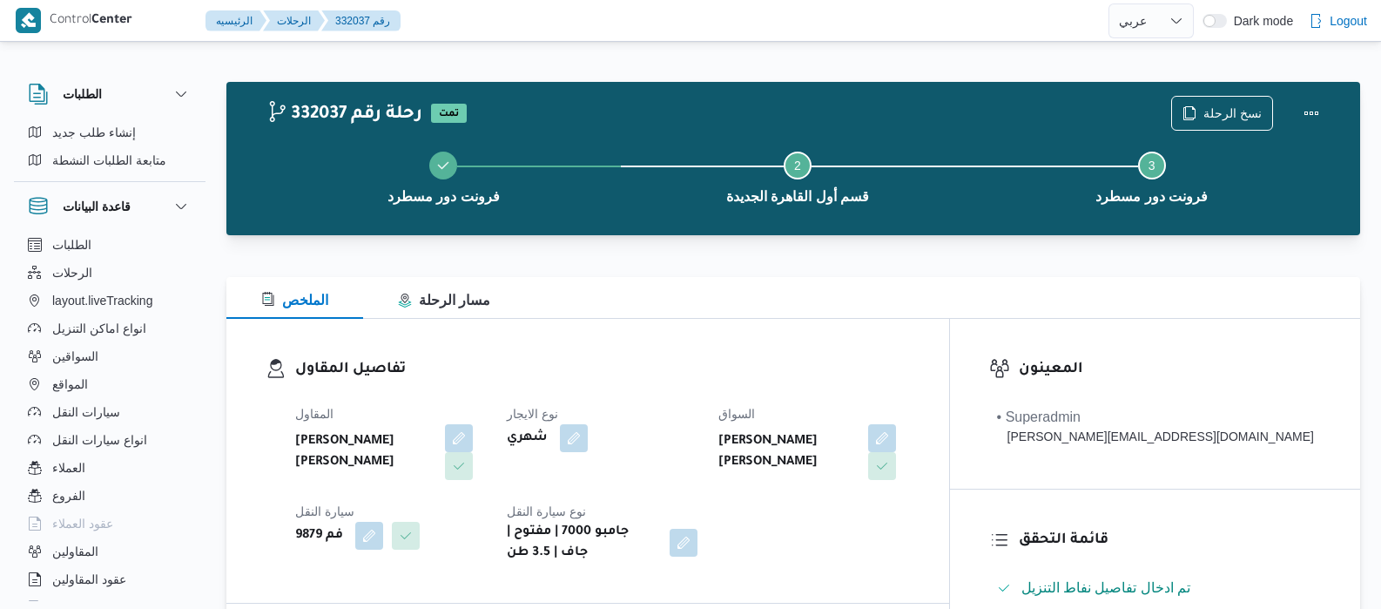
select select "ar"
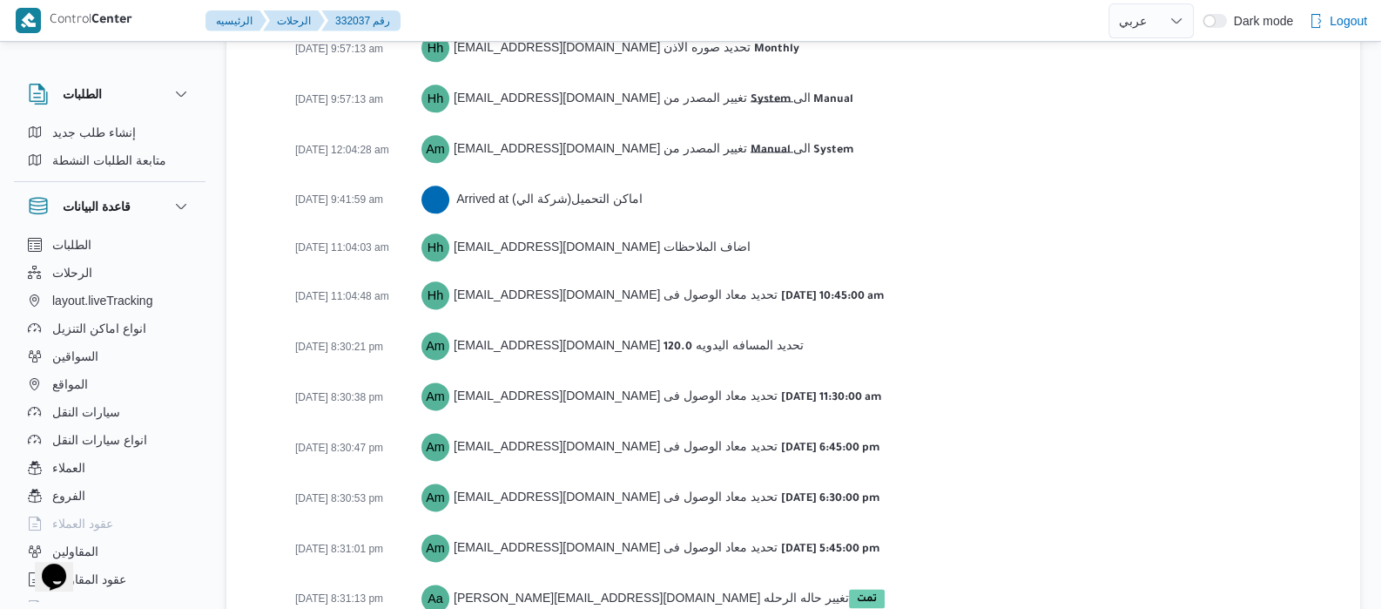
scroll to position [2864, 0]
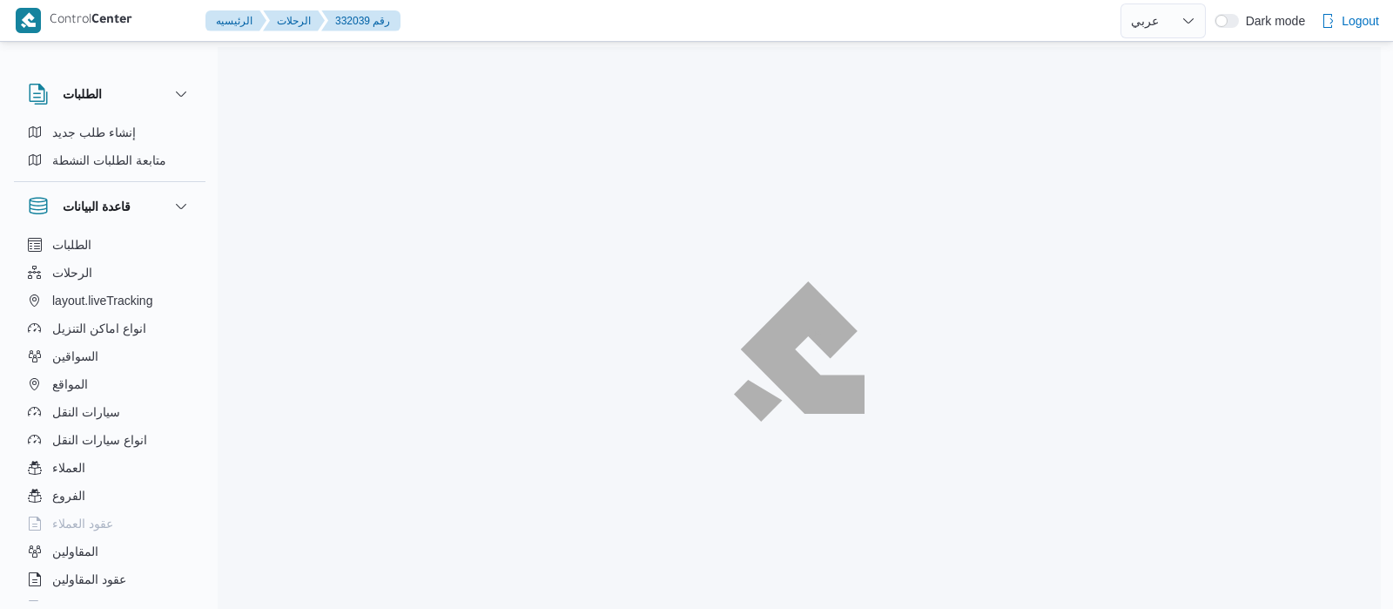
select select "ar"
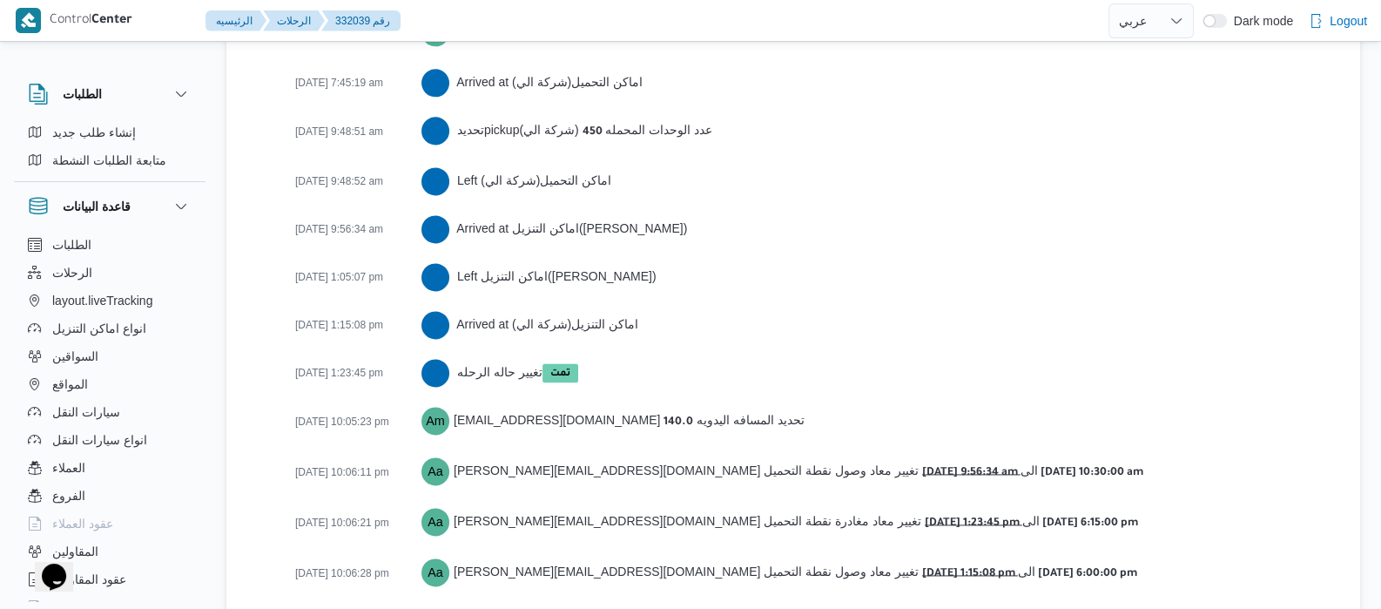
scroll to position [3056, 0]
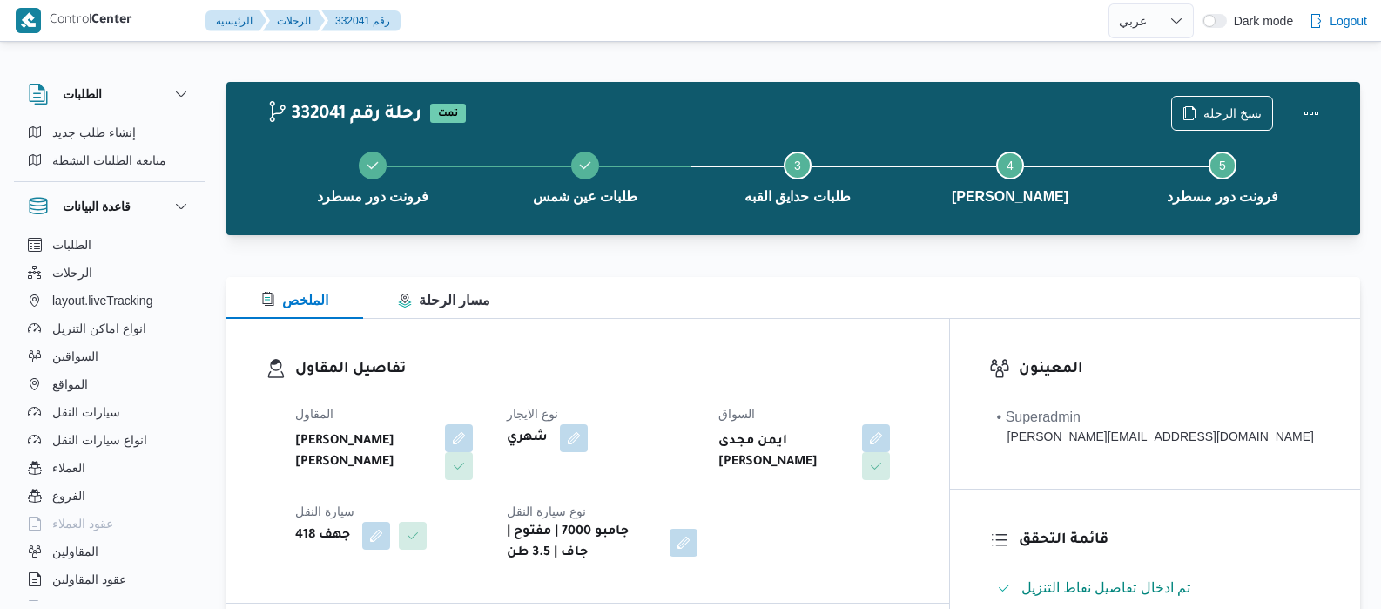
select select "ar"
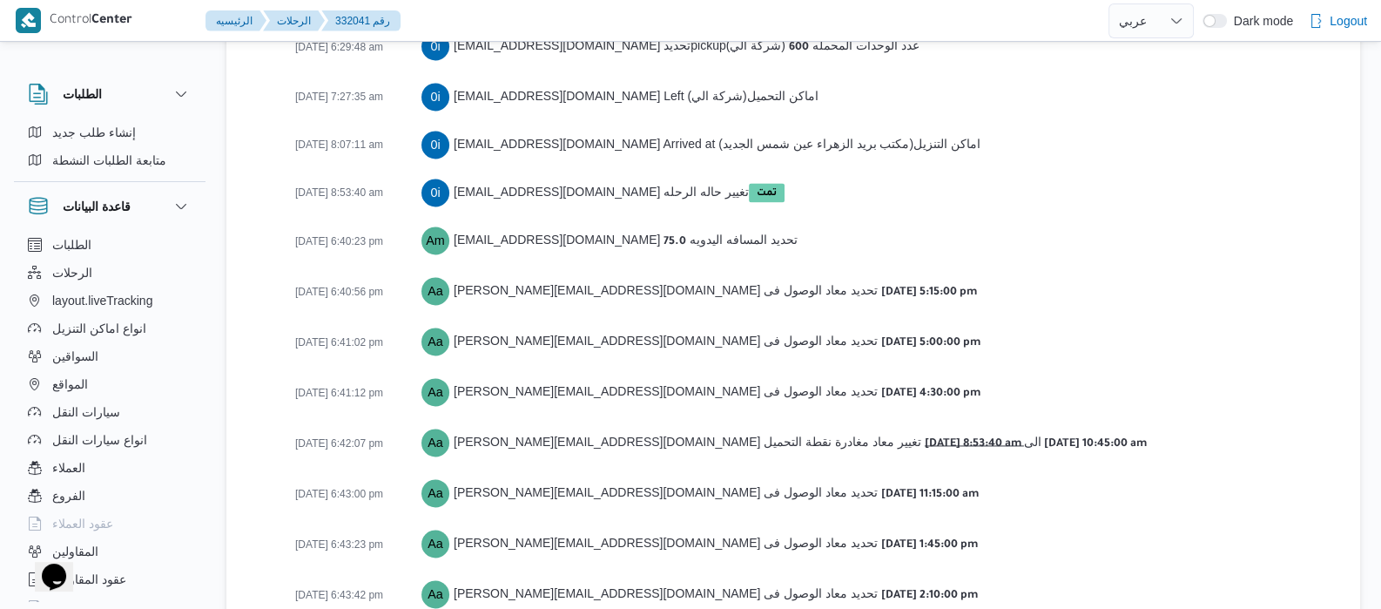
scroll to position [3150, 0]
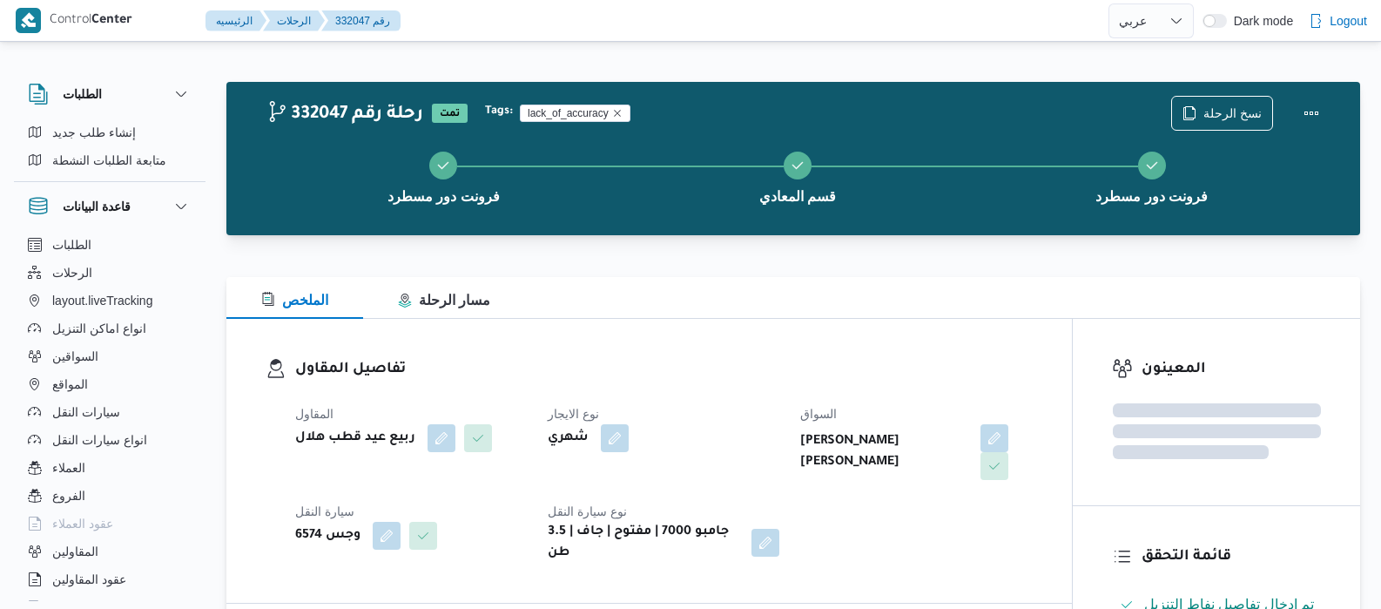
select select "ar"
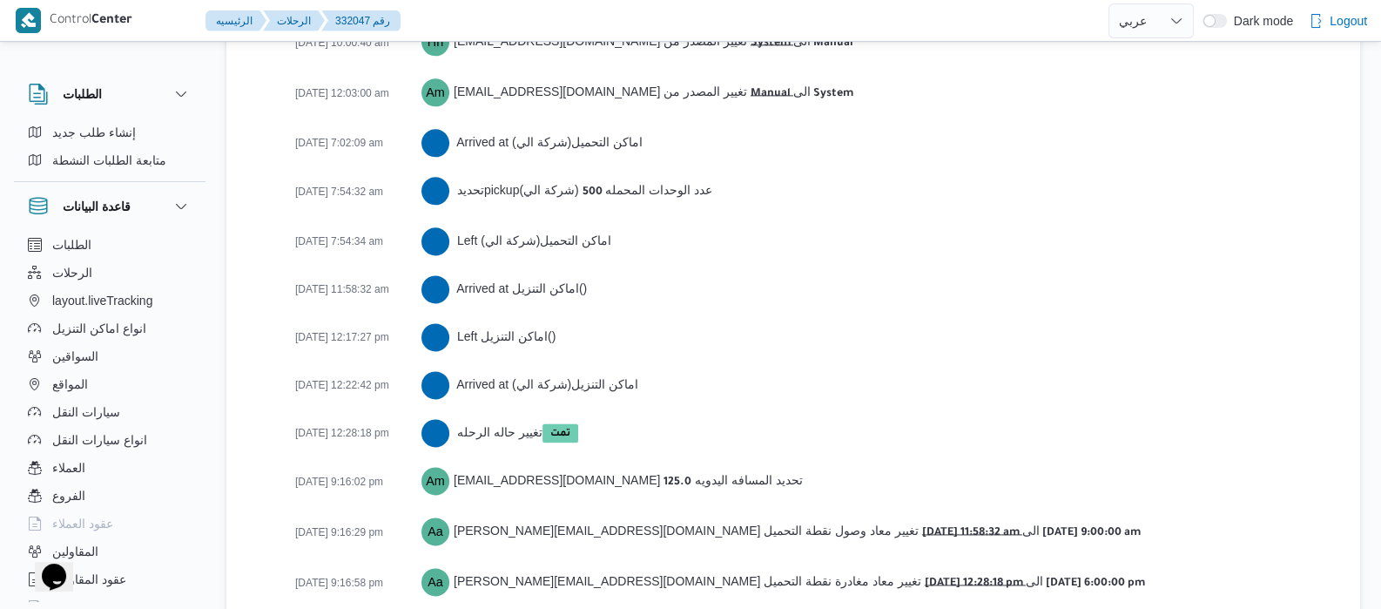
scroll to position [3007, 0]
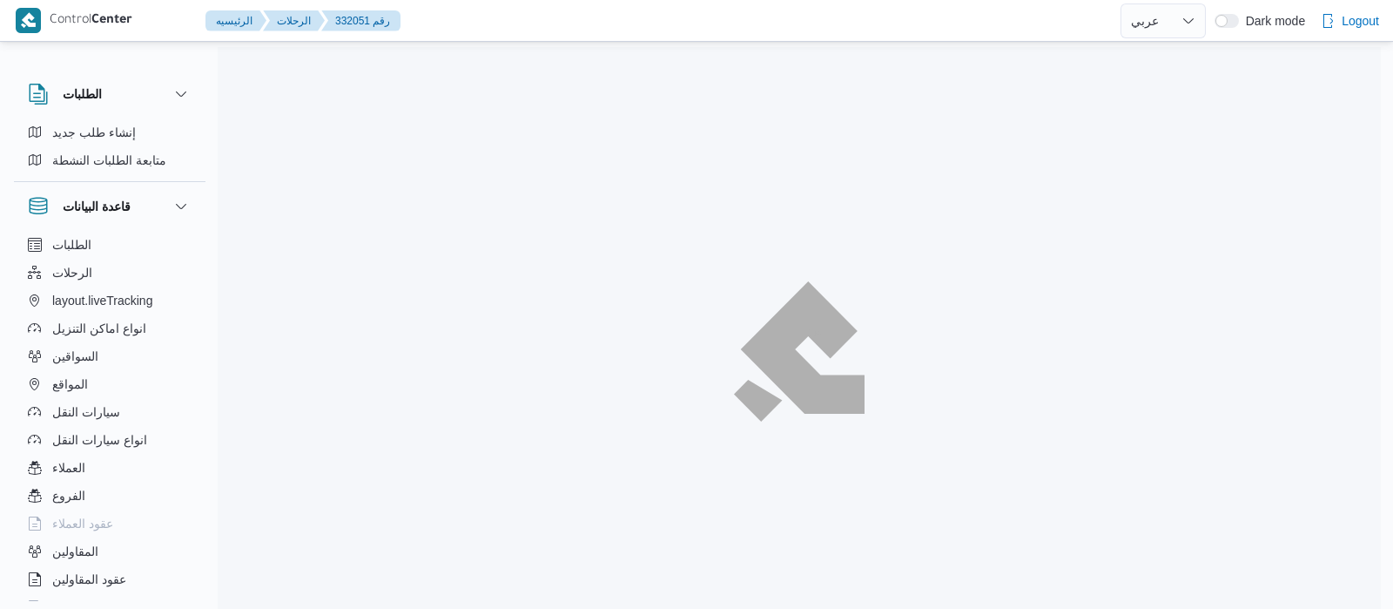
select select "ar"
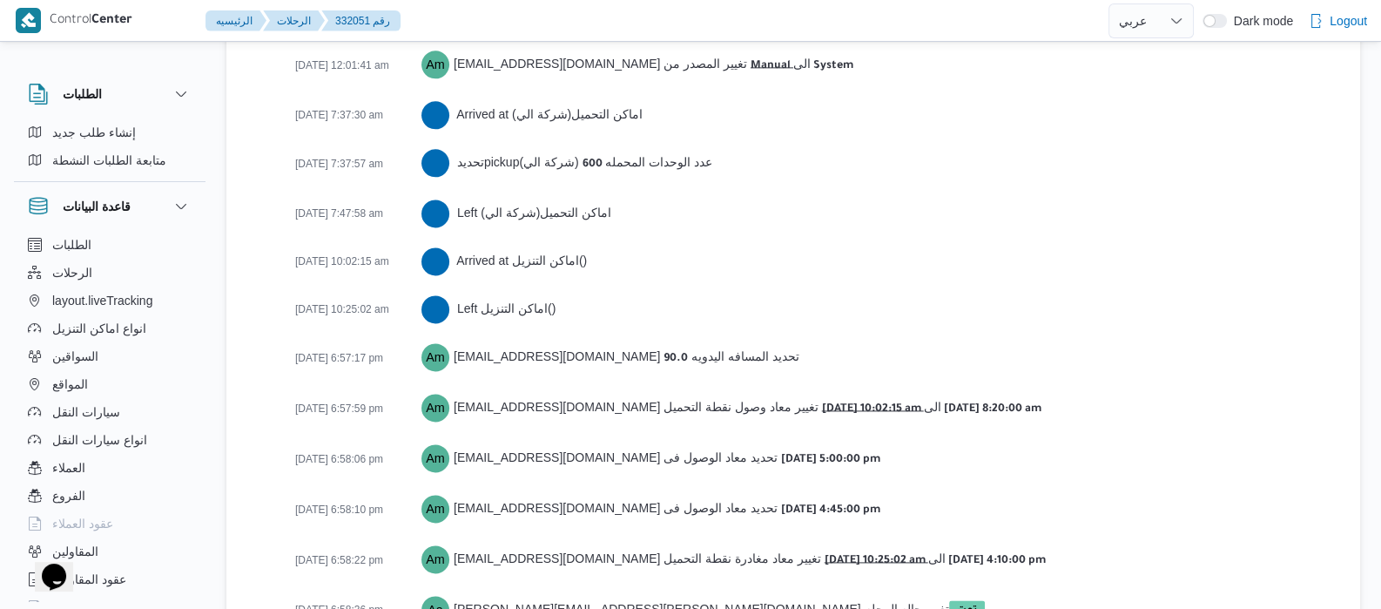
scroll to position [2959, 0]
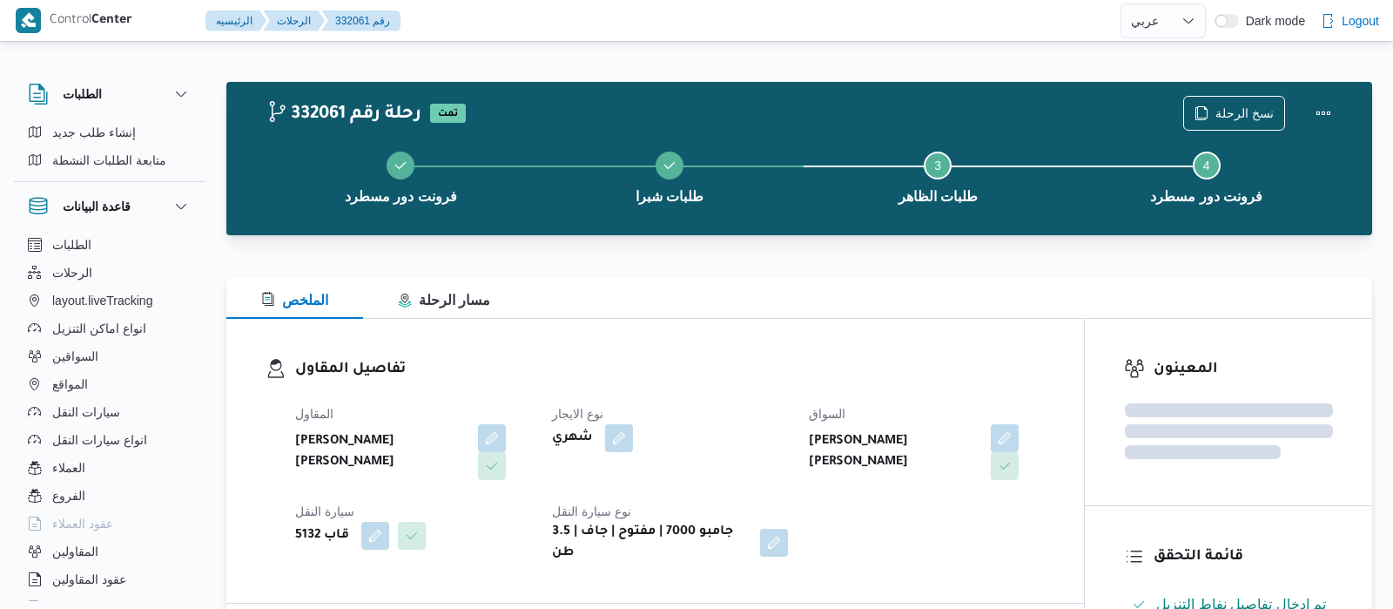
select select "ar"
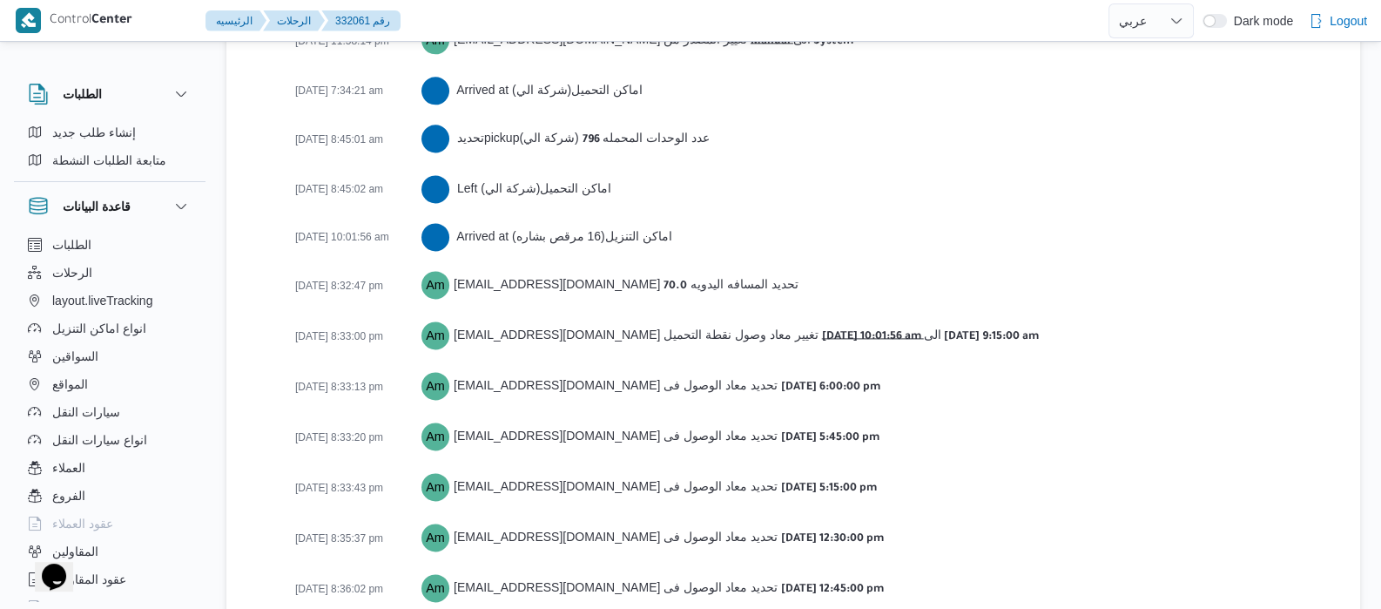
scroll to position [3027, 0]
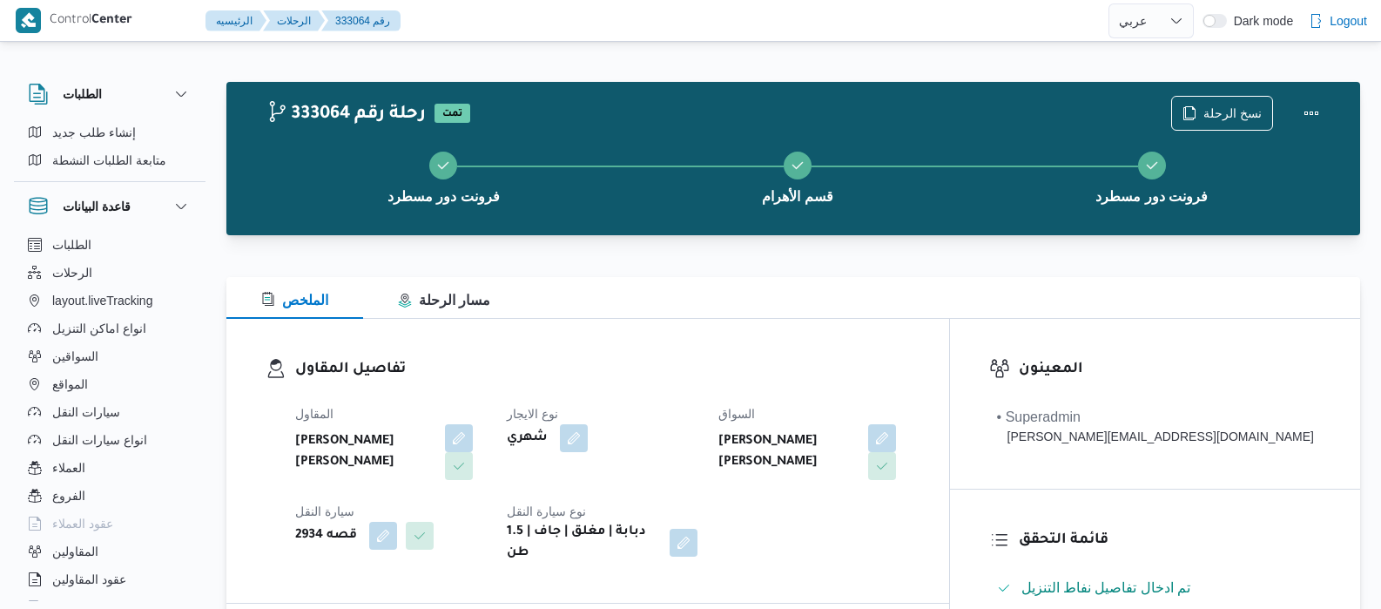
select select "ar"
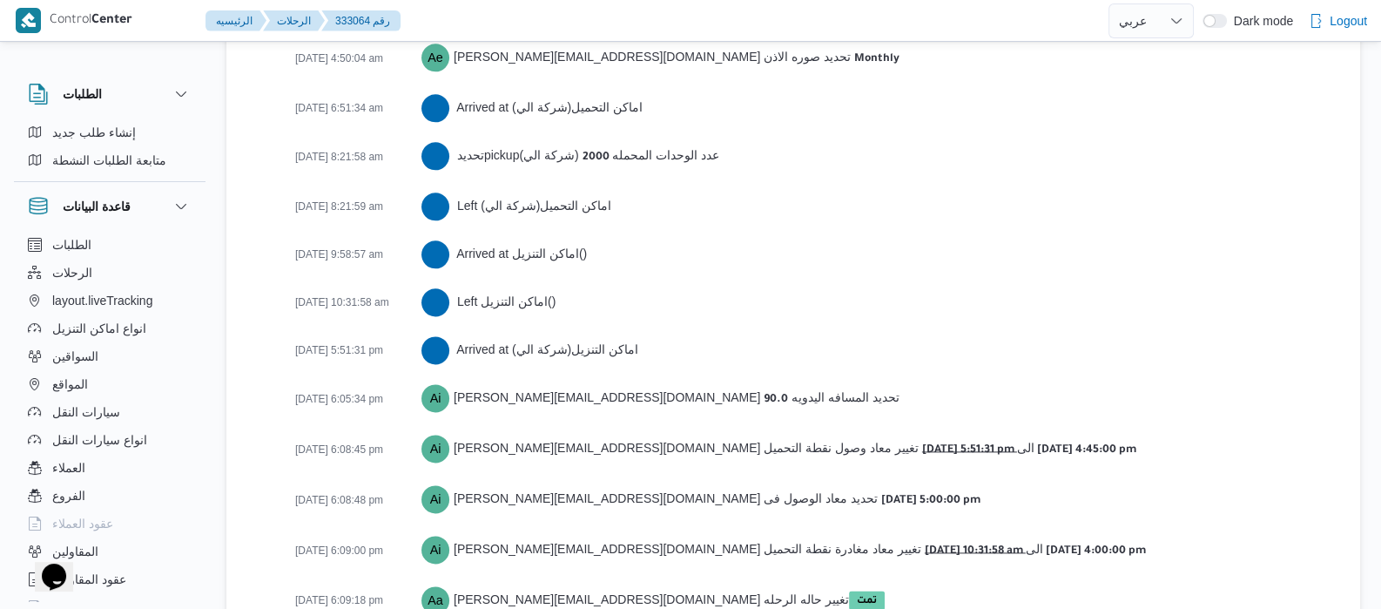
scroll to position [2848, 0]
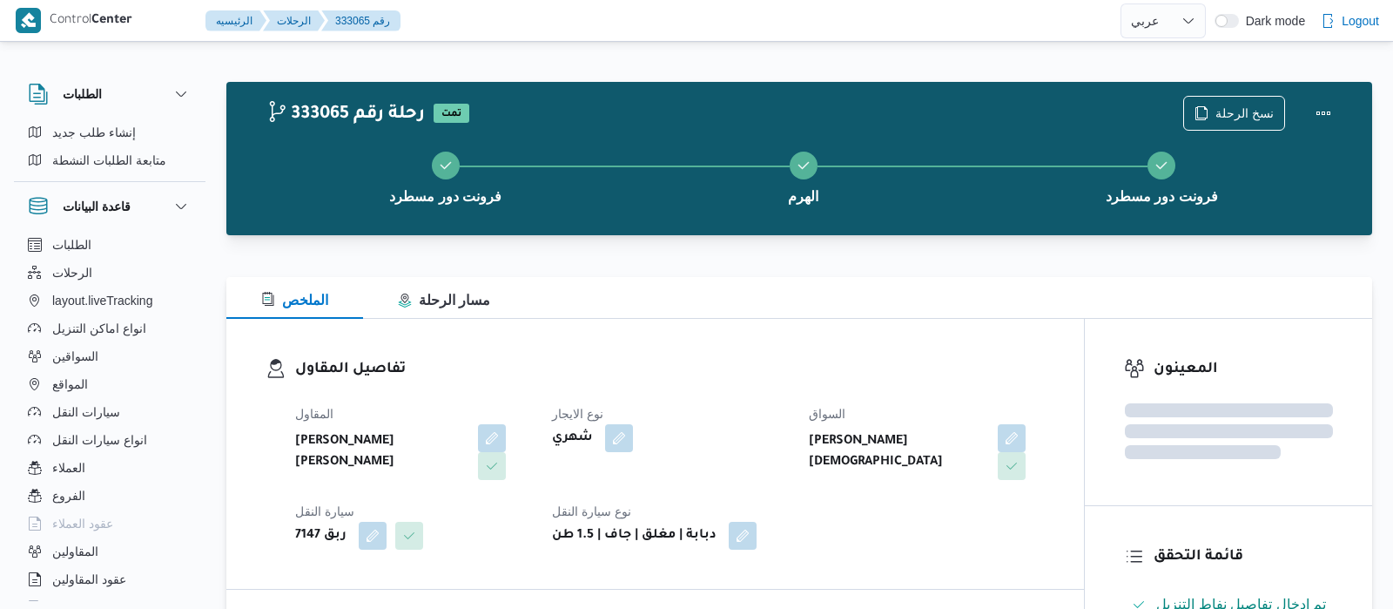
select select "ar"
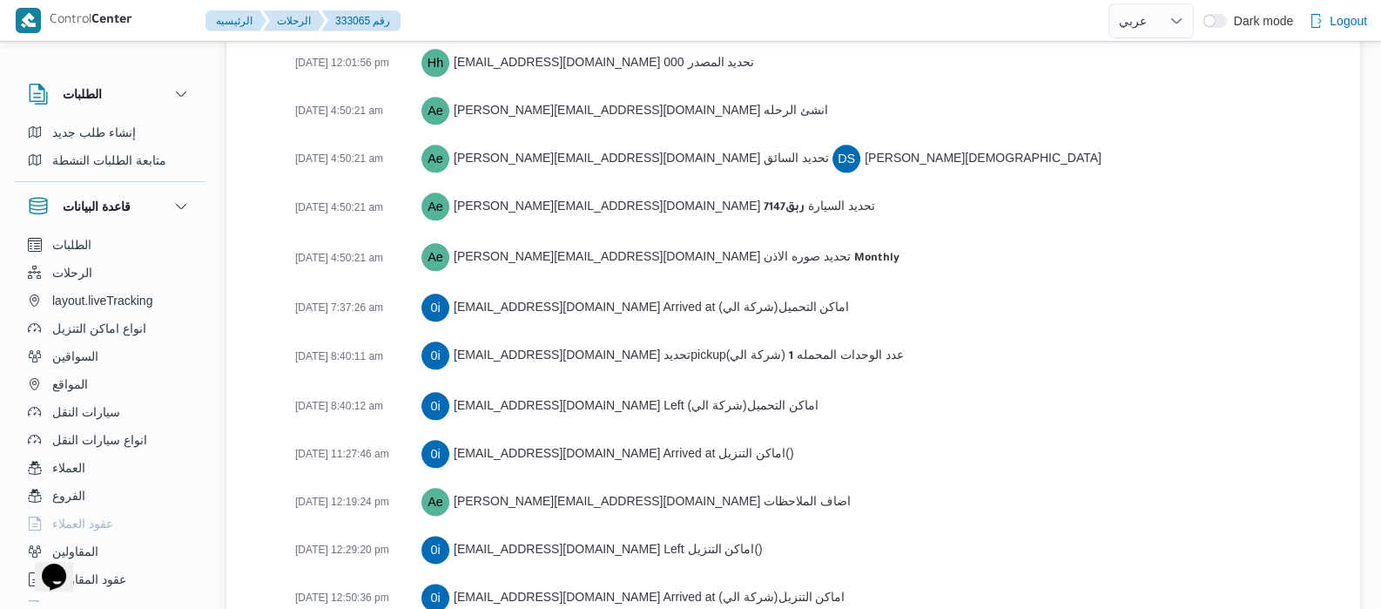
scroll to position [2945, 0]
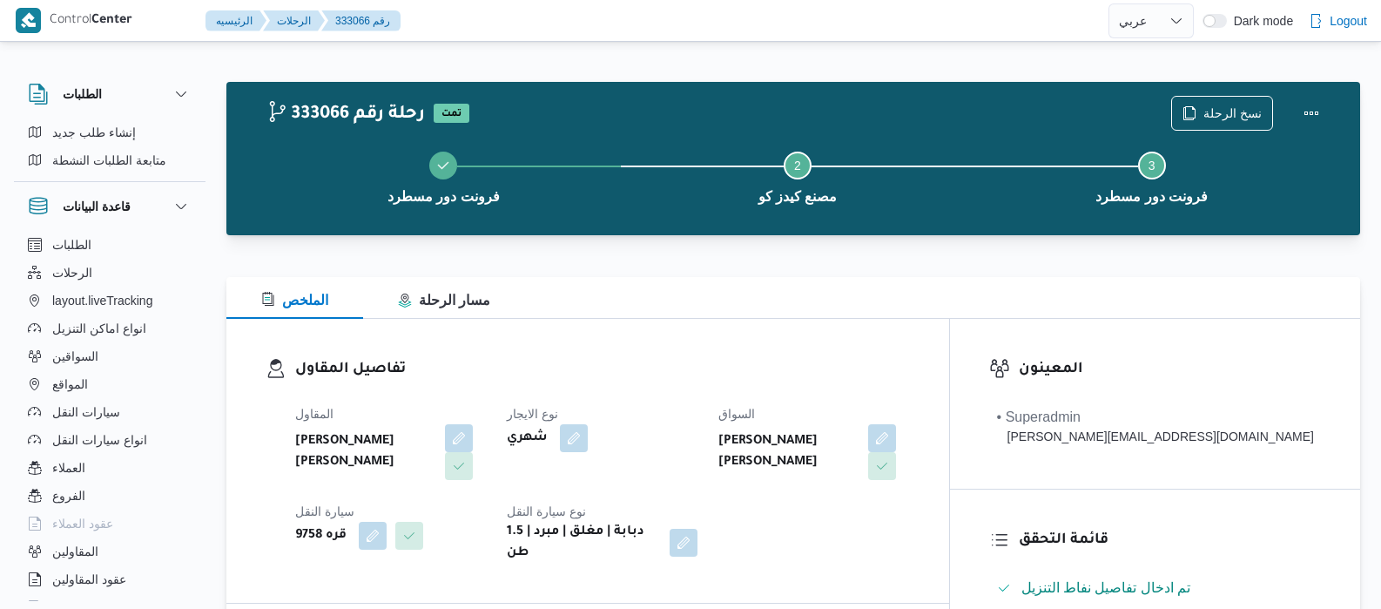
select select "ar"
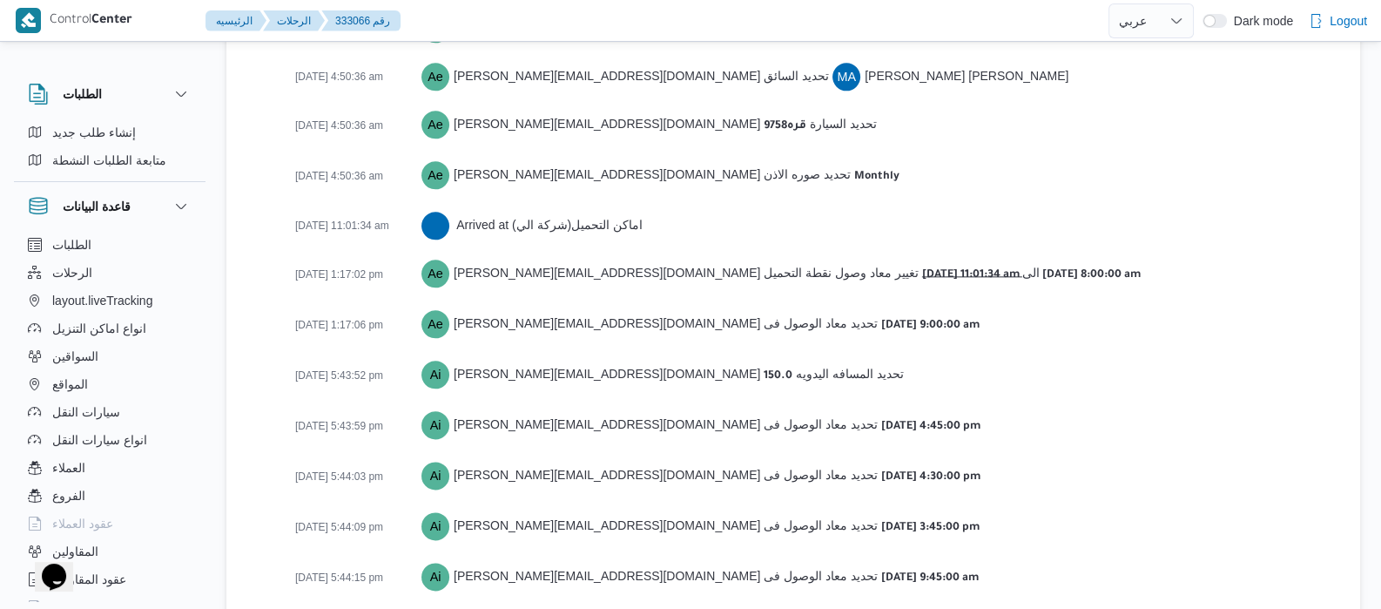
scroll to position [2754, 0]
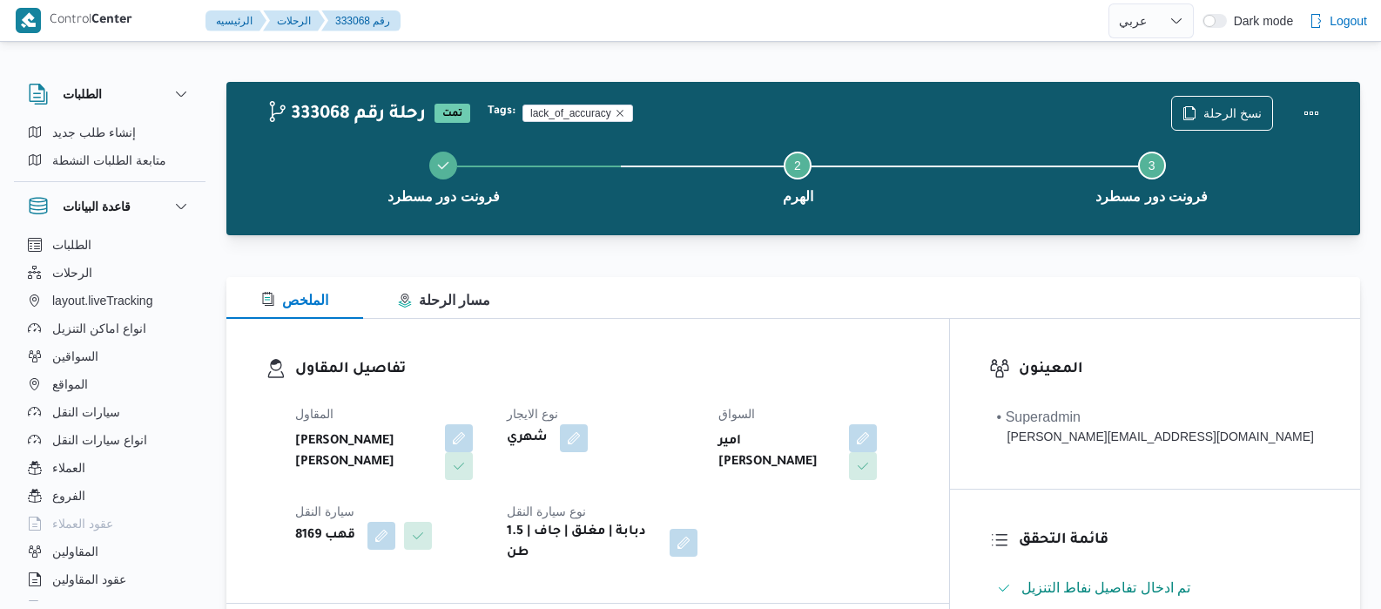
select select "ar"
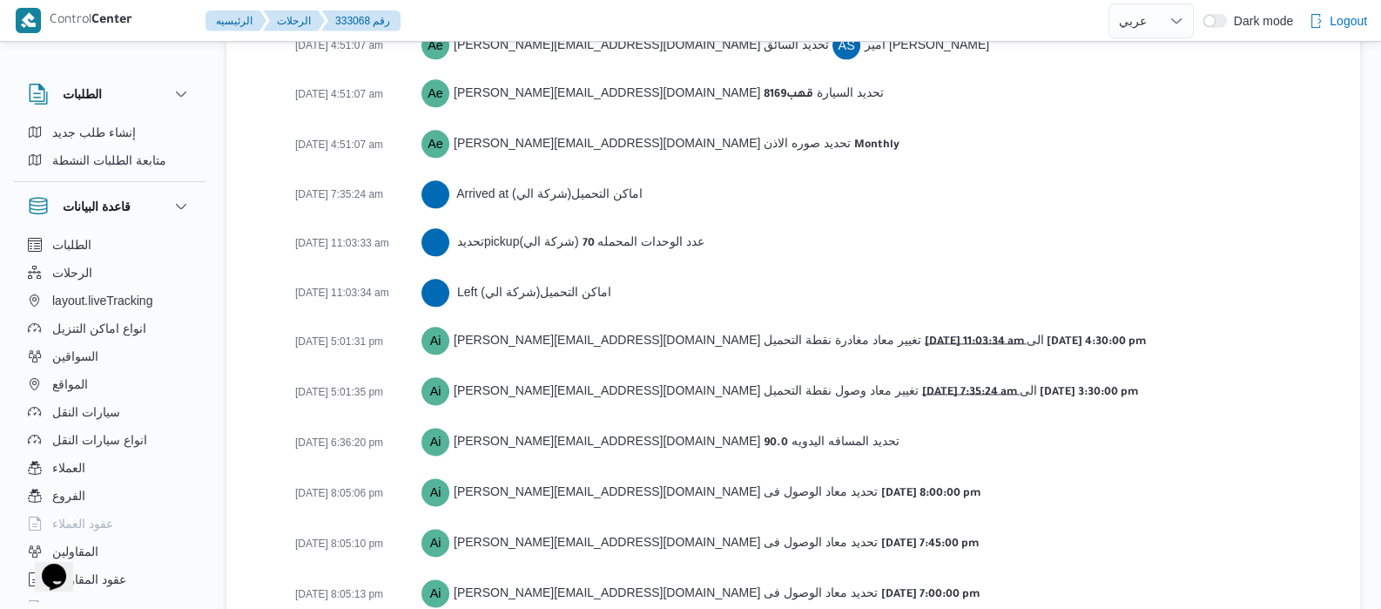
scroll to position [2851, 0]
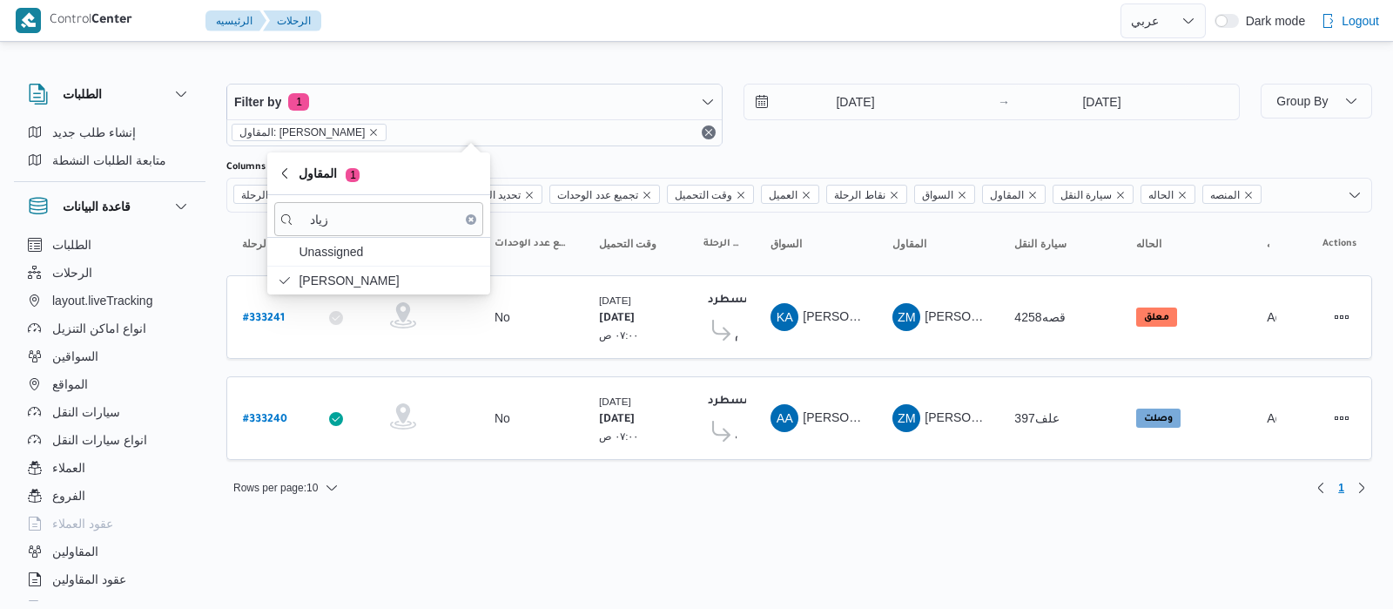
select select "ar"
click at [373, 227] on input "زياد" at bounding box center [378, 219] width 209 height 34
type input "ز"
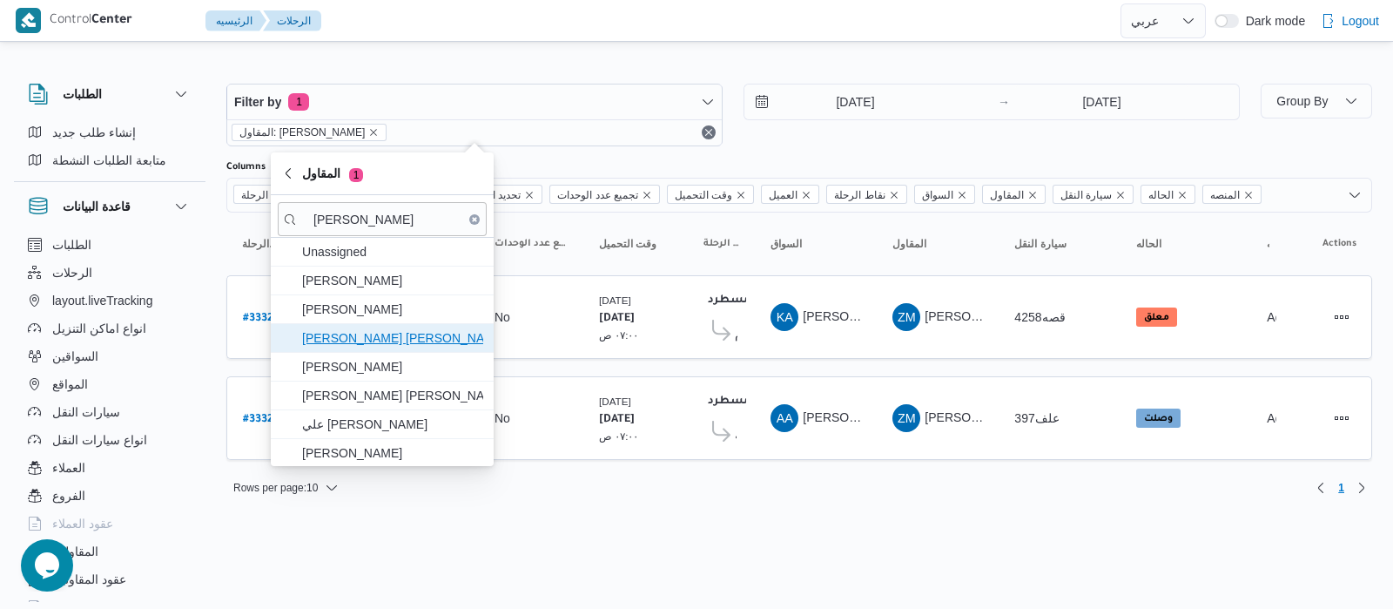
click at [430, 346] on span "عبدالله عيد عبدالسلام عبدالحافظ" at bounding box center [392, 337] width 181 height 21
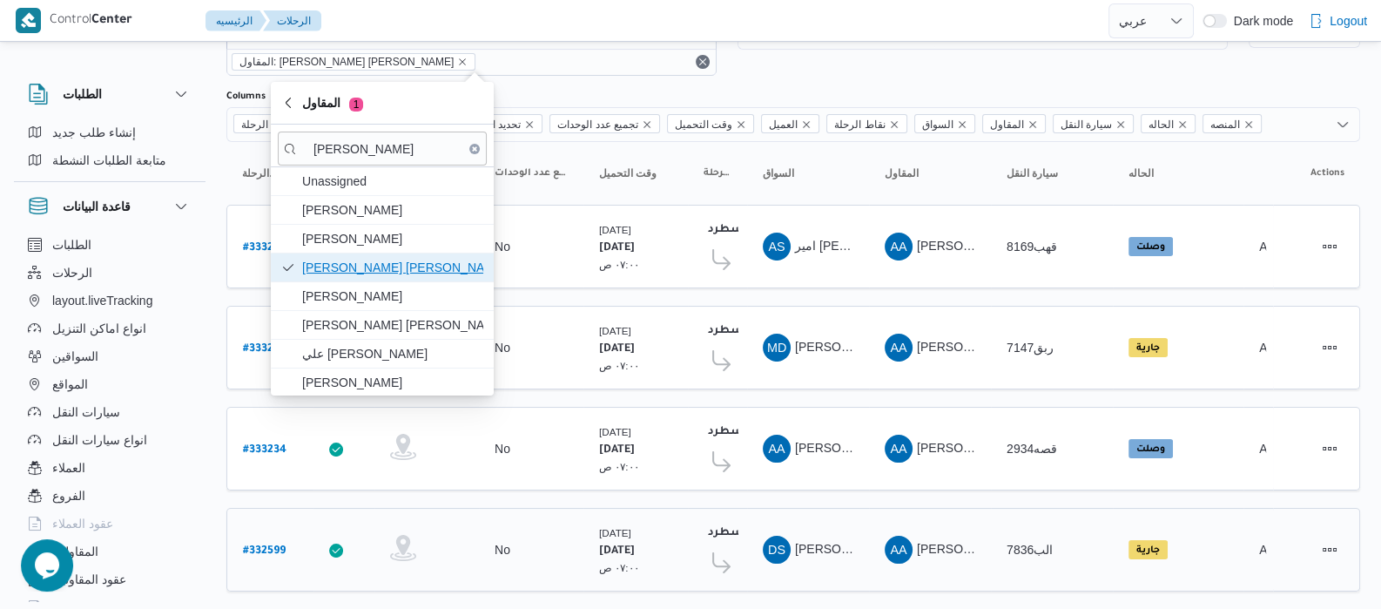
scroll to position [104, 0]
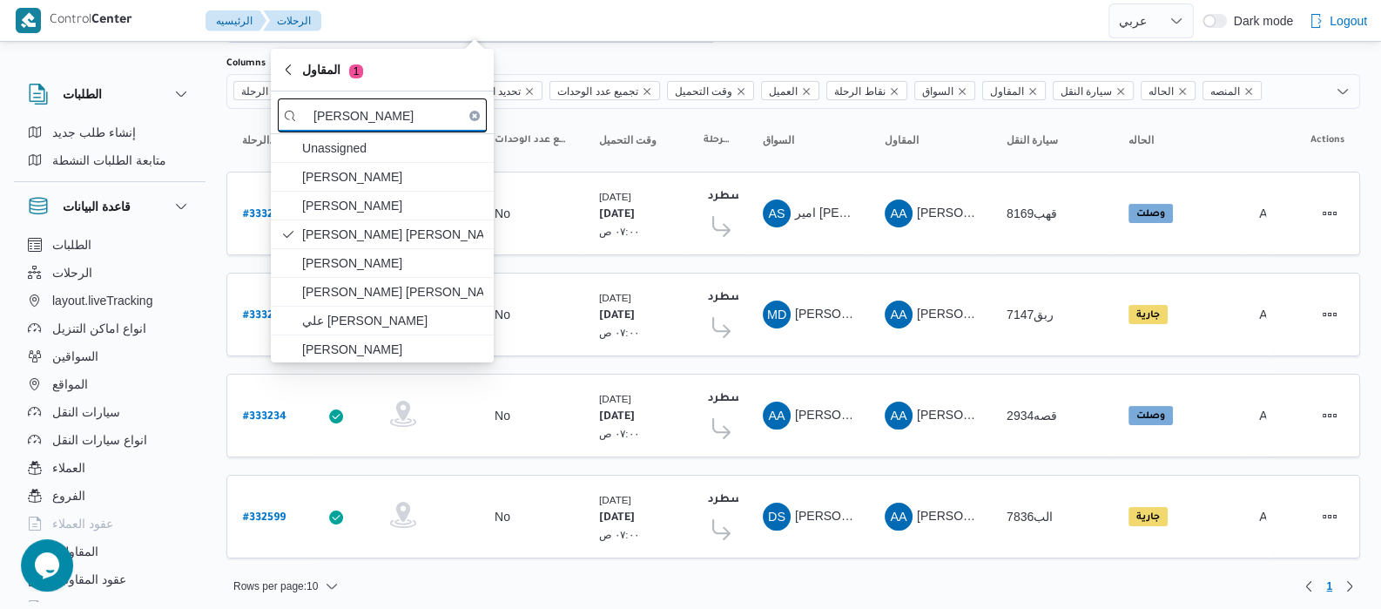
click at [421, 115] on input "عبدالله ع" at bounding box center [382, 115] width 209 height 34
type input "ع"
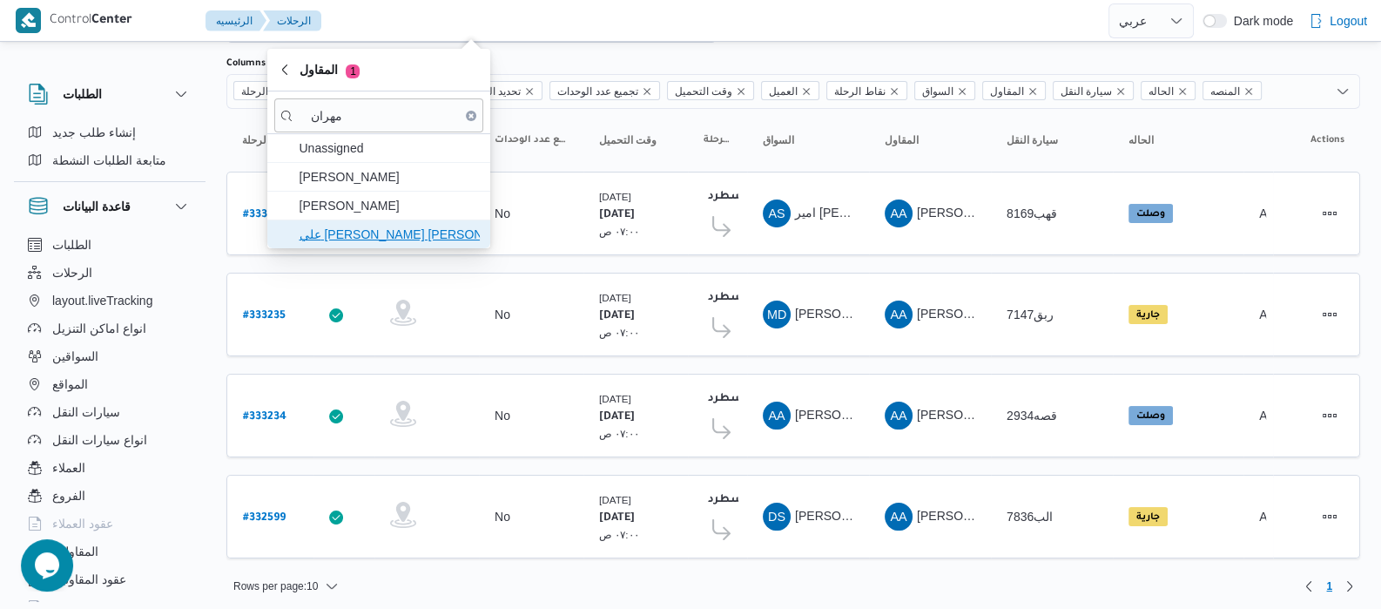
click at [415, 242] on span "علي يحيي علي مهران حسنين" at bounding box center [389, 234] width 181 height 21
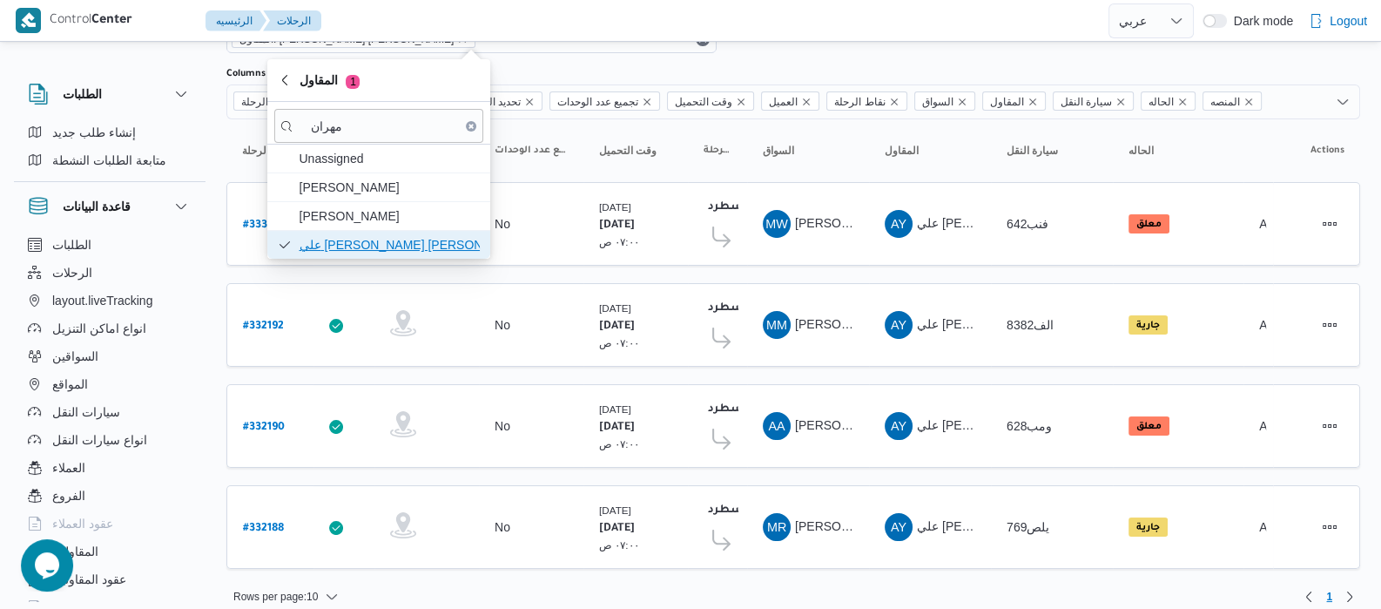
scroll to position [104, 0]
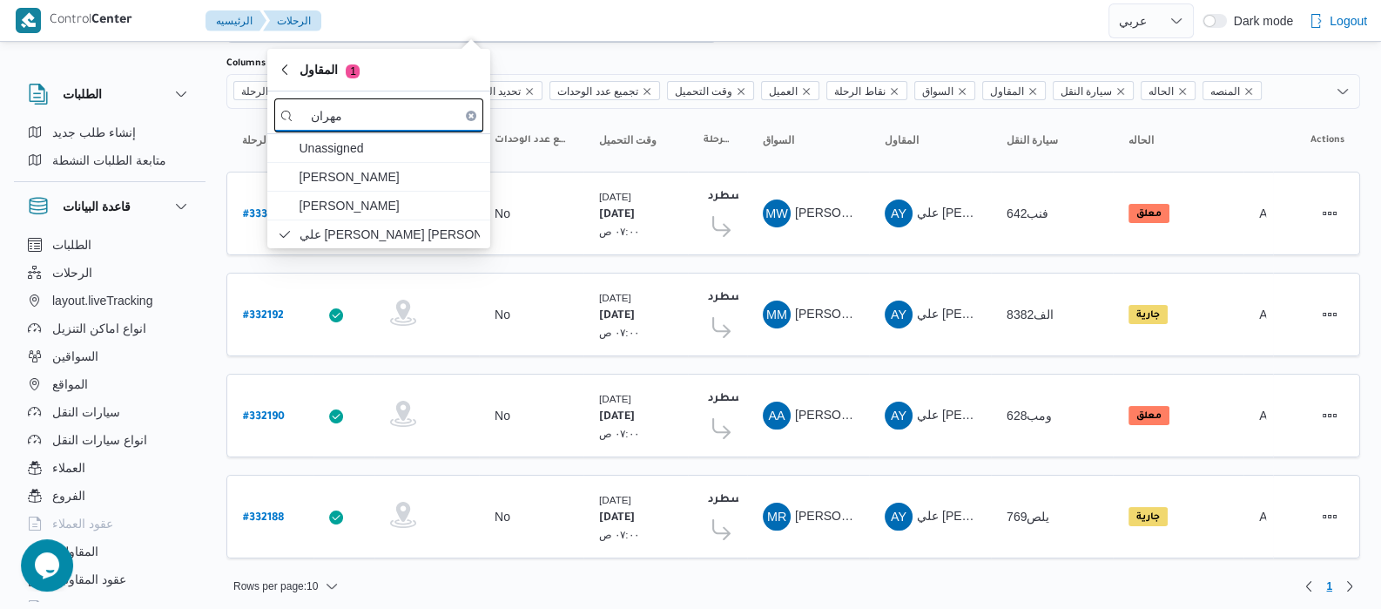
click at [423, 124] on input "مهران" at bounding box center [378, 115] width 209 height 34
type input "م"
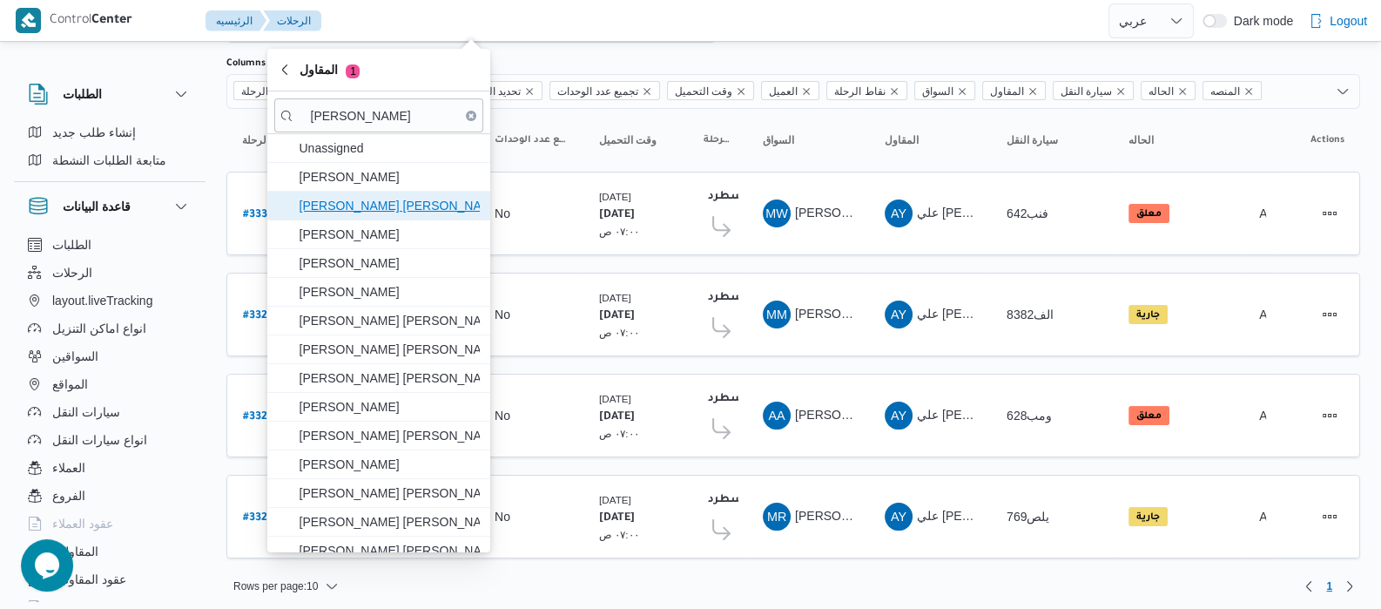
click at [367, 211] on span "[PERSON_NAME] [PERSON_NAME]" at bounding box center [389, 205] width 181 height 21
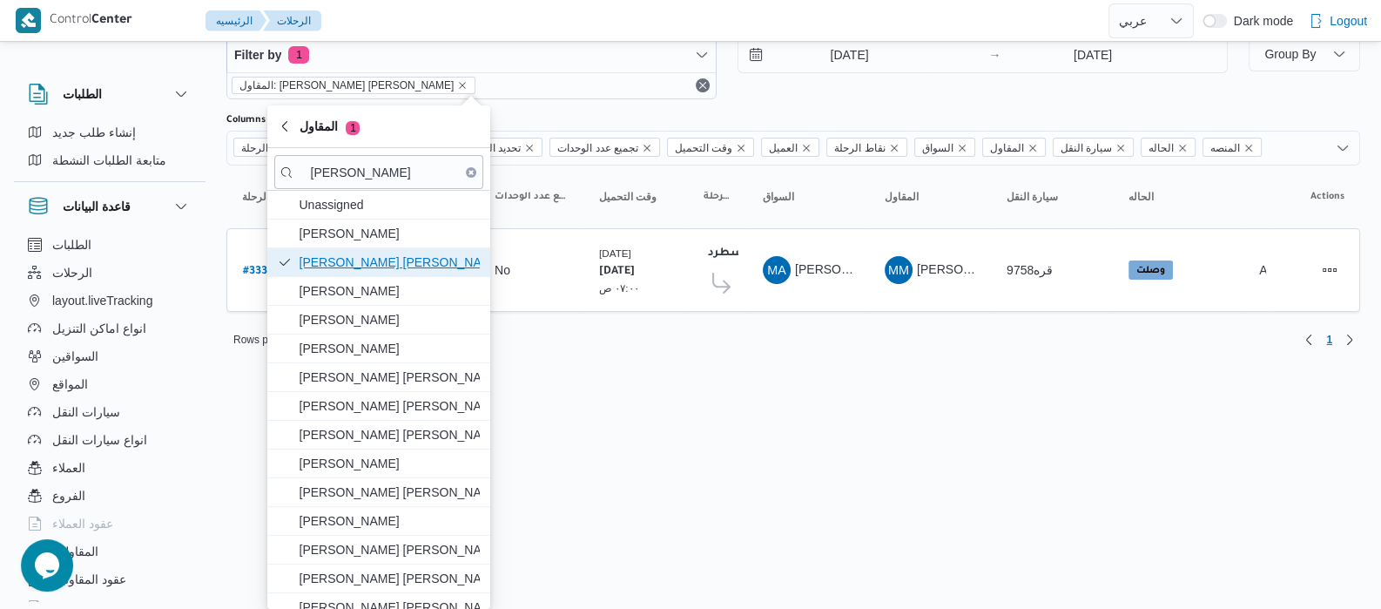
scroll to position [47, 0]
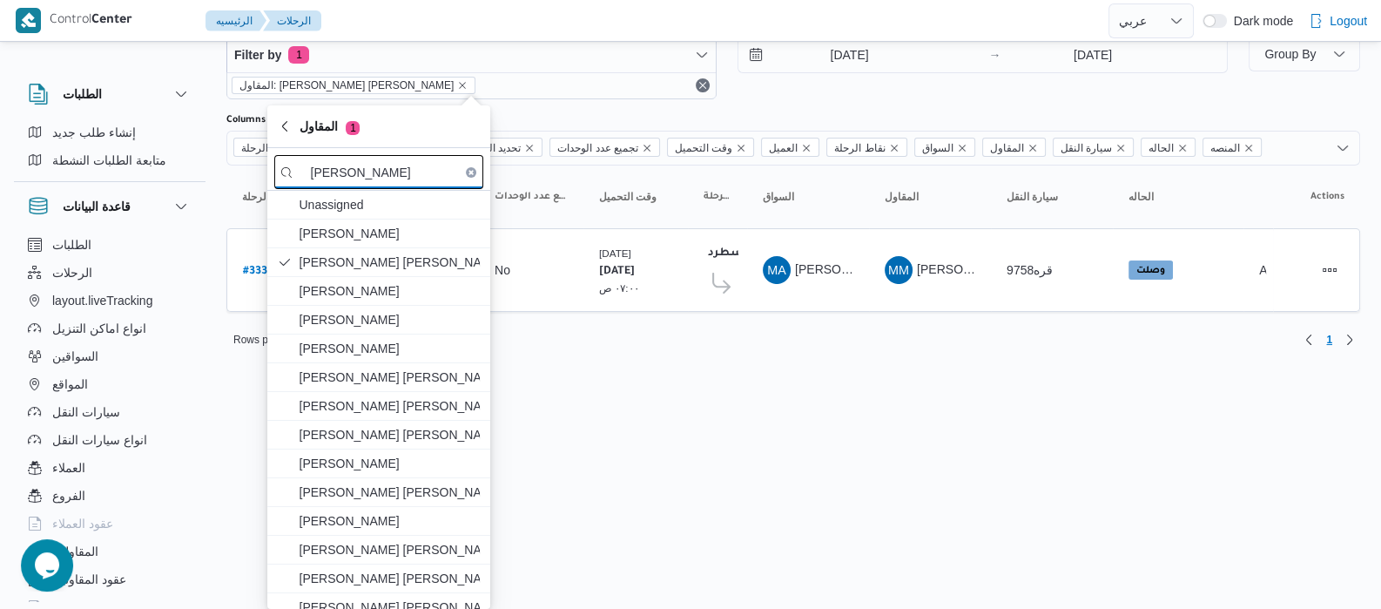
click at [417, 174] on input "[PERSON_NAME]" at bounding box center [378, 172] width 209 height 34
type input "م"
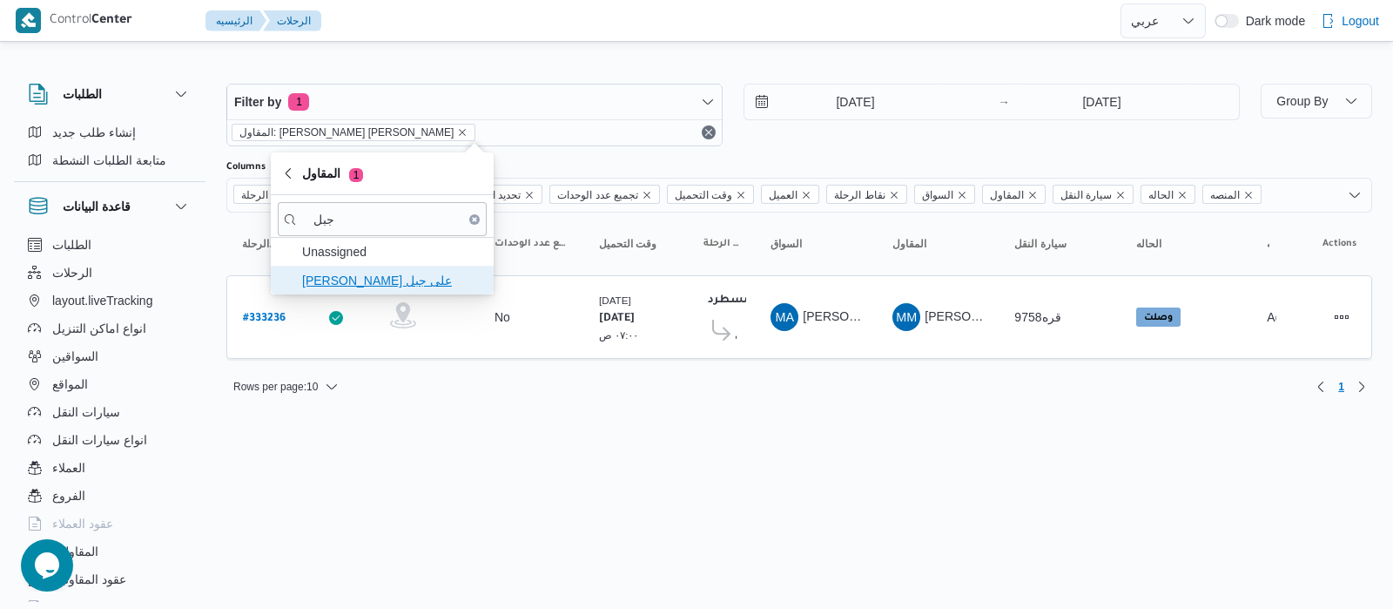
click at [407, 280] on span "طارق عبدالنبى على جبل" at bounding box center [392, 280] width 181 height 21
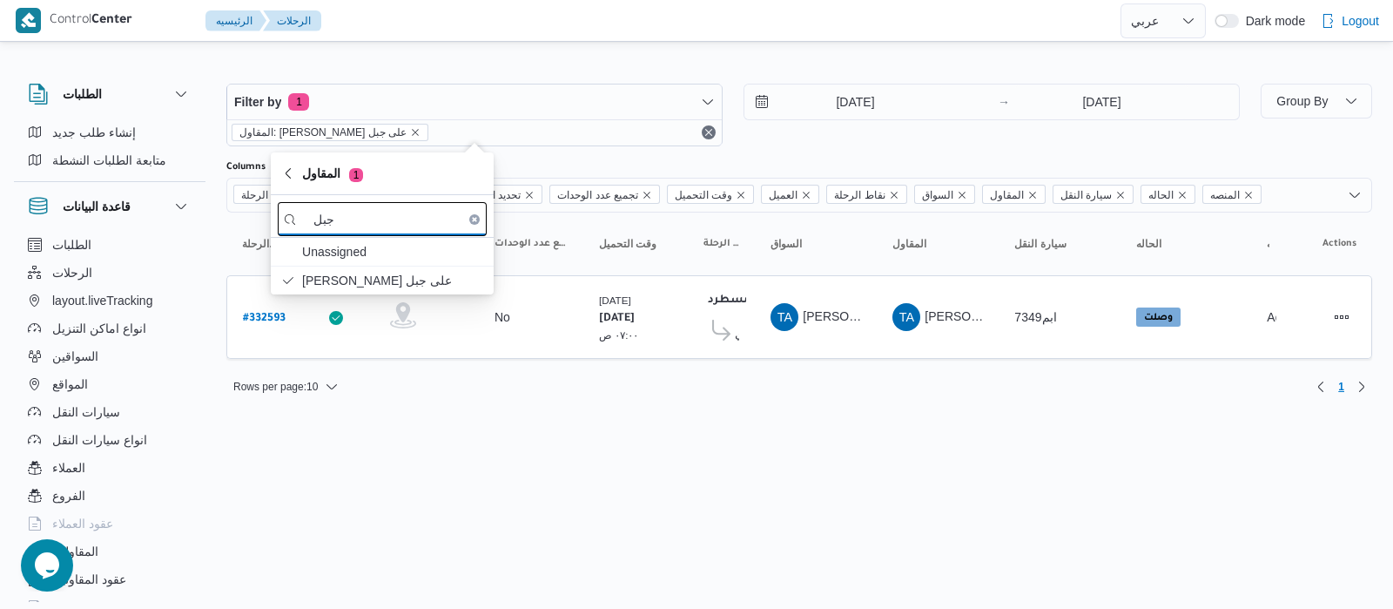
click at [377, 228] on input "جبل" at bounding box center [382, 219] width 209 height 34
type input "ج"
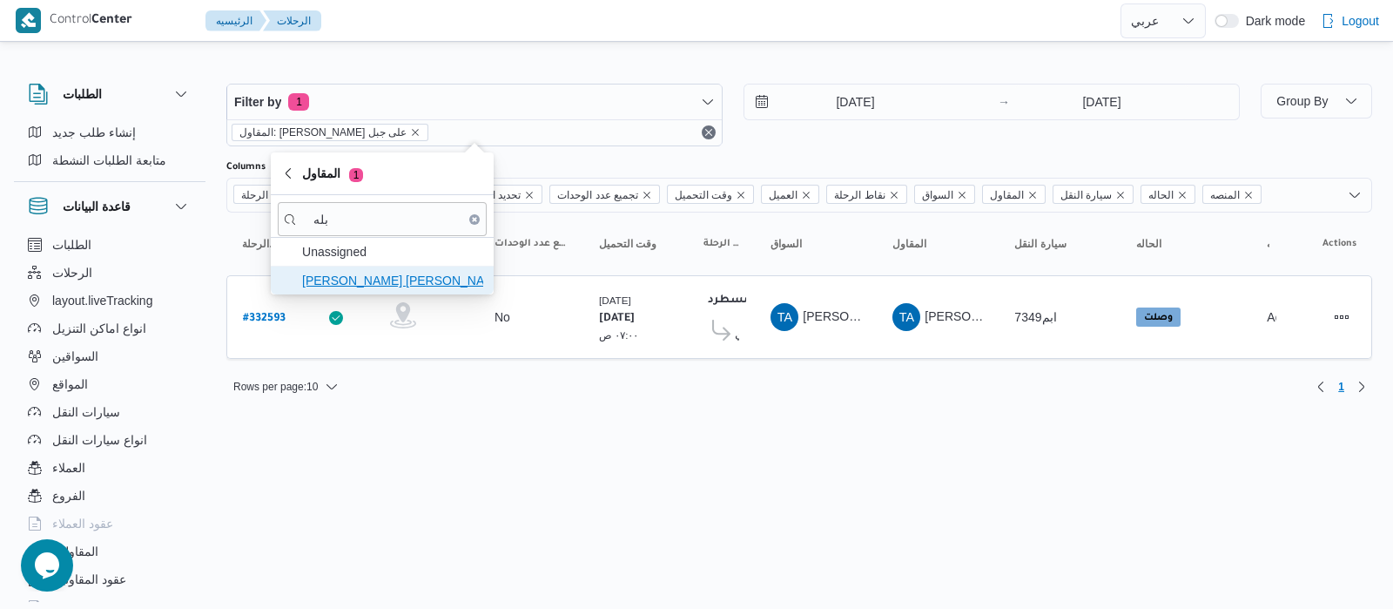
click at [414, 284] on span "شعبان عاشور محمد بله" at bounding box center [392, 280] width 181 height 21
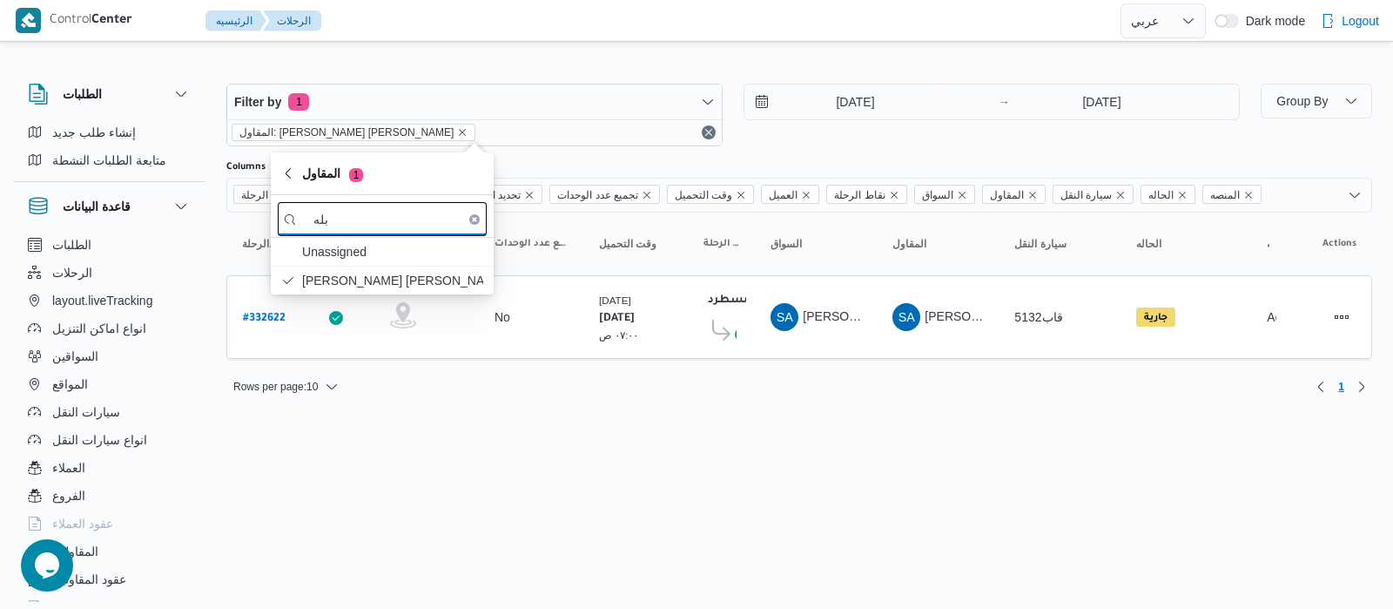
click at [367, 222] on input "بله" at bounding box center [382, 219] width 209 height 34
type input "ب"
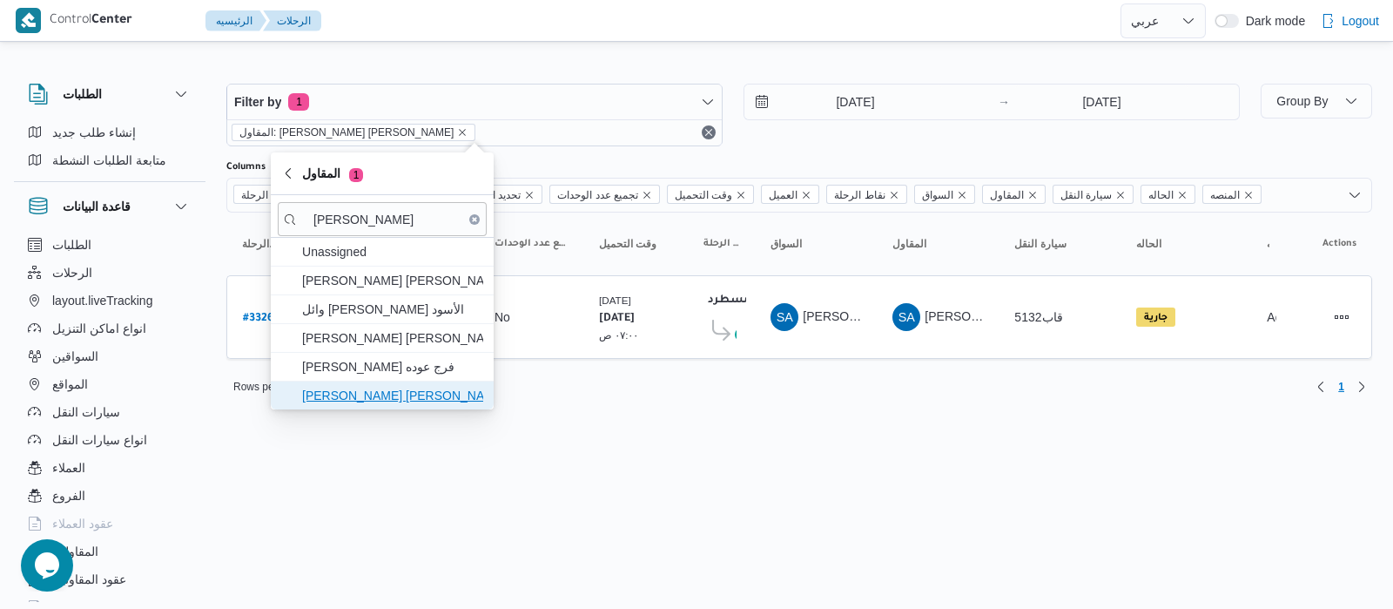
click at [441, 398] on span "محمد عيد عبدالسلام عبدالحافظ" at bounding box center [392, 395] width 181 height 21
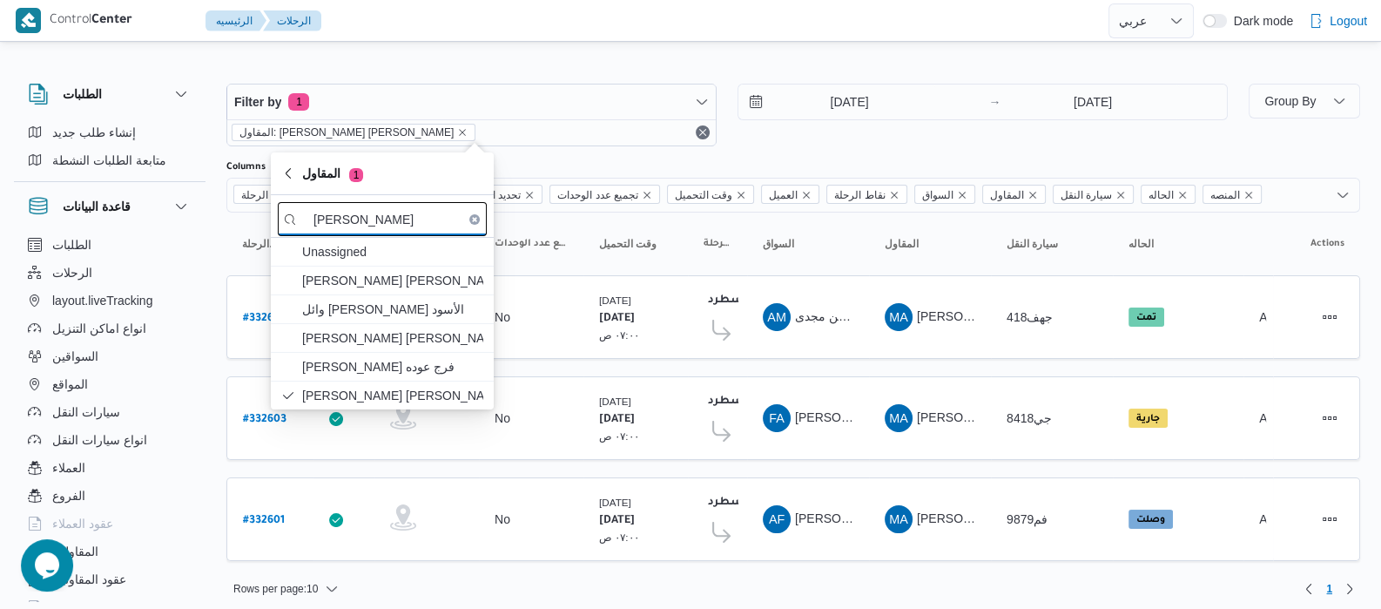
click at [405, 231] on input "محمد عيد" at bounding box center [382, 219] width 209 height 34
type input "م"
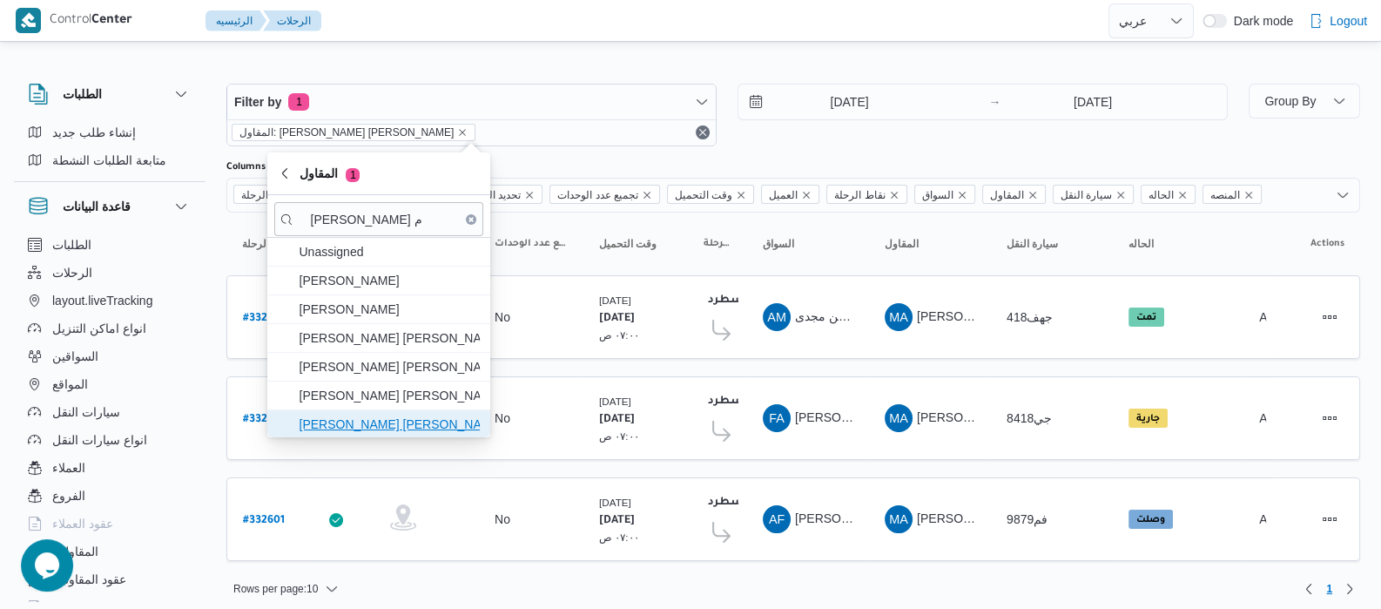
click at [350, 421] on span "عبدالمنعم مجدي السيد عواد" at bounding box center [389, 424] width 181 height 21
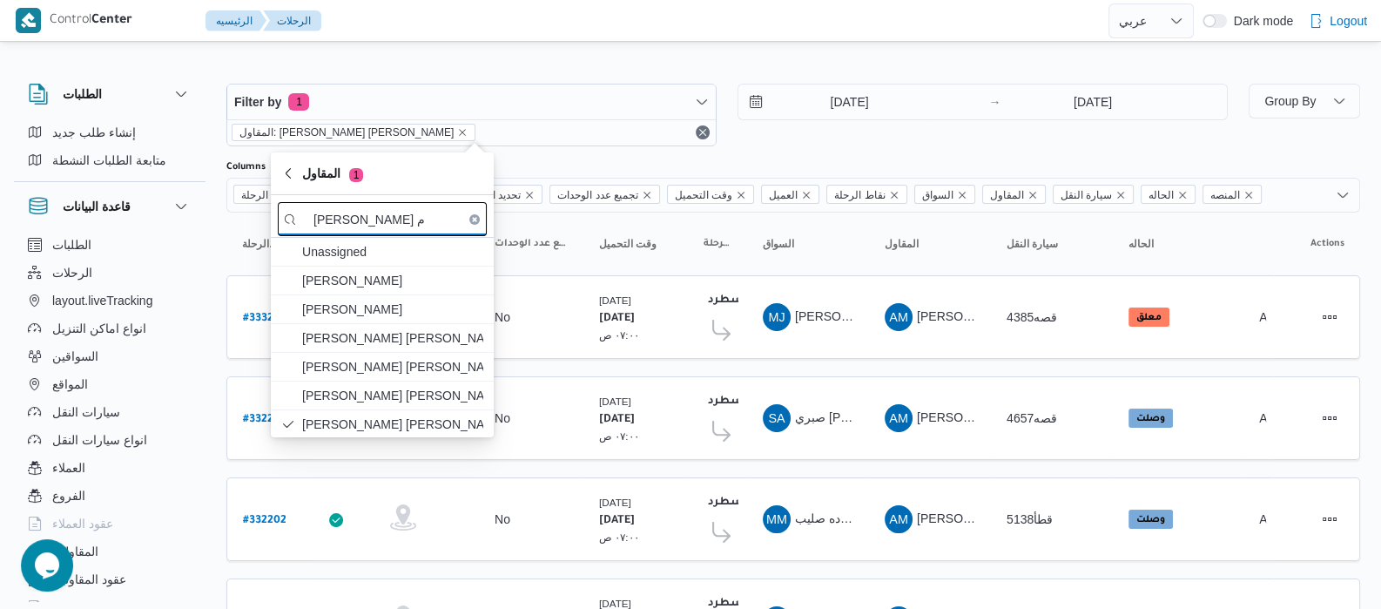
click at [425, 223] on input "عبدالمنعم م" at bounding box center [382, 219] width 209 height 34
type input "ع"
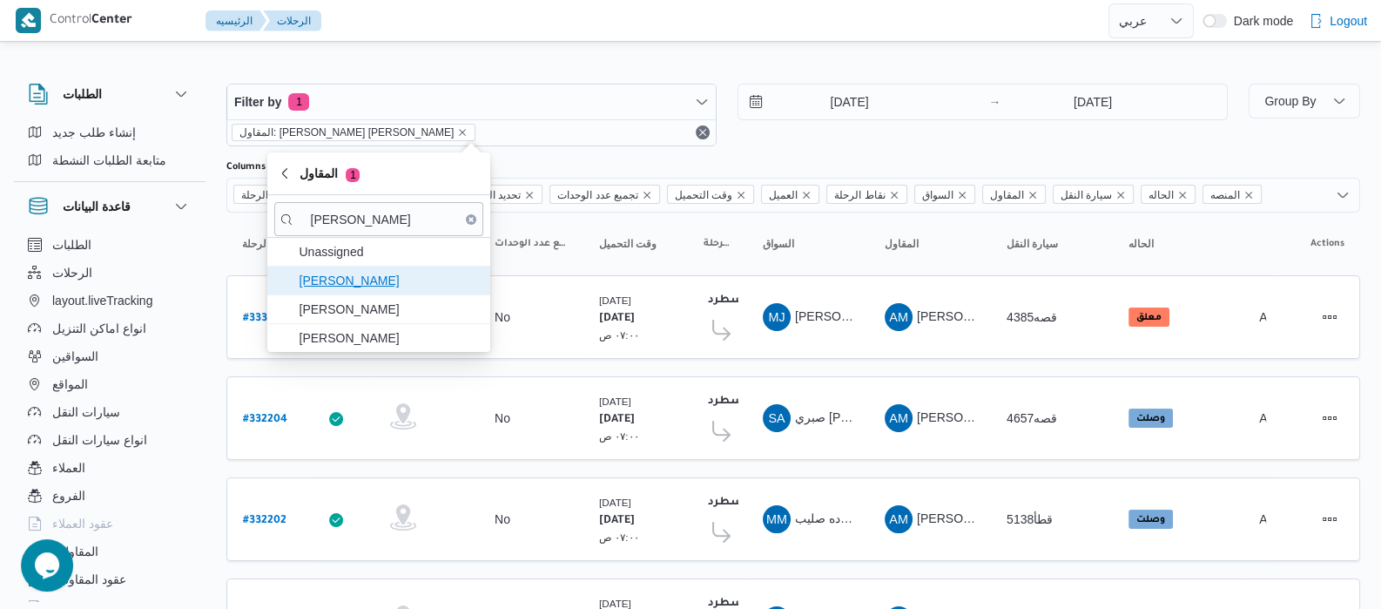
click at [410, 276] on span "علي عبدالناصر علي بخيت علي" at bounding box center [389, 280] width 181 height 21
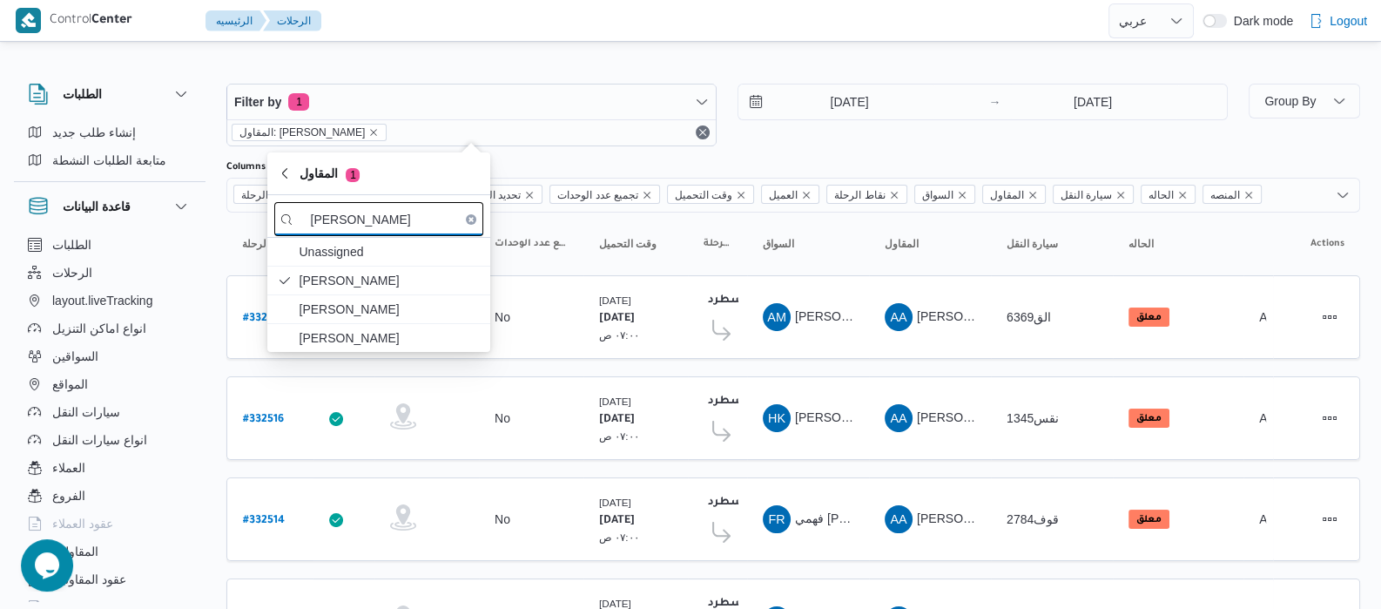
click at [393, 224] on input "عبدالناص" at bounding box center [378, 219] width 209 height 34
type input "ع"
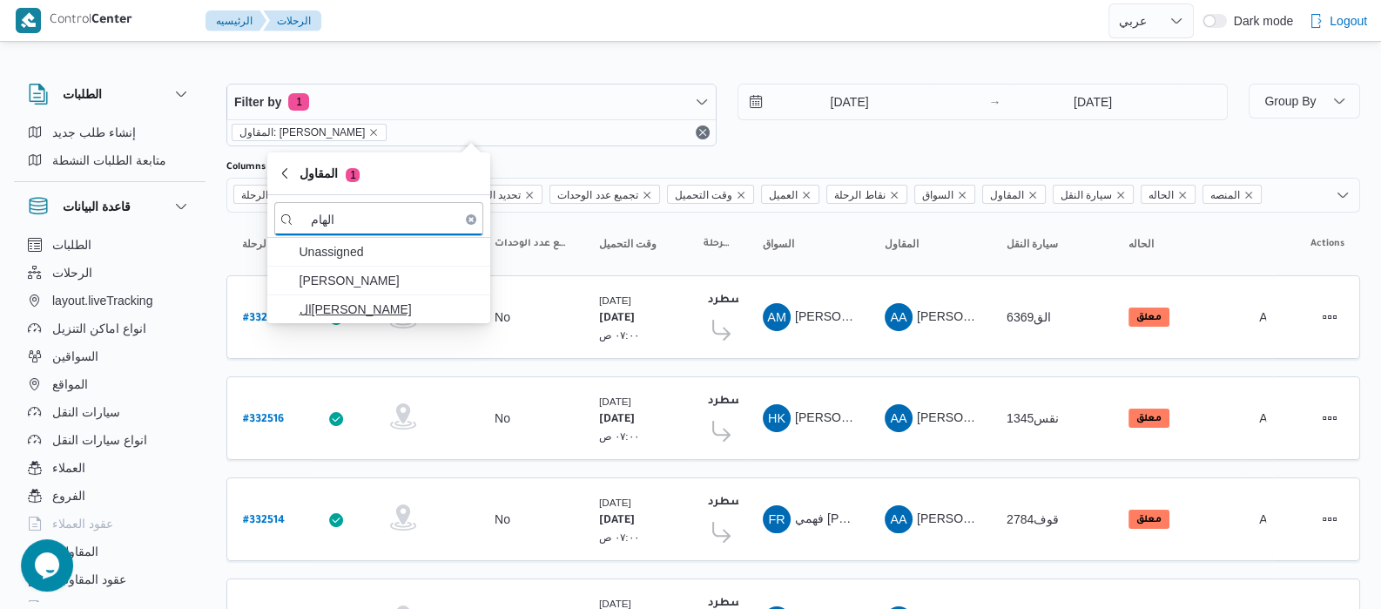
type input "الهام"
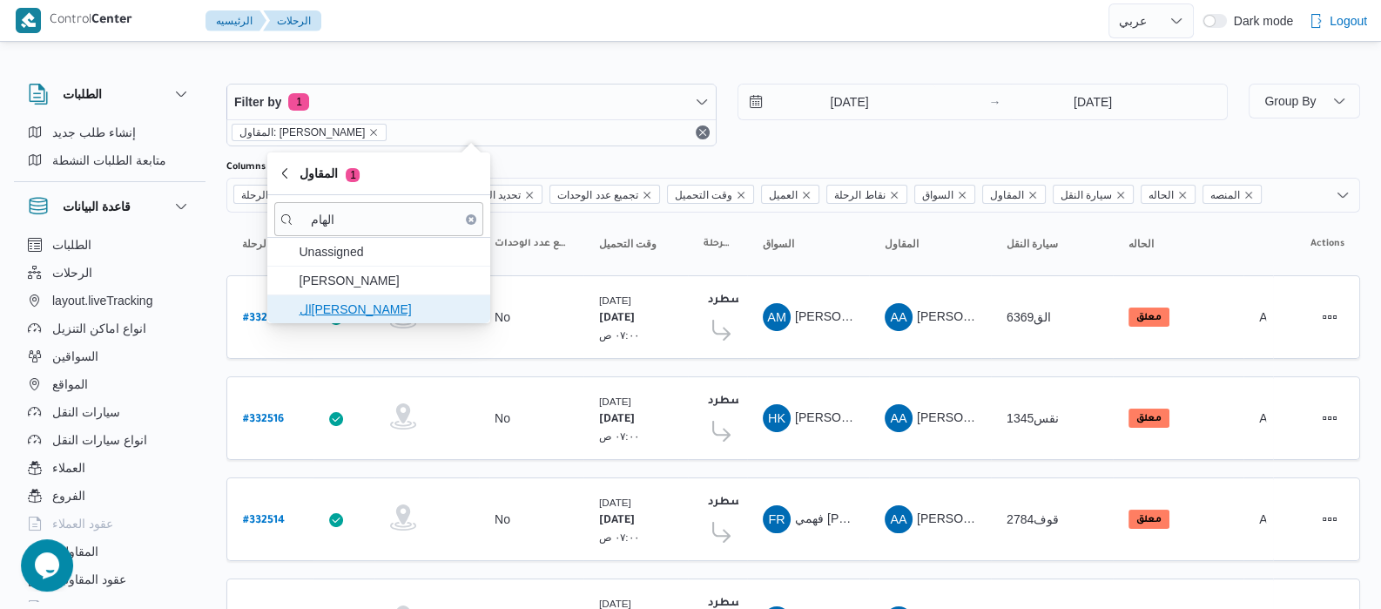
click at [389, 311] on span "ال[PERSON_NAME]" at bounding box center [389, 309] width 181 height 21
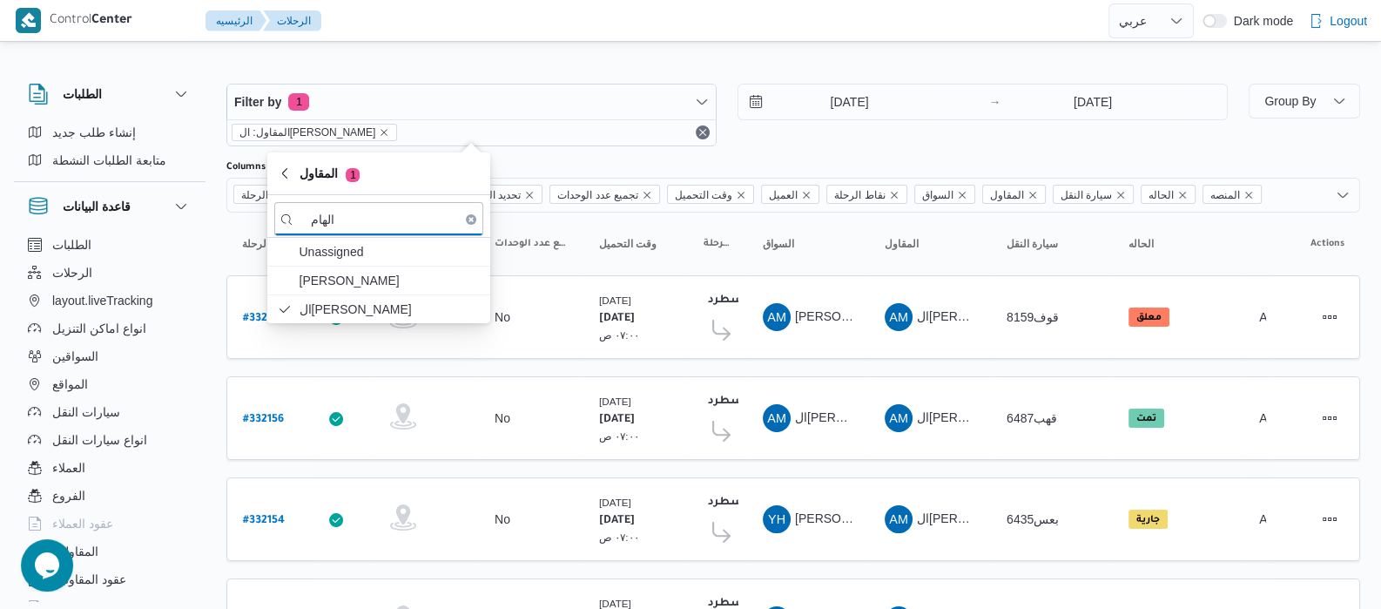
click at [213, 248] on div "الطلبات إنشاء طلب جديد متابعة الطلبات النشطة قاعدة البيانات الطلبات الرحلات lay…" at bounding box center [118, 339] width 209 height 538
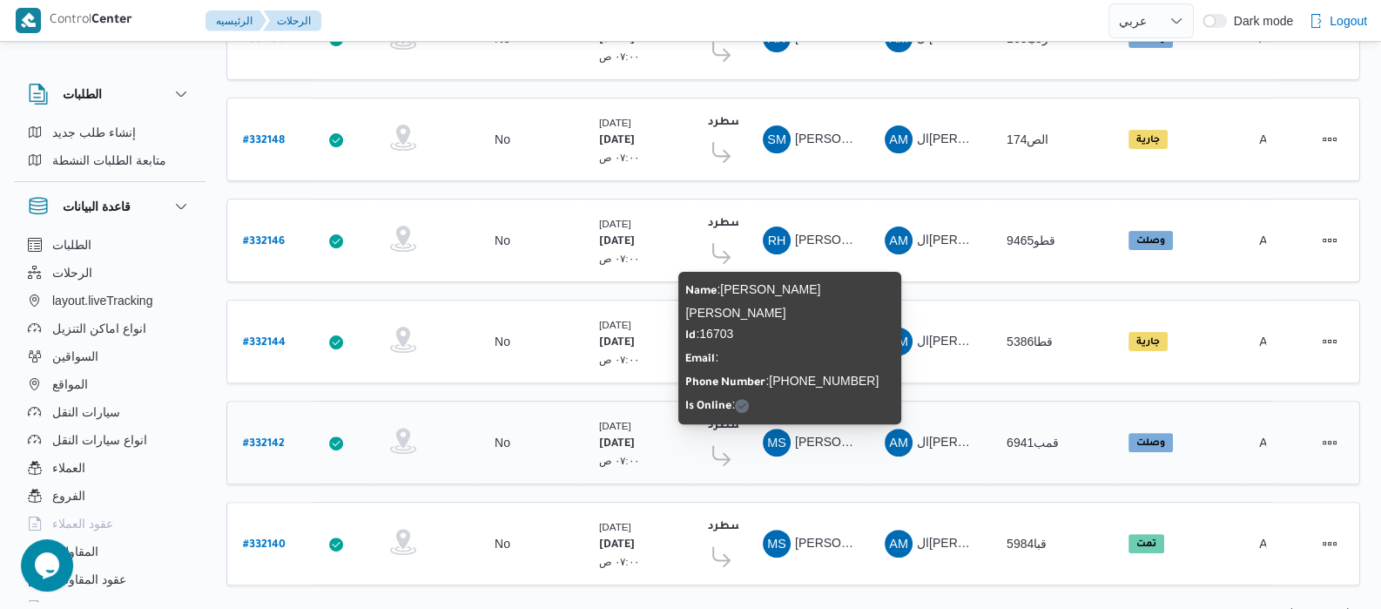
scroll to position [699, 0]
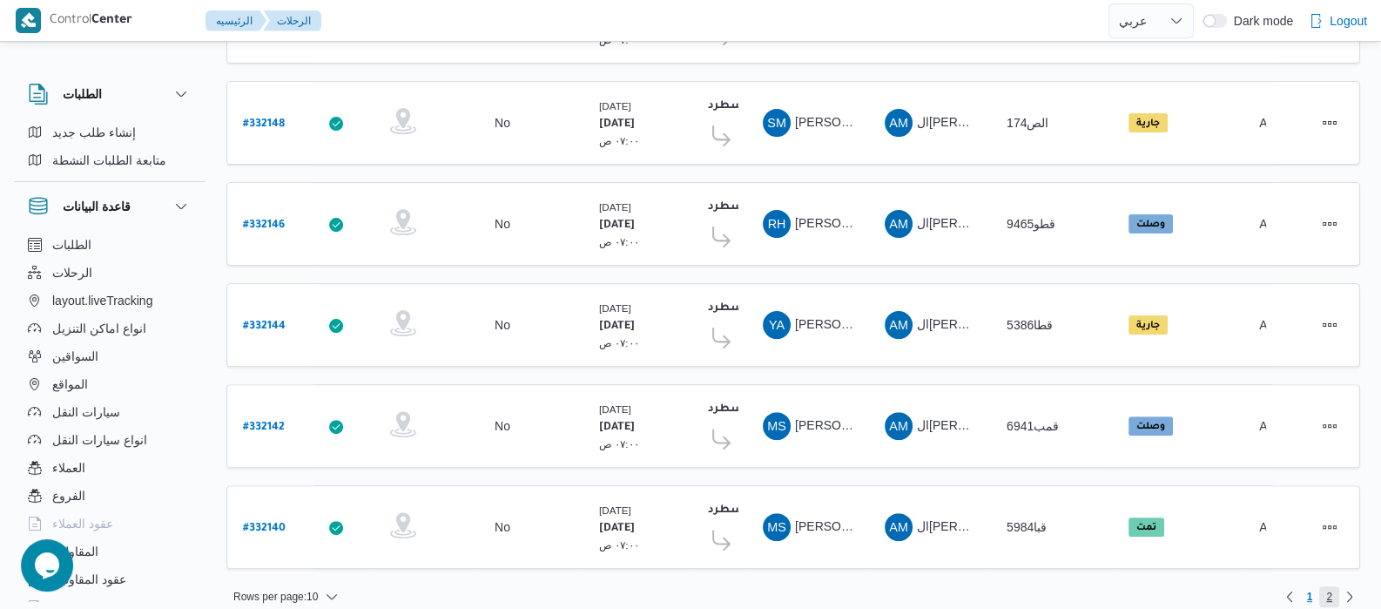
click at [1332, 586] on span "2" at bounding box center [1329, 596] width 20 height 21
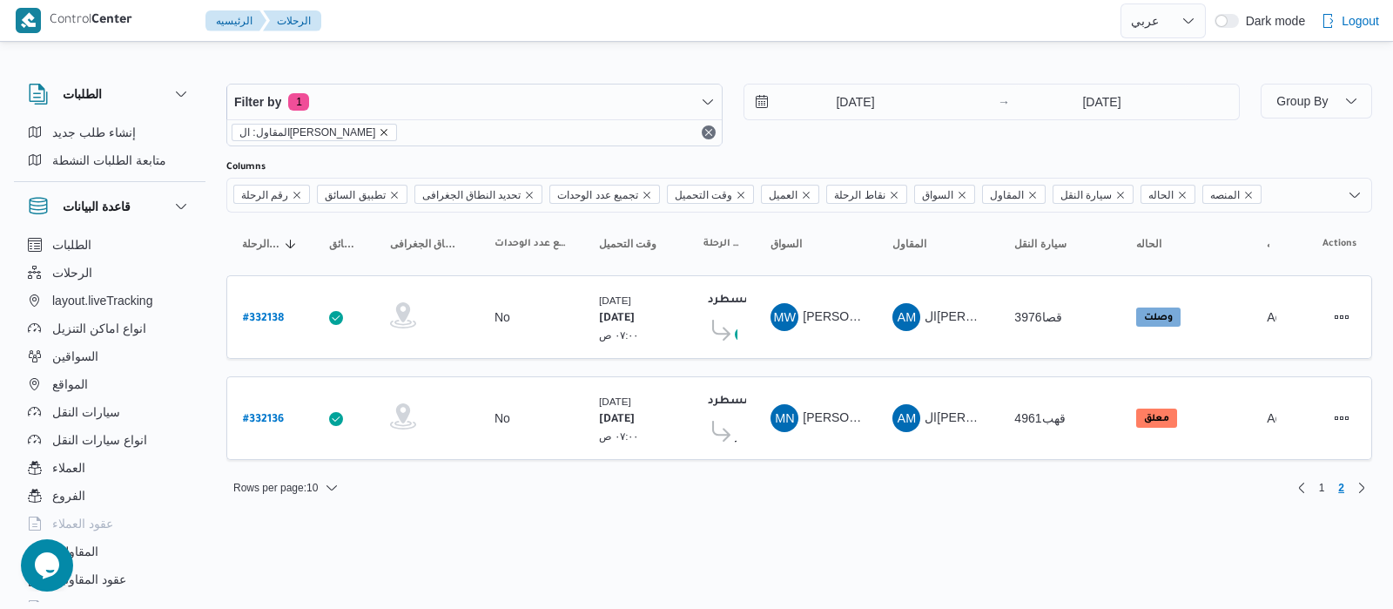
click at [383, 131] on icon "remove selected entity" at bounding box center [384, 132] width 7 height 7
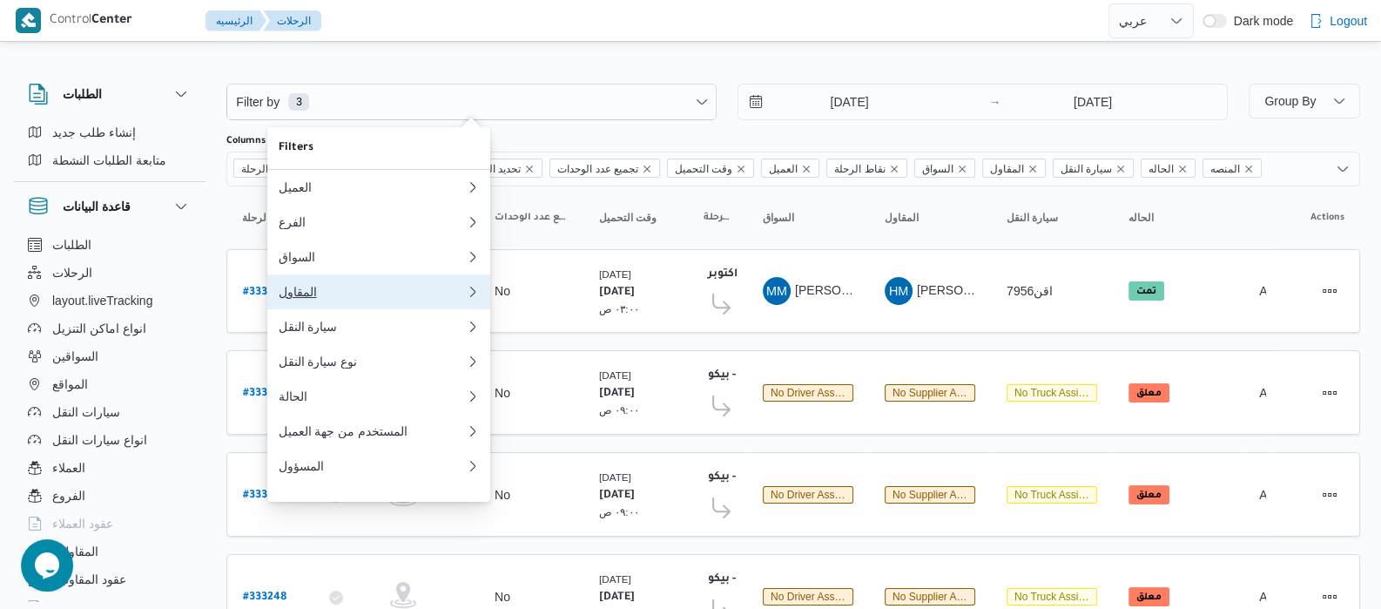
click at [332, 299] on div "المقاول" at bounding box center [368, 292] width 181 height 14
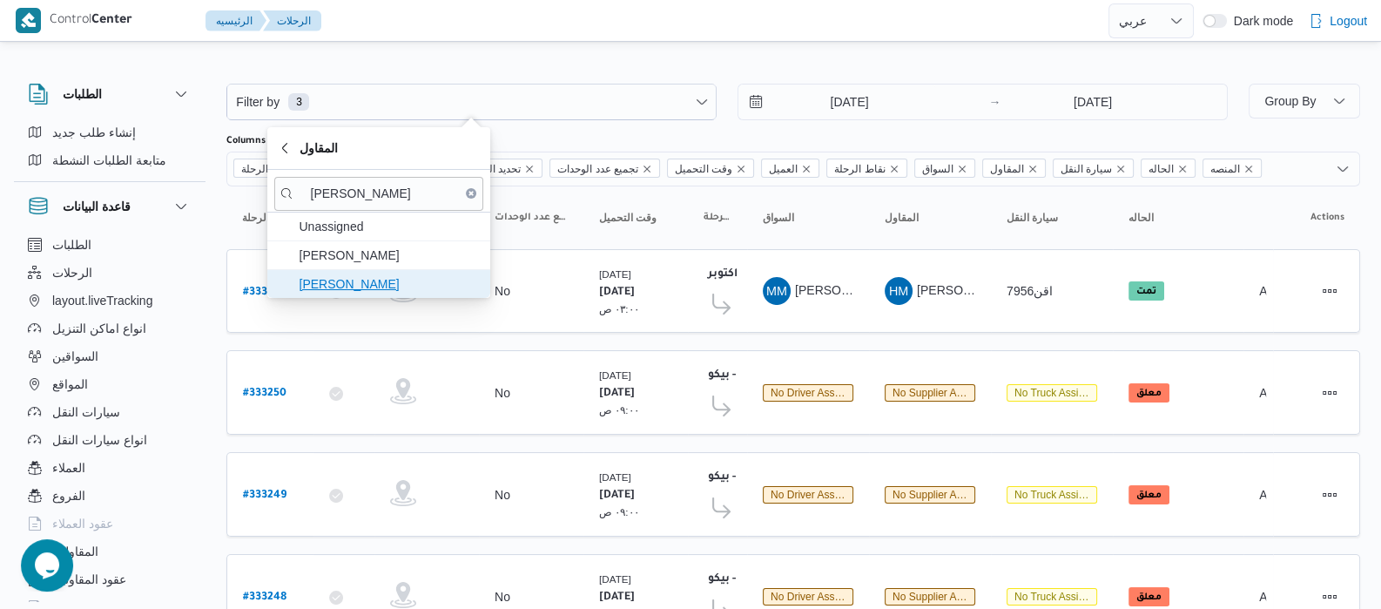
click at [458, 280] on span "جمال صبحي سيد احمد" at bounding box center [389, 283] width 181 height 21
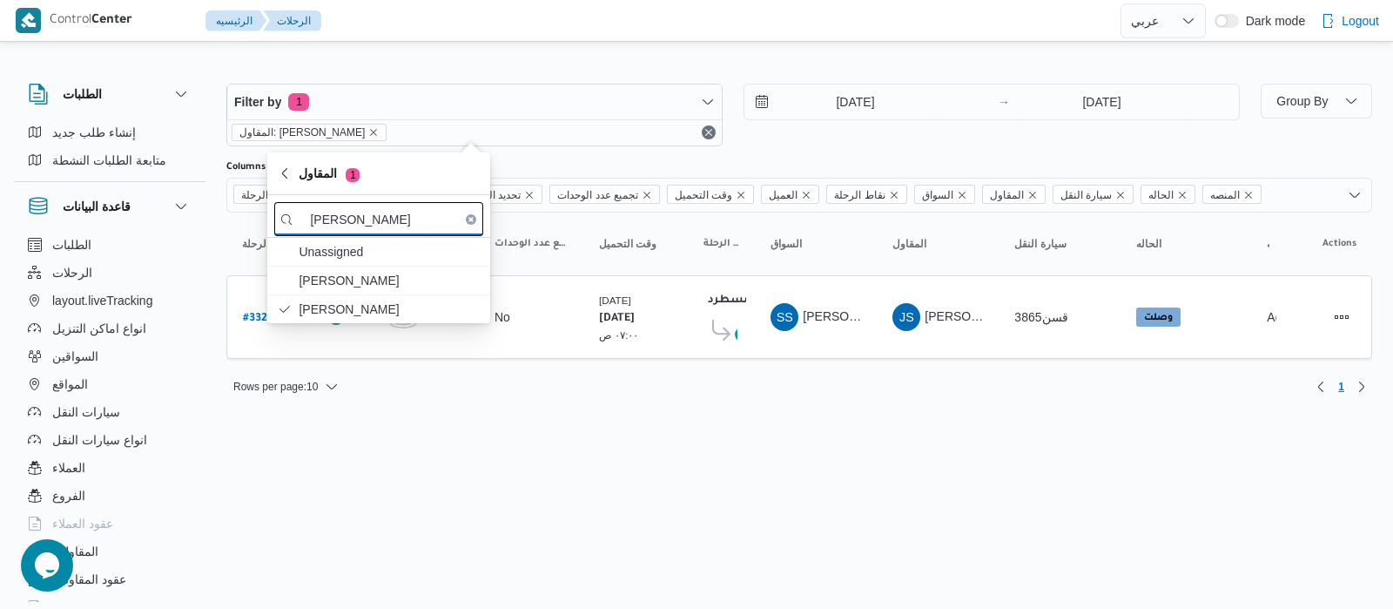
click at [421, 232] on input "جمال ص" at bounding box center [378, 219] width 209 height 34
type input "ج"
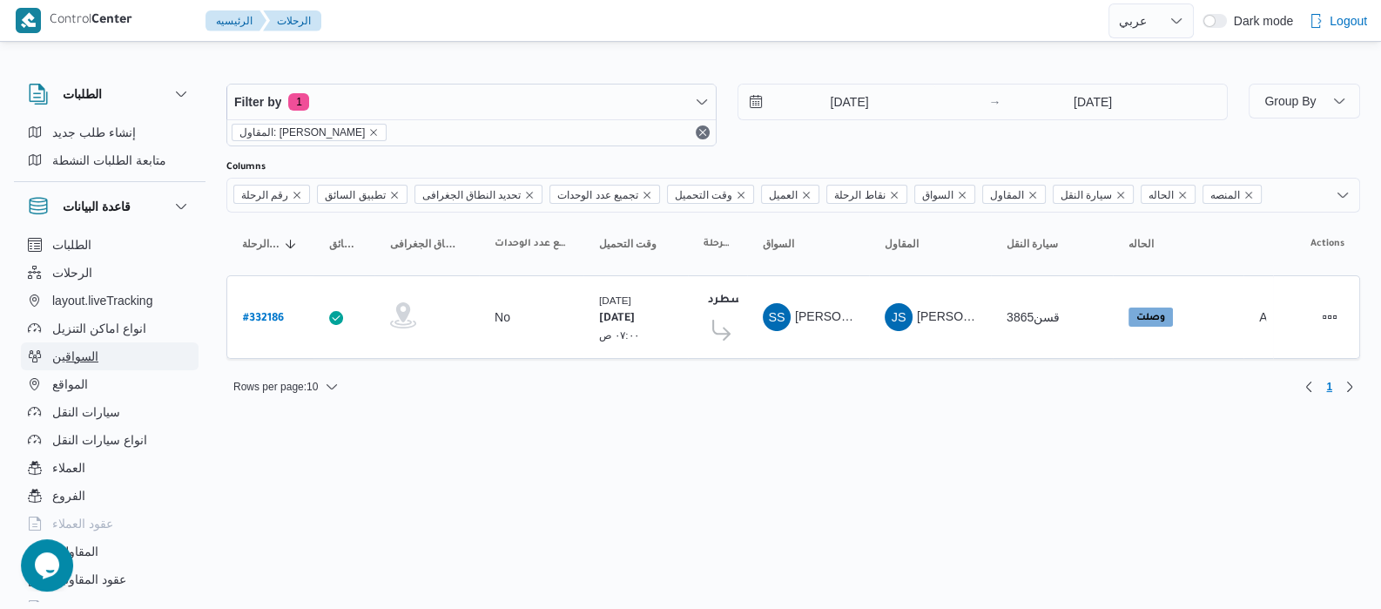
click at [94, 360] on span "السواقين" at bounding box center [75, 356] width 46 height 21
select select "ar"
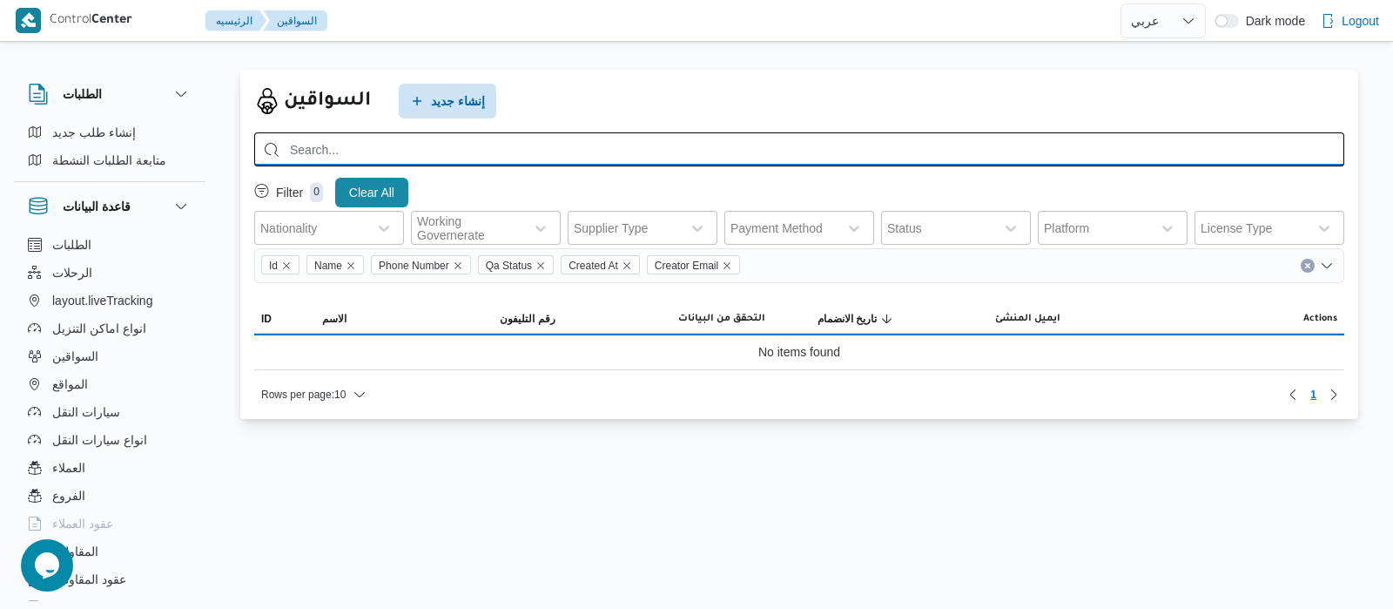
click at [383, 152] on input "search" at bounding box center [799, 149] width 1090 height 34
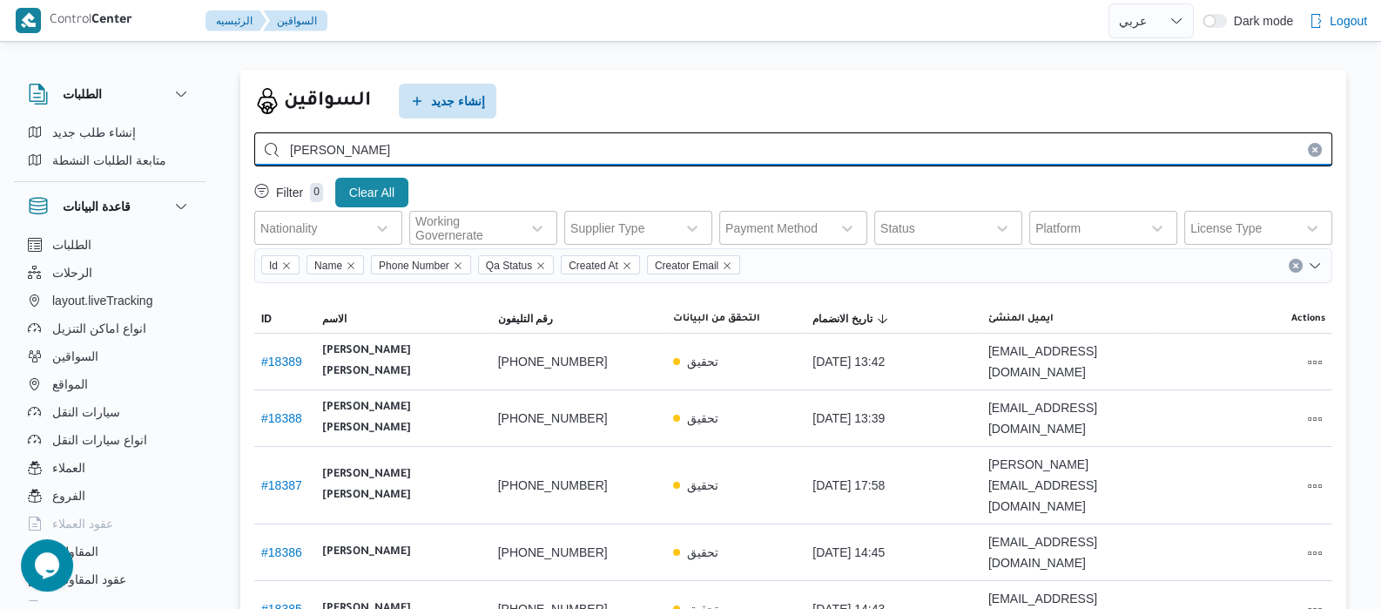
type input "محمد ضياء الدين"
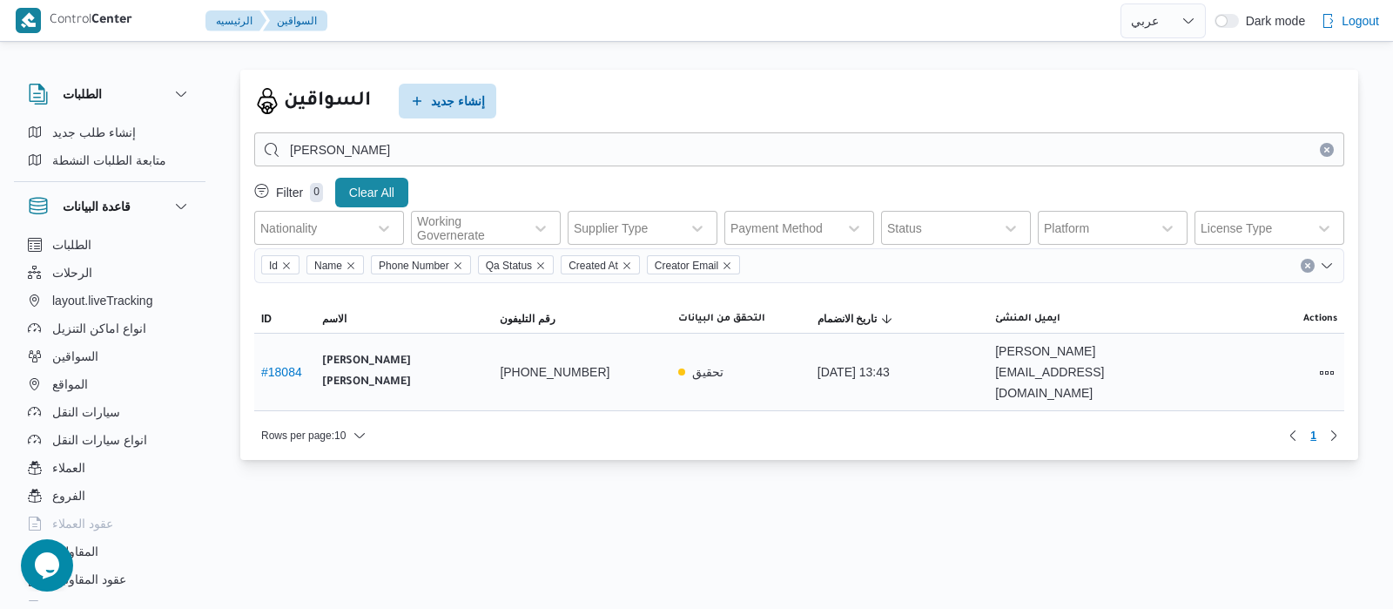
click at [296, 365] on link "# 18084" at bounding box center [281, 372] width 41 height 14
select select "ar"
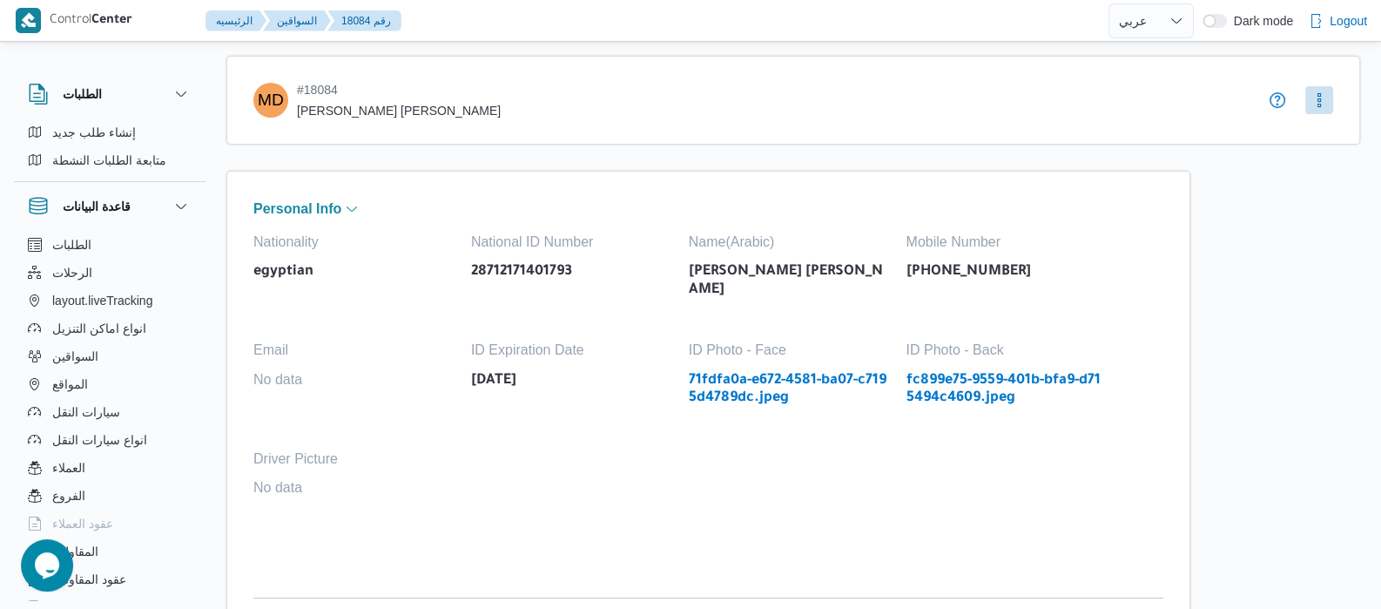
select select "ar"
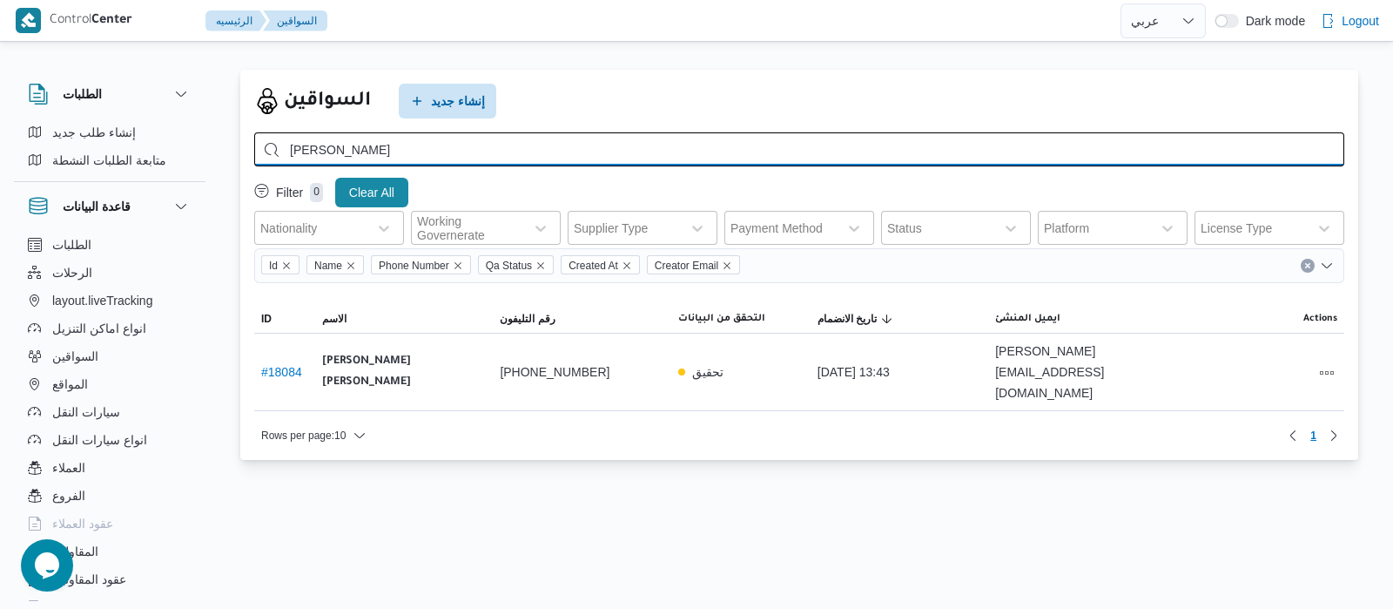
click at [461, 135] on input "محمد ضياء الدين" at bounding box center [799, 149] width 1090 height 34
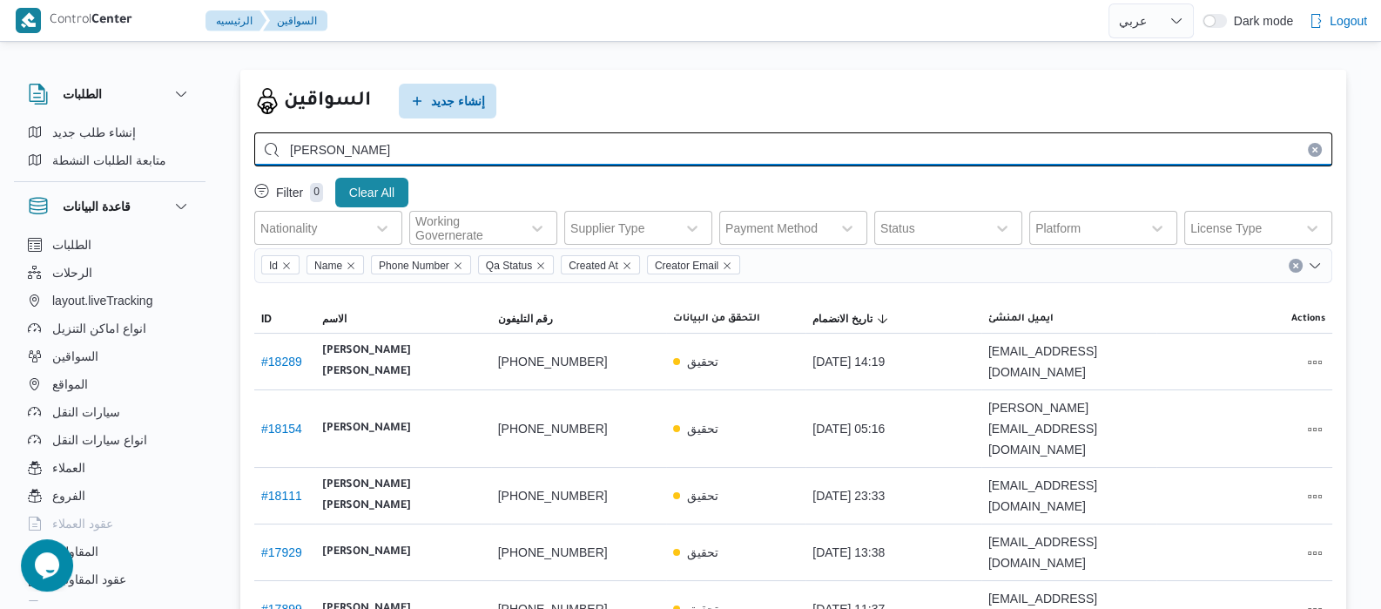
click at [448, 150] on input "محمد علي" at bounding box center [793, 149] width 1078 height 34
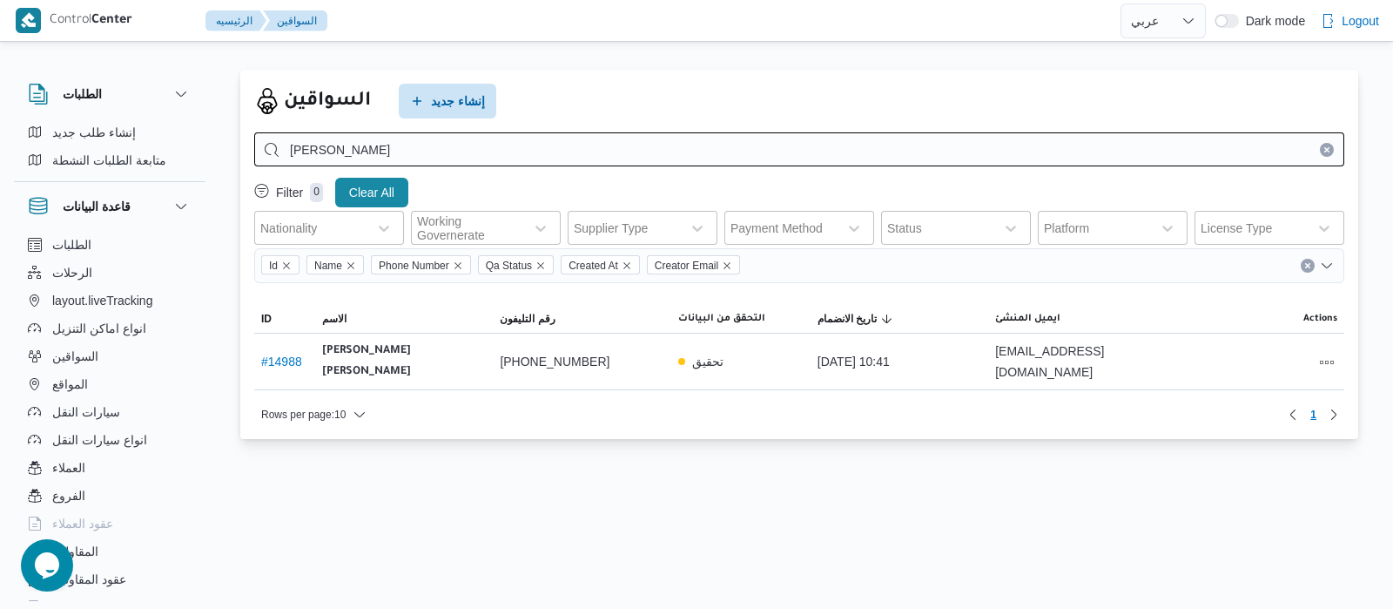
drag, startPoint x: 407, startPoint y: 181, endPoint x: 422, endPoint y: 150, distance: 34.7
click at [409, 176] on div "Clear All" at bounding box center [372, 192] width 80 height 37
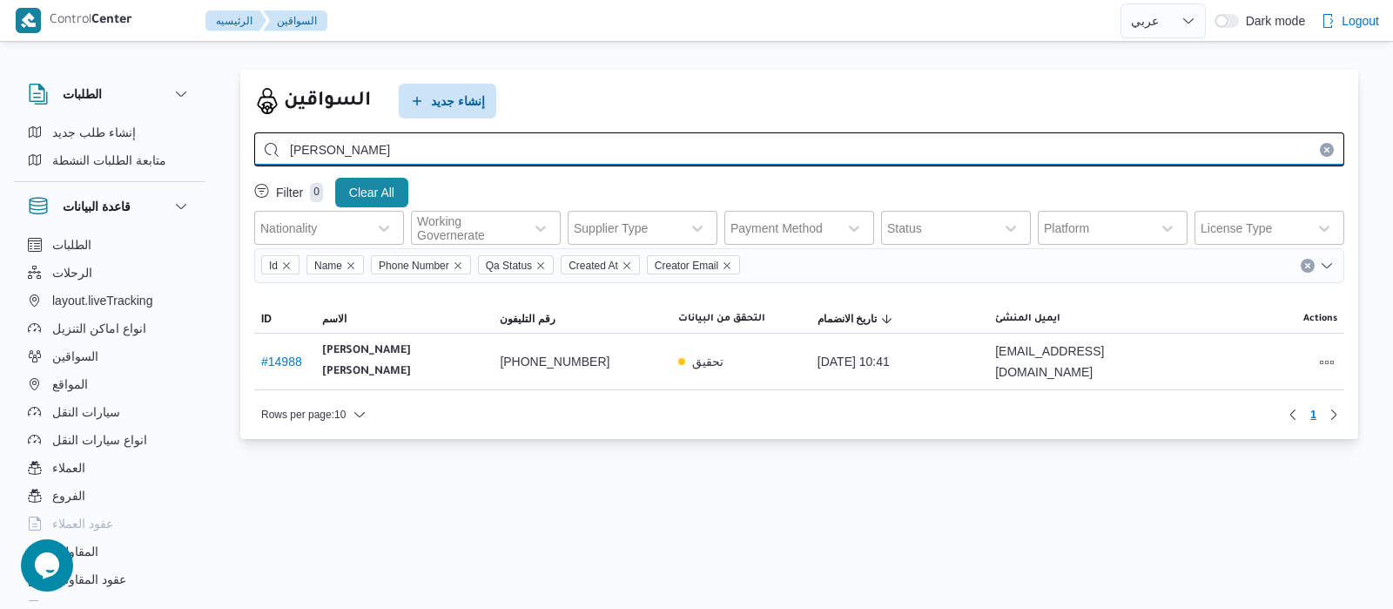
click at [424, 147] on input "محمد على عبدالله" at bounding box center [799, 149] width 1090 height 34
type input "م"
type input "جبل"
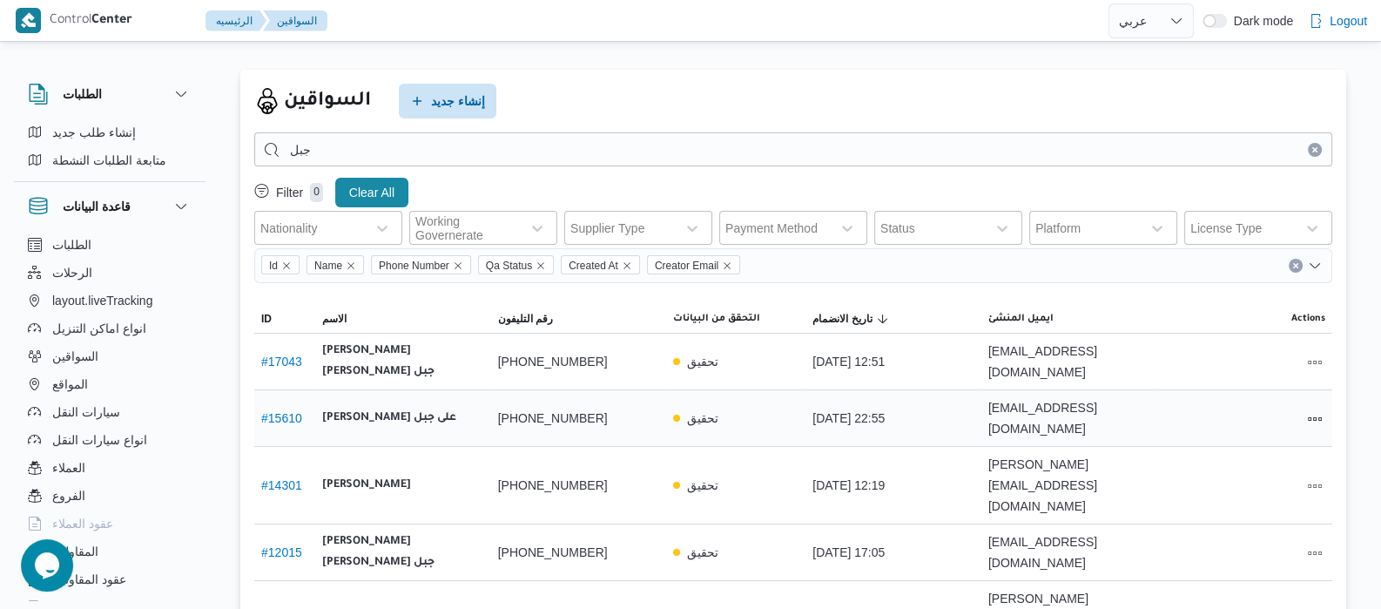
click at [288, 411] on link "# 15610" at bounding box center [281, 418] width 41 height 14
select select "ar"
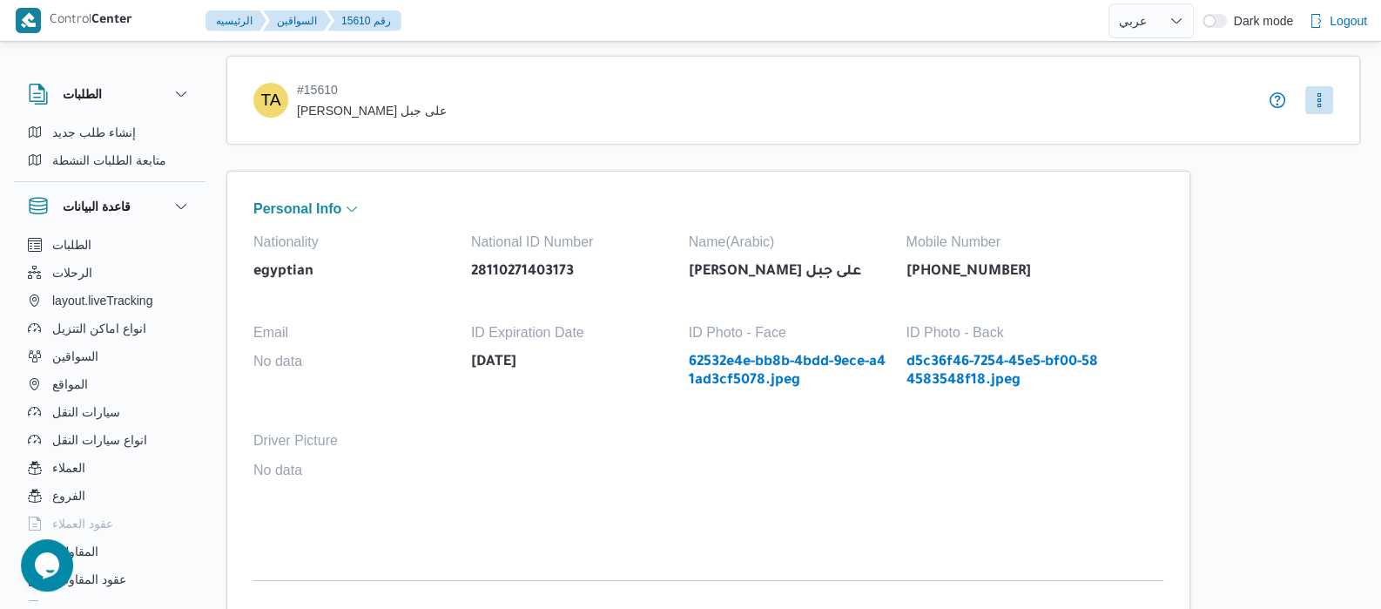
select select "ar"
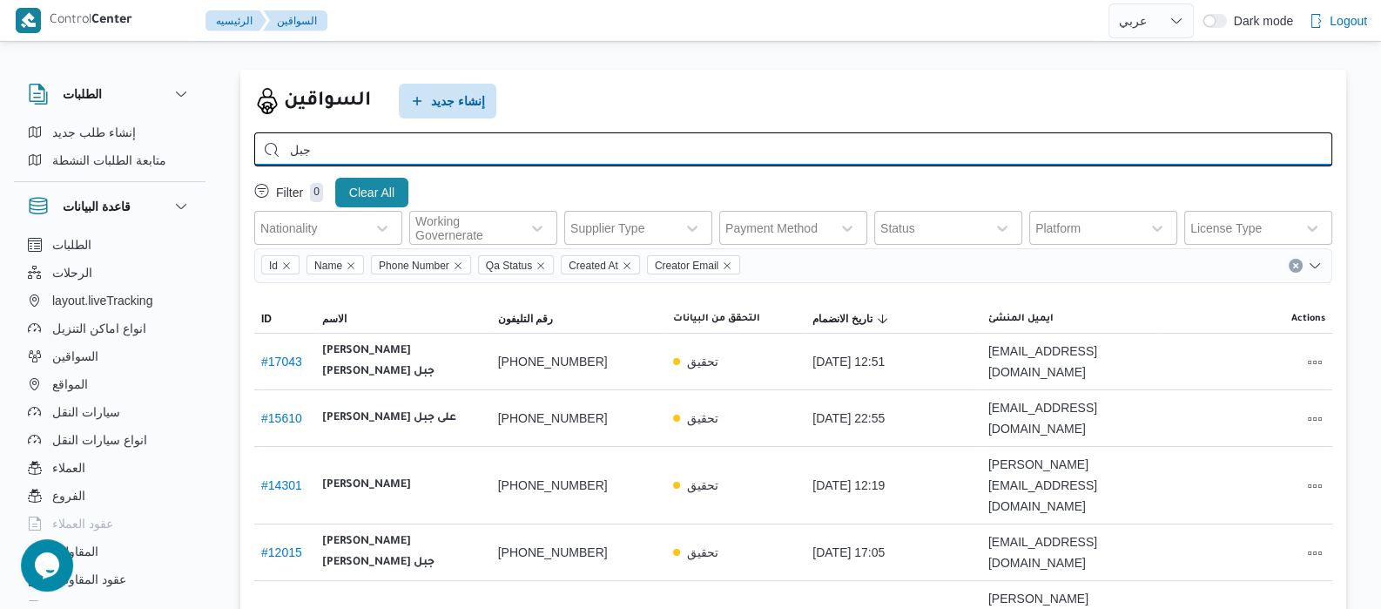
click at [508, 152] on input "جبل" at bounding box center [793, 149] width 1078 height 34
type input "ج"
type input "الهامي"
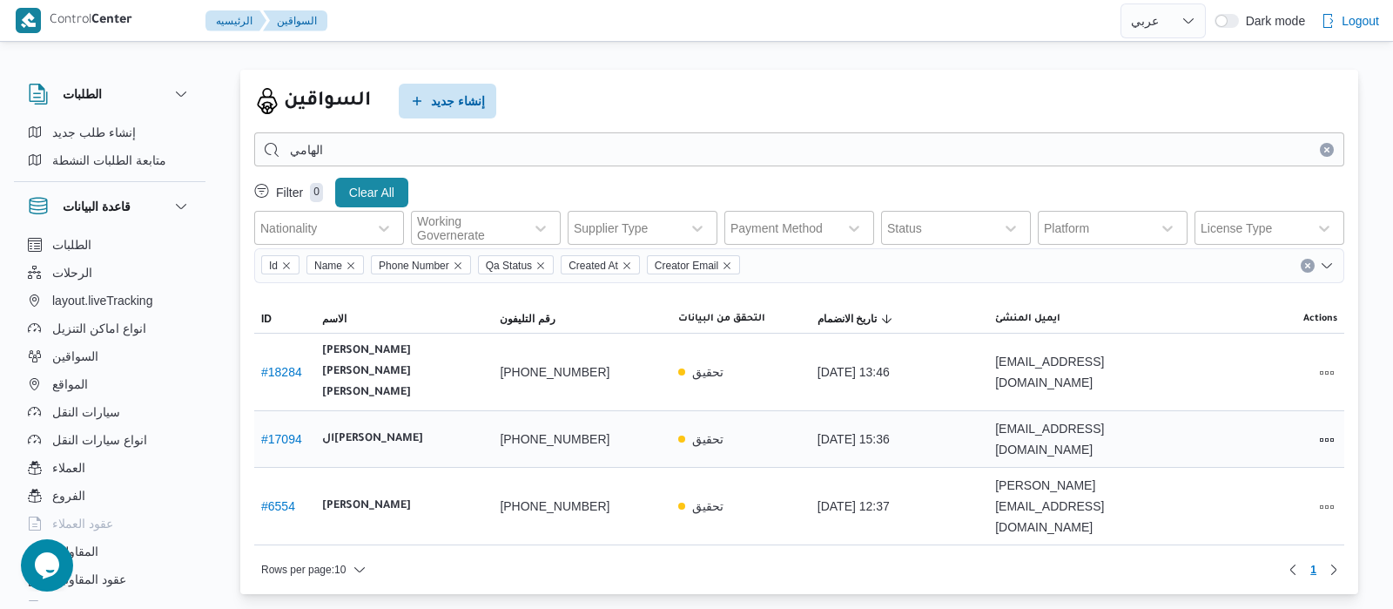
click at [283, 432] on link "# 17094" at bounding box center [281, 439] width 41 height 14
select select "ar"
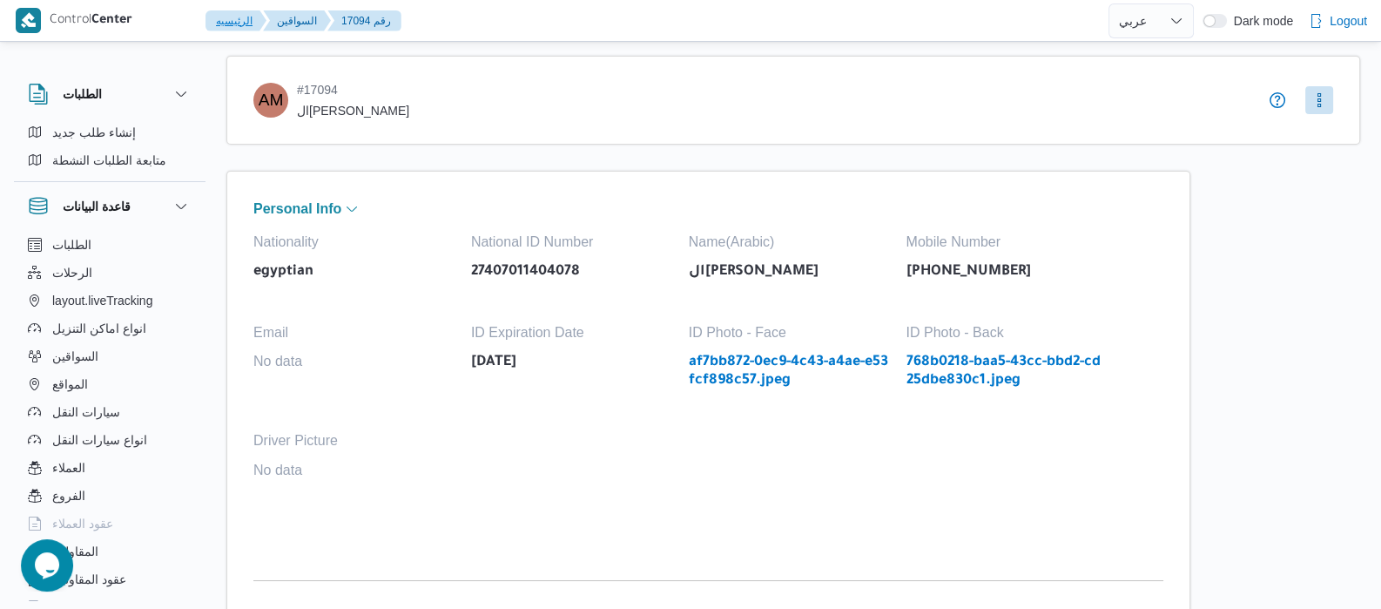
select select "ar"
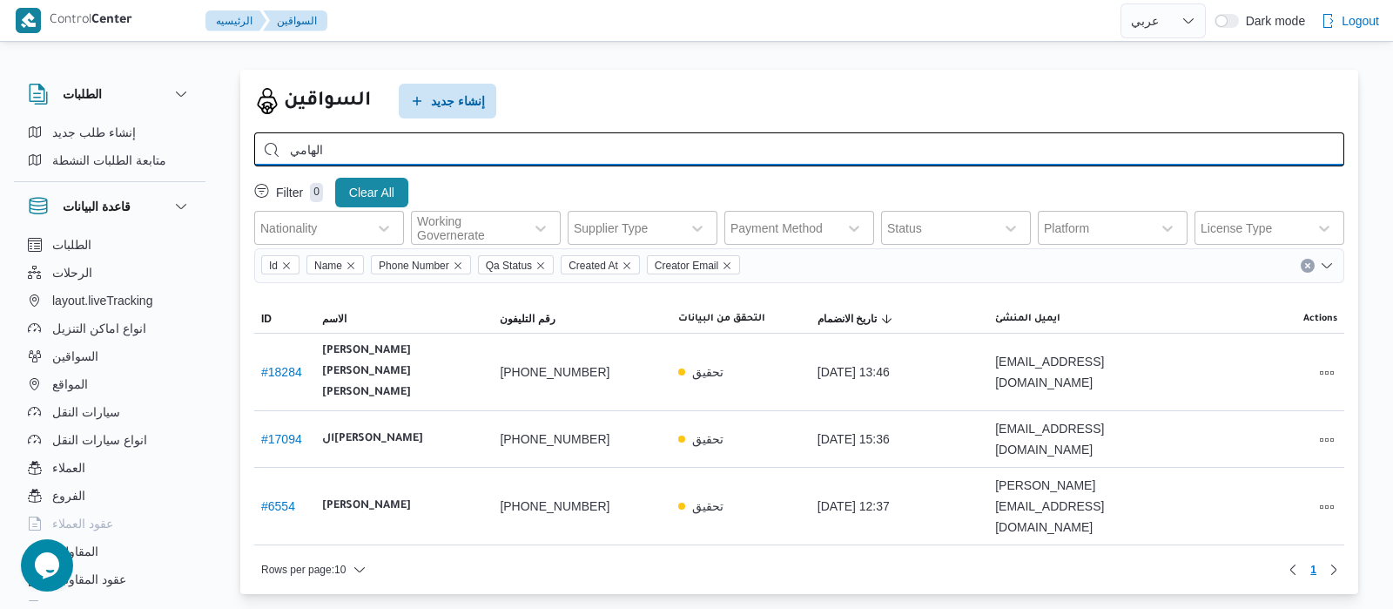
click at [396, 147] on input "الهامي" at bounding box center [799, 149] width 1090 height 34
type input "ا"
type input "عبدالنبى هاشم"
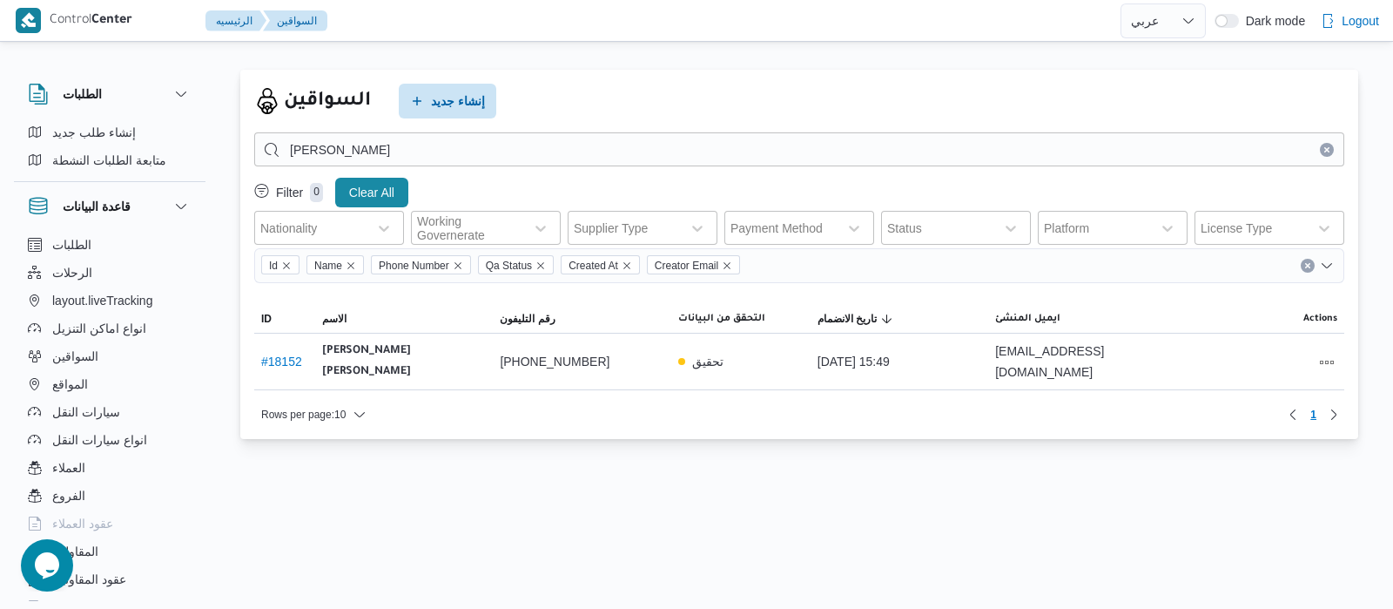
select select "ar"
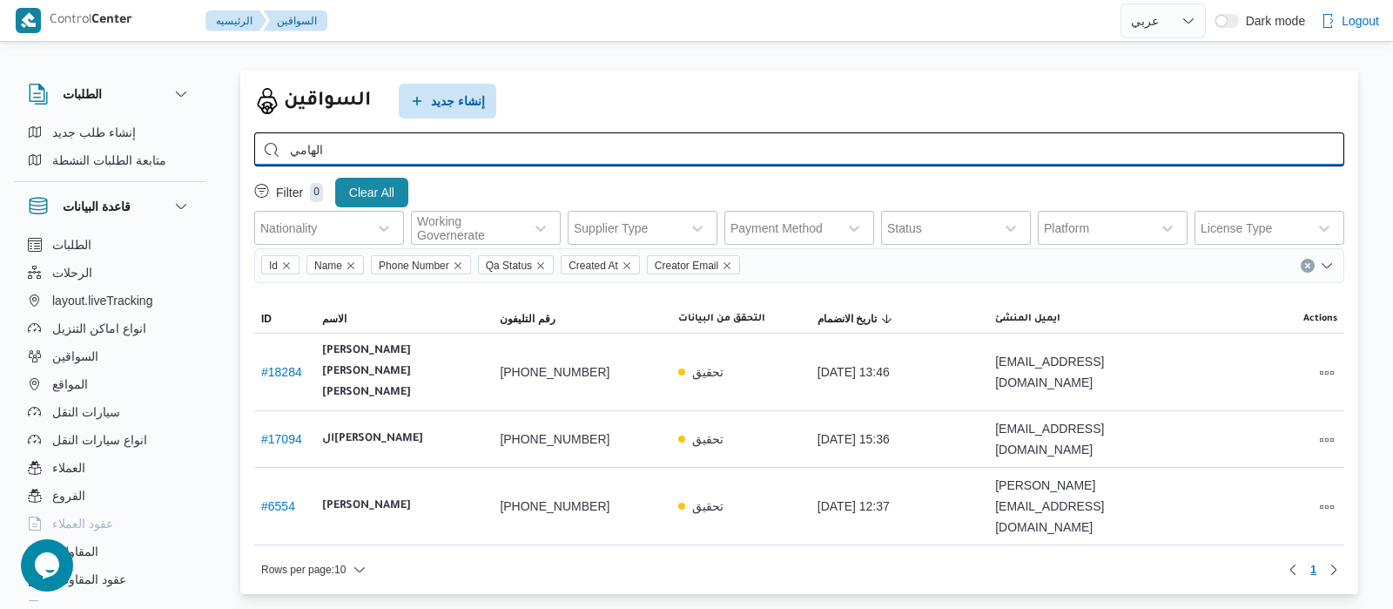
click at [661, 151] on input "الهامي" at bounding box center [799, 149] width 1090 height 34
type input "ا"
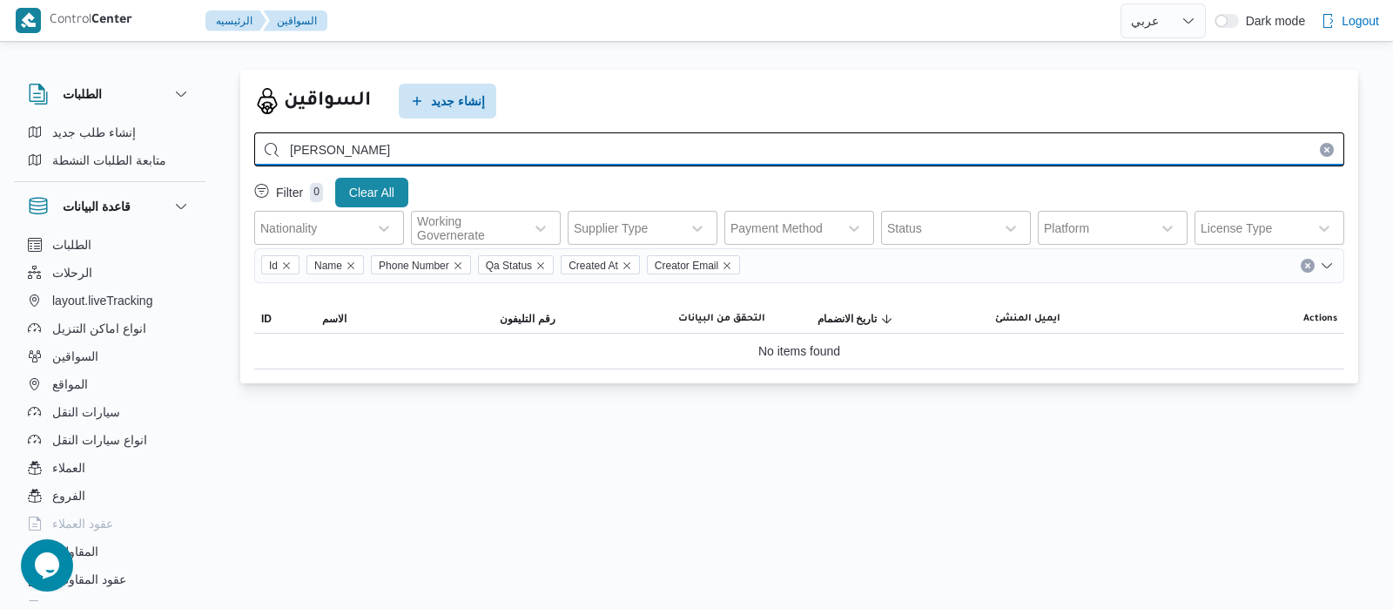
type input "يحي احمد"
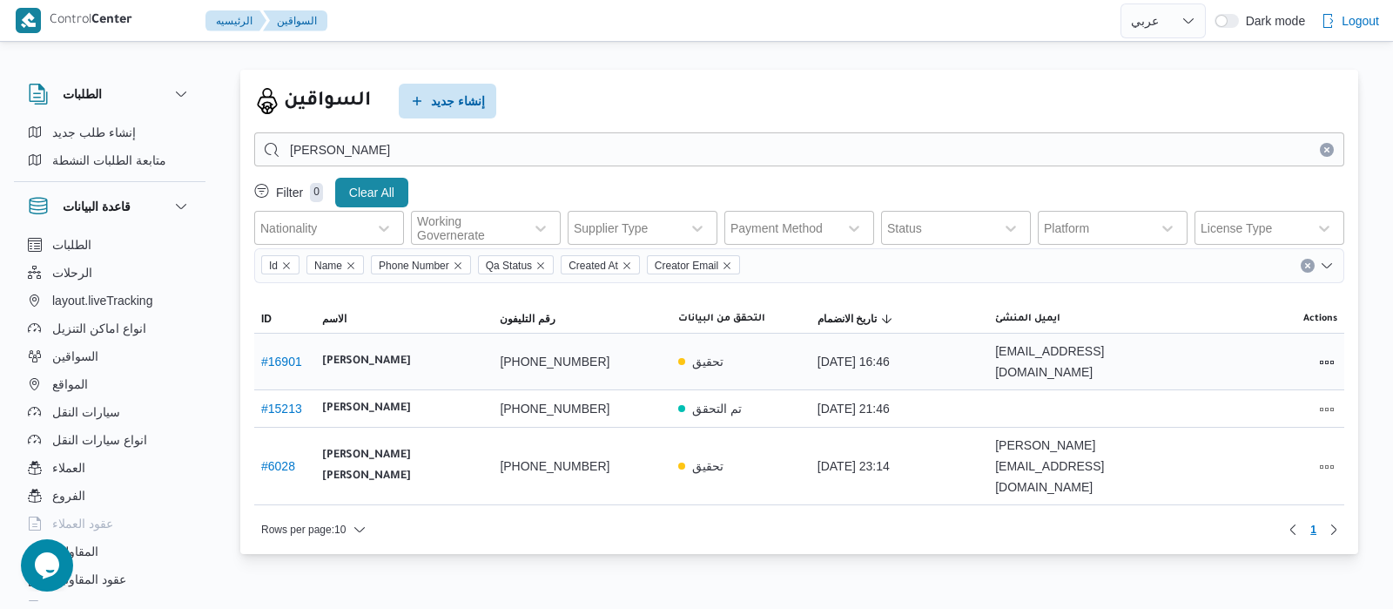
click at [284, 358] on link "# 16901" at bounding box center [281, 361] width 41 height 14
select select "ar"
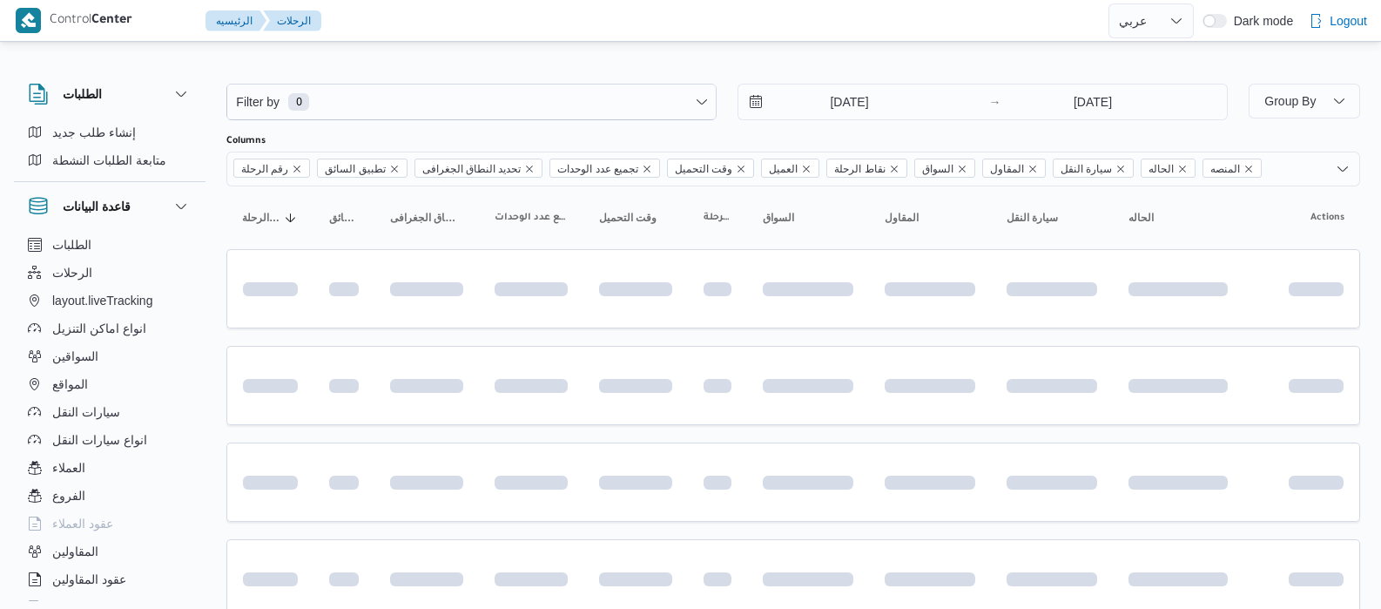
select select "ar"
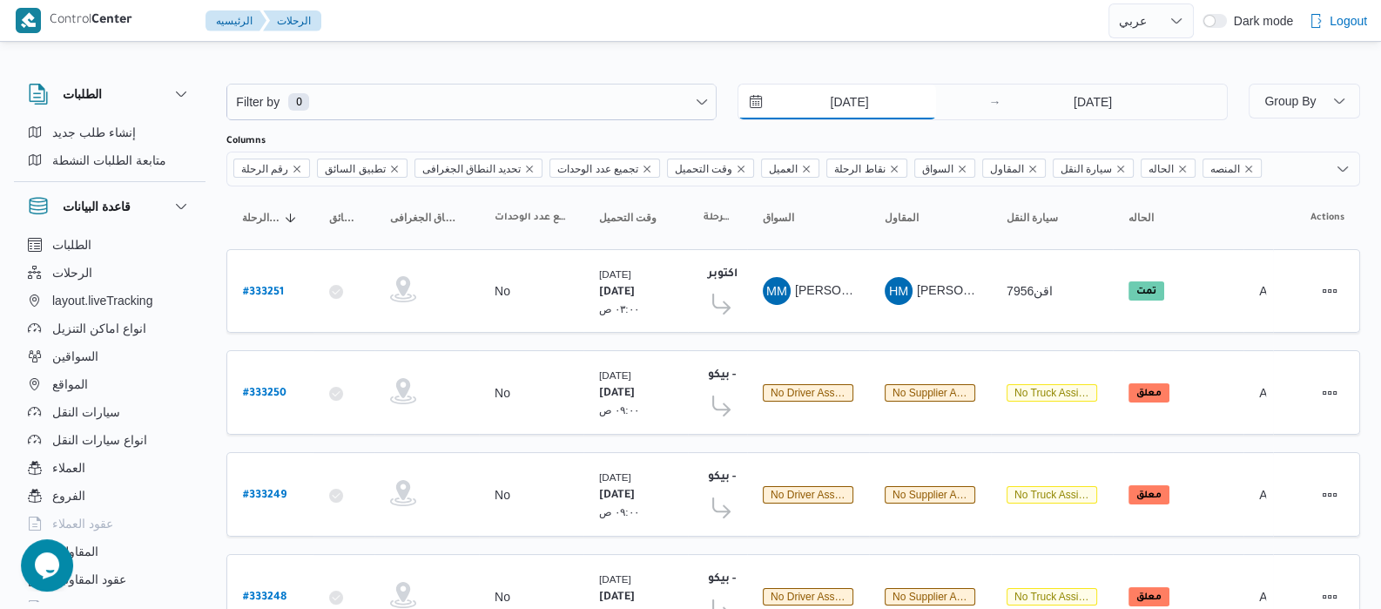
click at [818, 94] on input "[DATE]" at bounding box center [837, 101] width 198 height 35
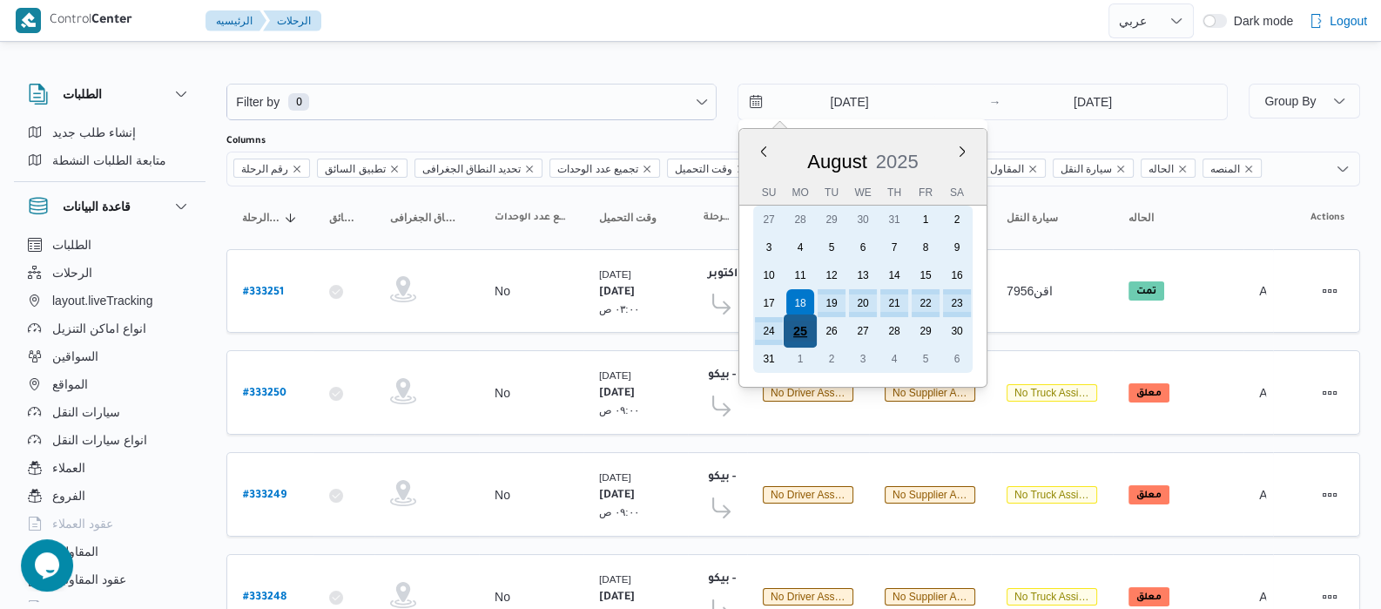
click at [801, 323] on div "25" at bounding box center [800, 330] width 33 height 33
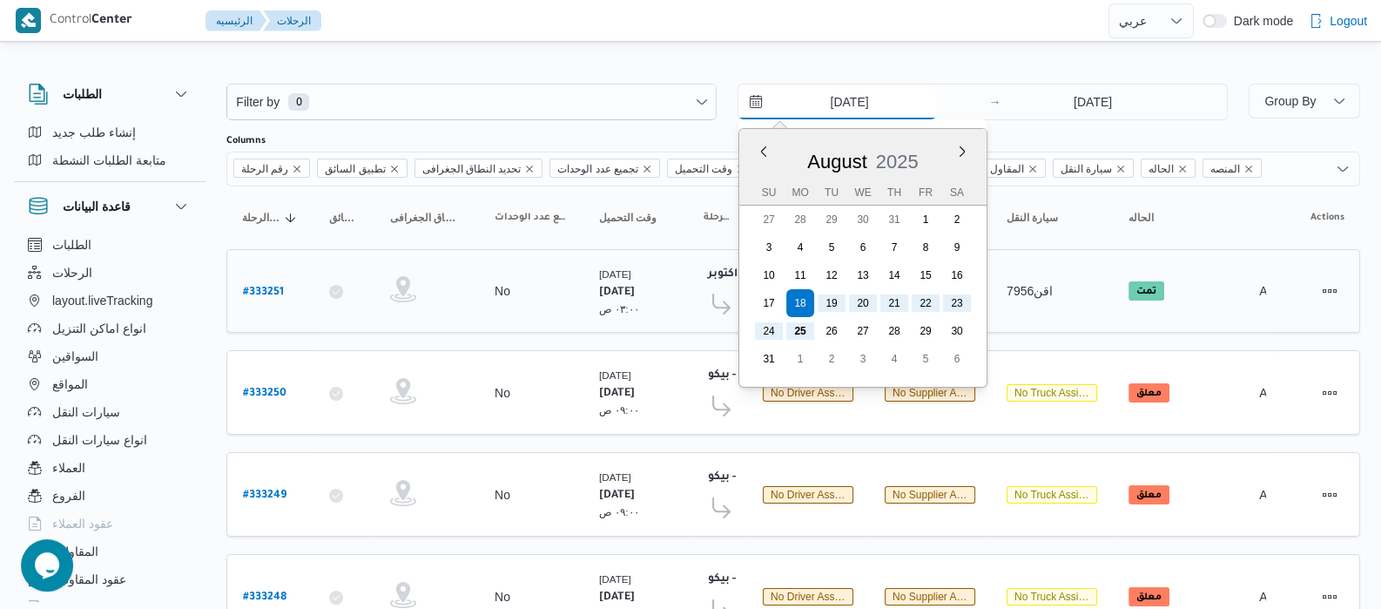
type input "[DATE]"
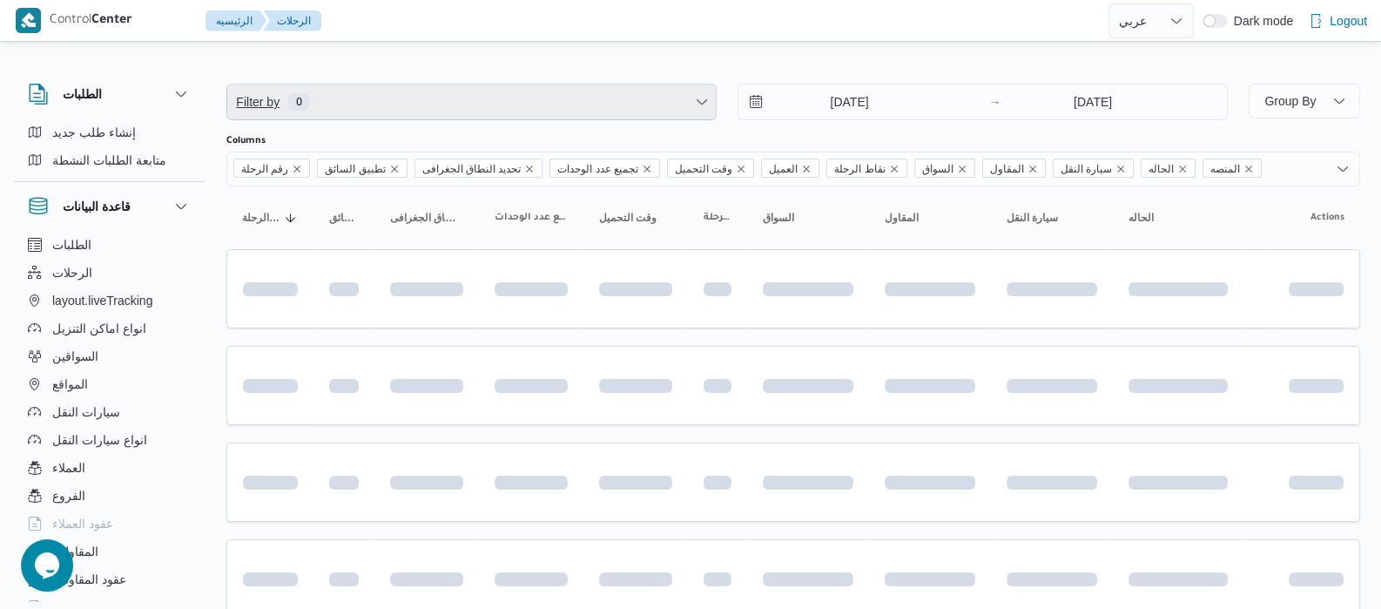
click at [475, 85] on span "Filter by 0" at bounding box center [471, 101] width 488 height 35
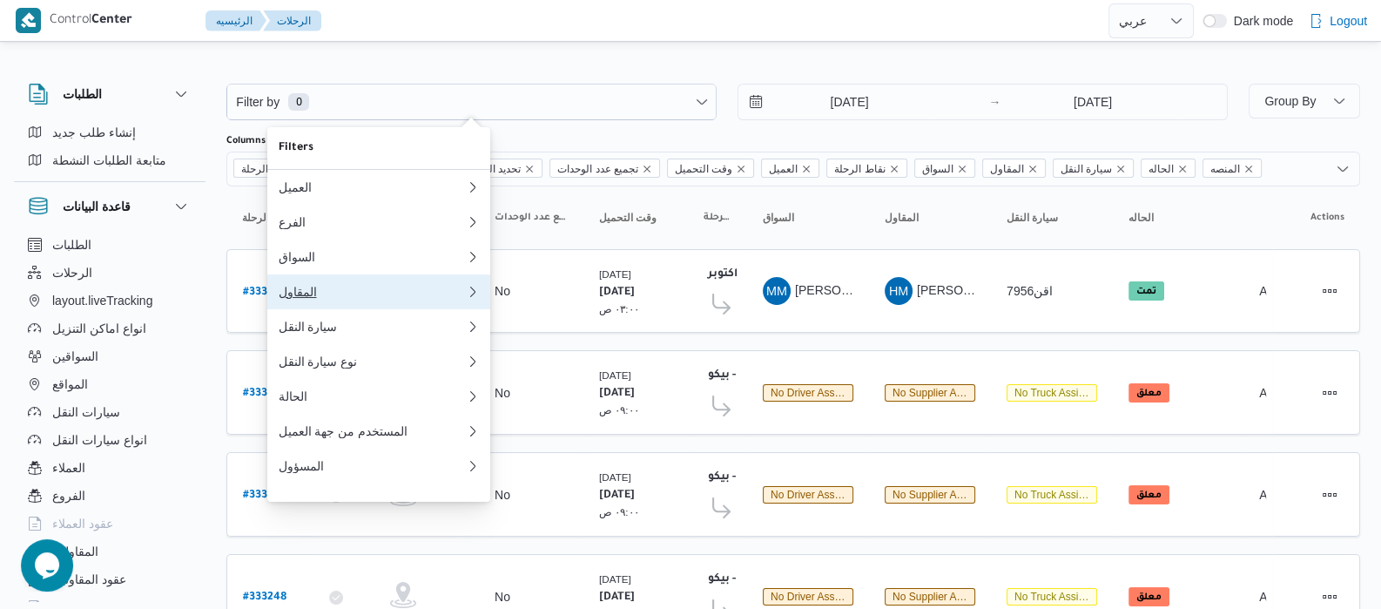
click at [320, 299] on div "المقاول" at bounding box center [372, 292] width 188 height 14
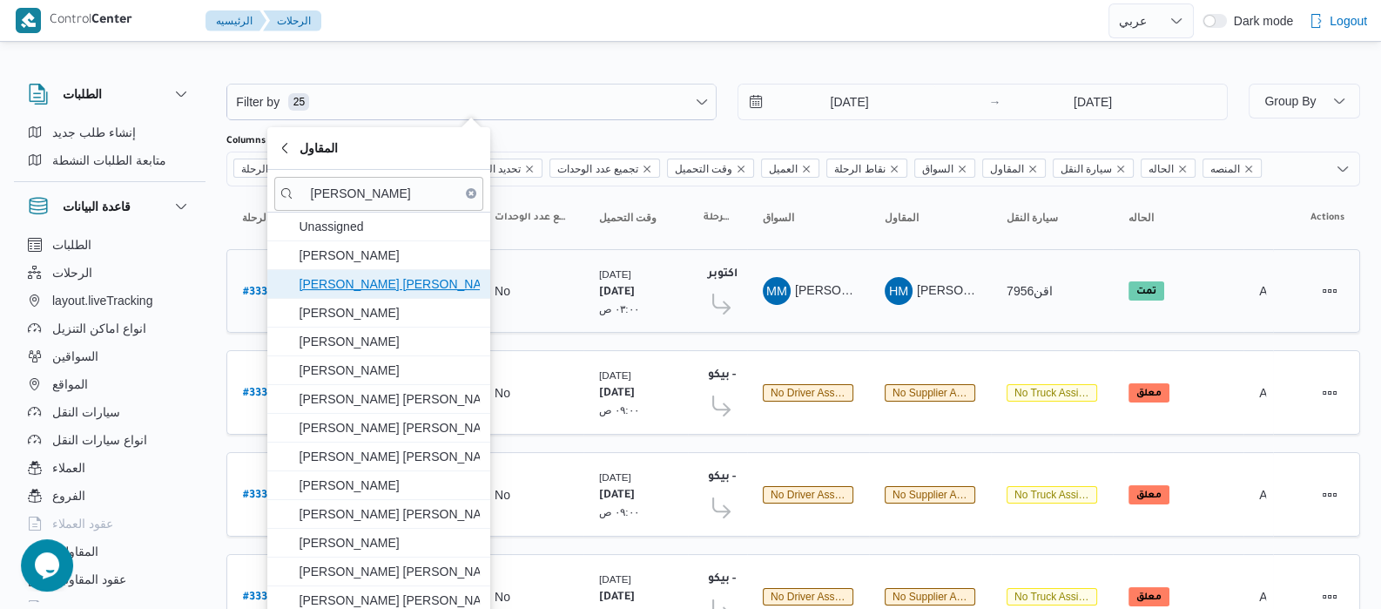
click at [320, 293] on span "[PERSON_NAME] [PERSON_NAME]" at bounding box center [378, 284] width 209 height 28
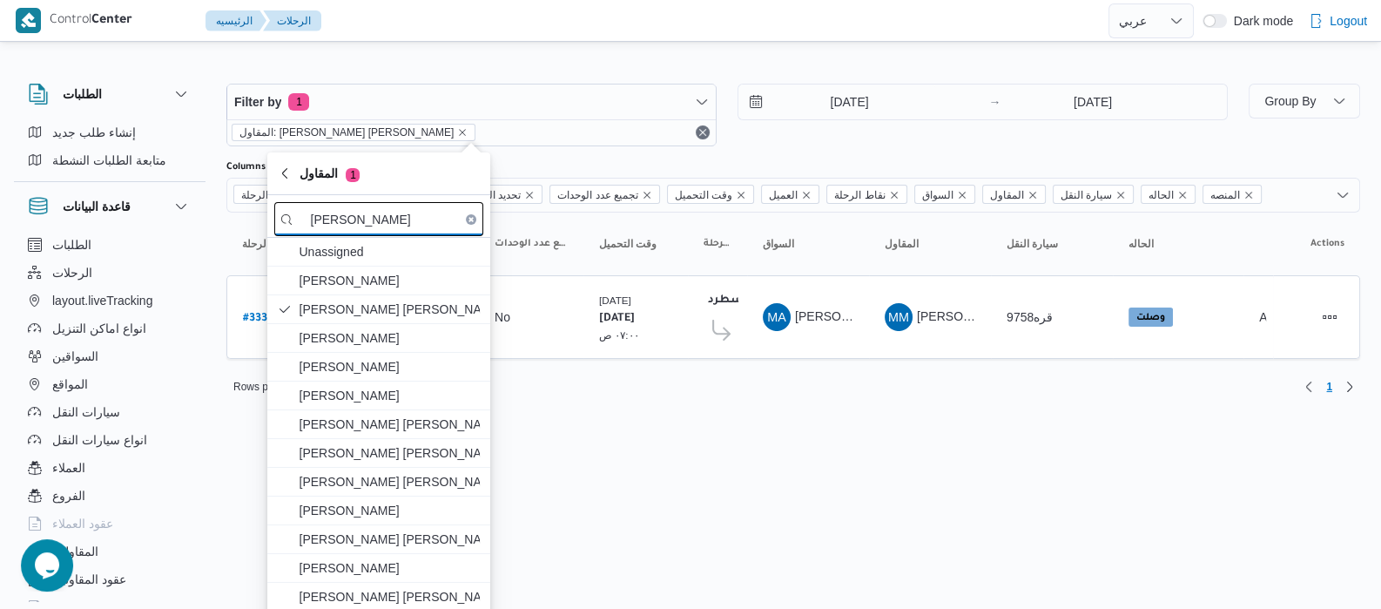
click at [381, 226] on input "[PERSON_NAME]" at bounding box center [378, 219] width 209 height 34
type input "م"
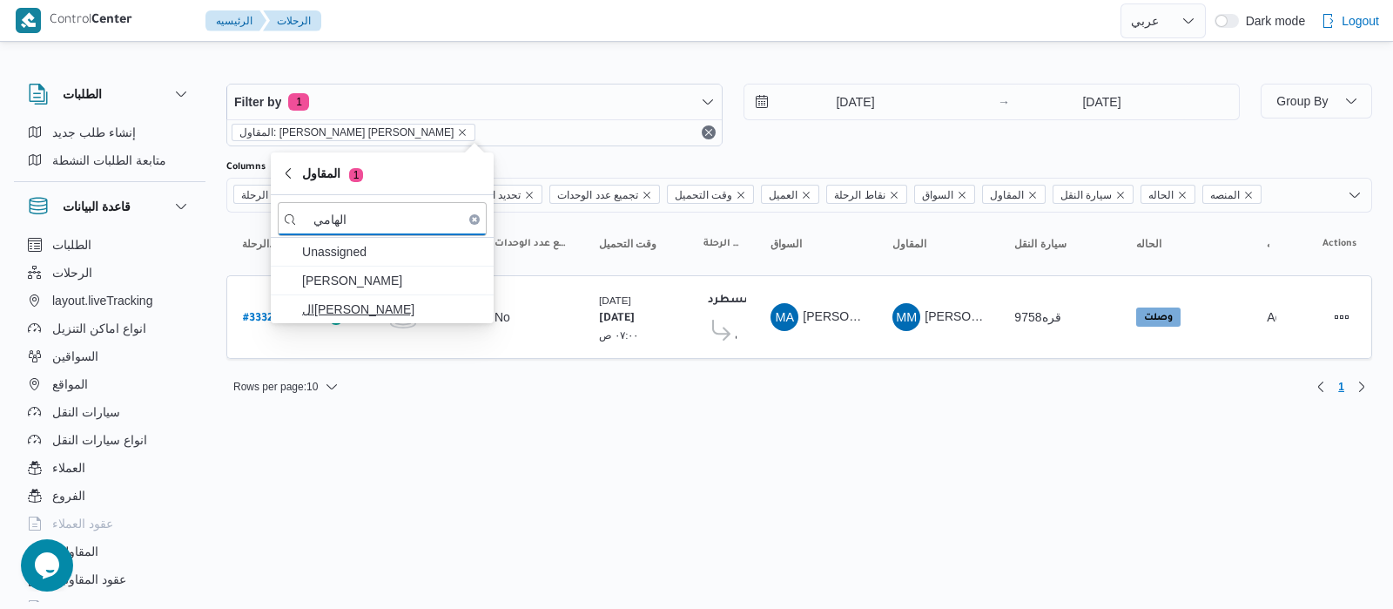
type input "الهامي"
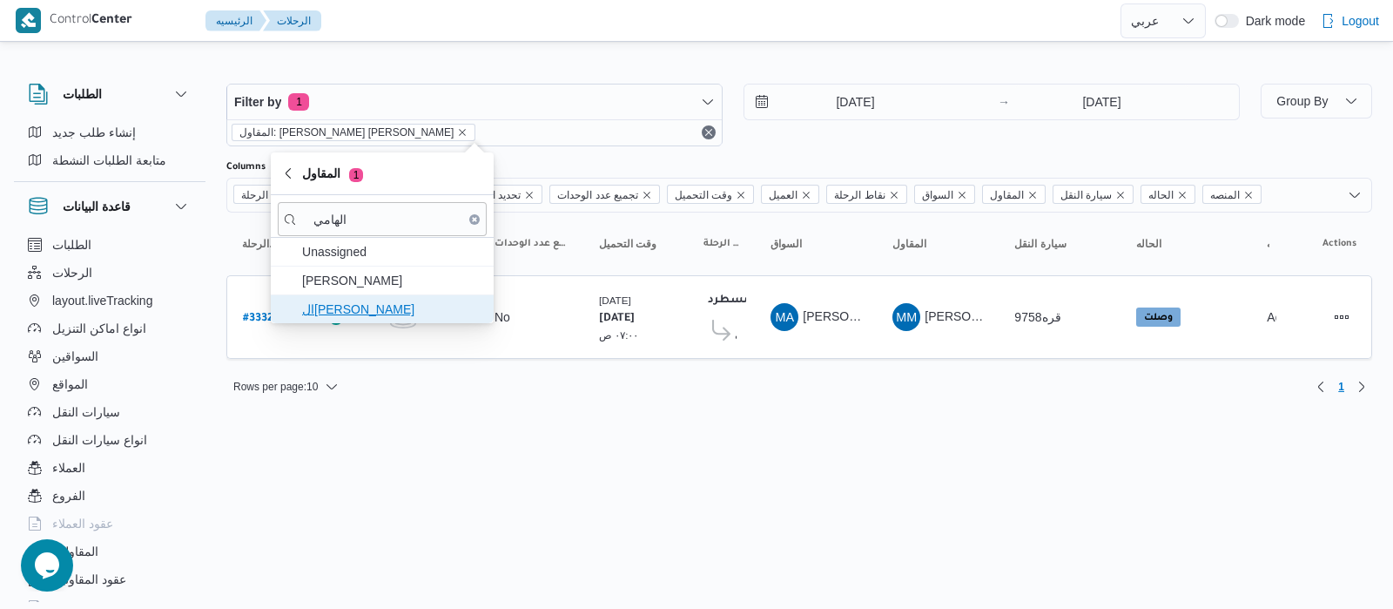
click at [403, 313] on span "ال[PERSON_NAME]" at bounding box center [392, 309] width 181 height 21
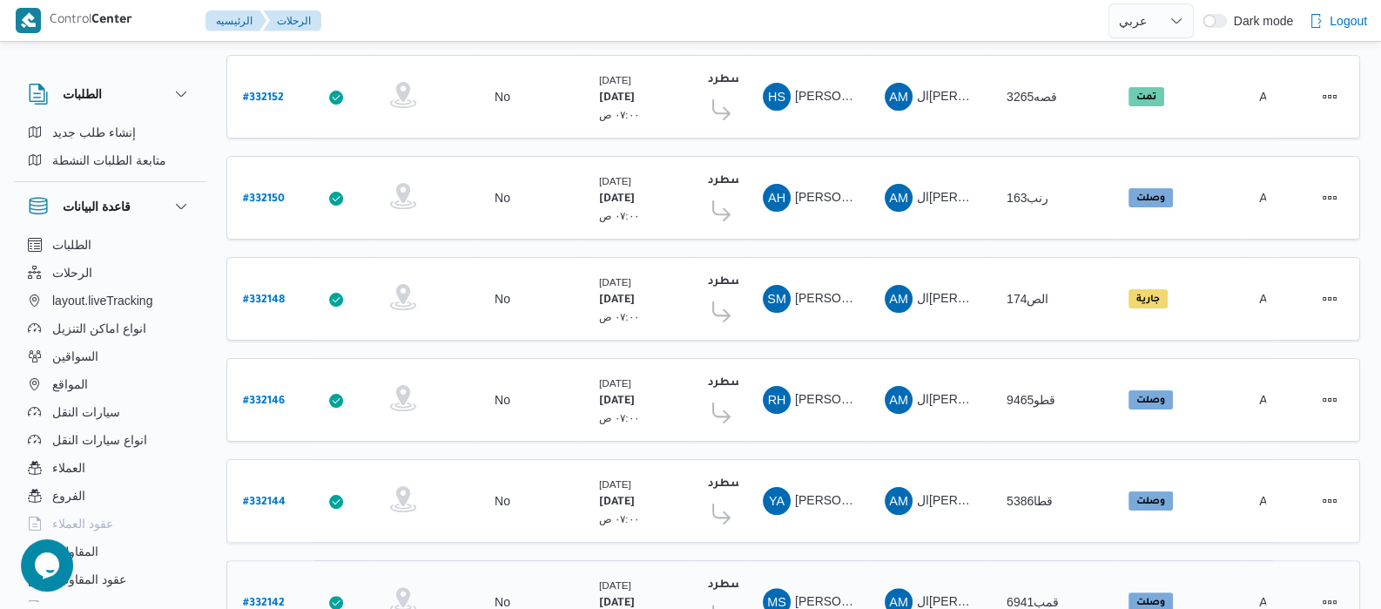
scroll to position [699, 0]
